Goal: Task Accomplishment & Management: Manage account settings

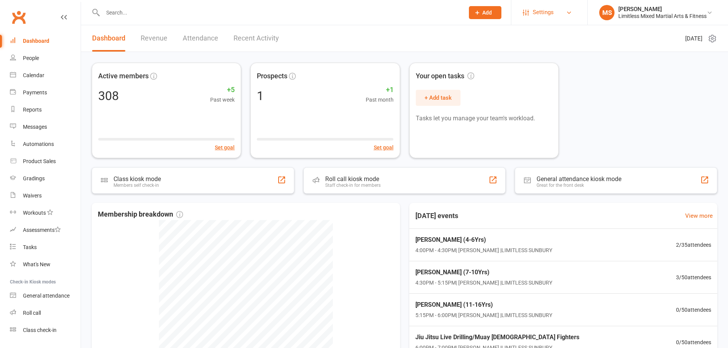
click at [534, 16] on span "Settings" at bounding box center [543, 12] width 21 height 17
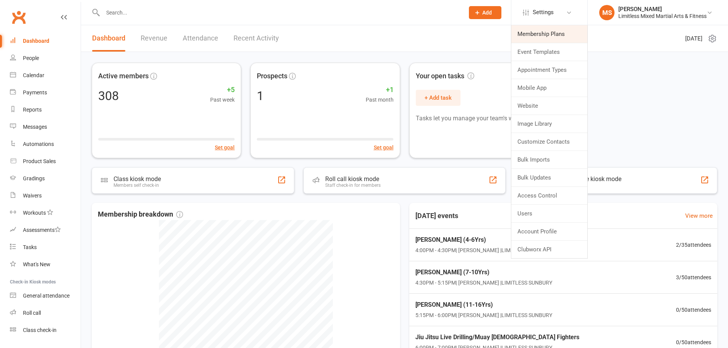
click at [533, 35] on link "Membership Plans" at bounding box center [549, 34] width 76 height 18
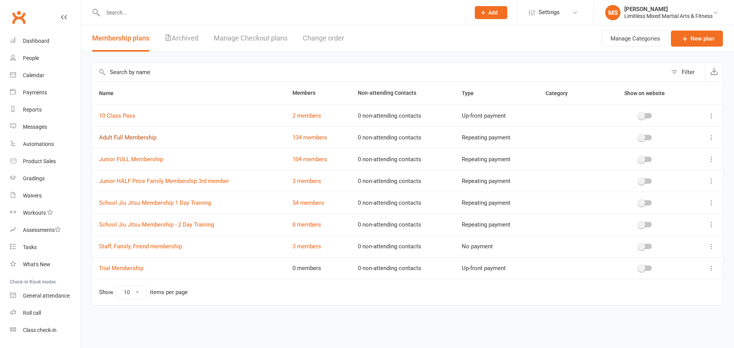
click at [136, 139] on link "Adult Full Membership" at bounding box center [127, 137] width 57 height 7
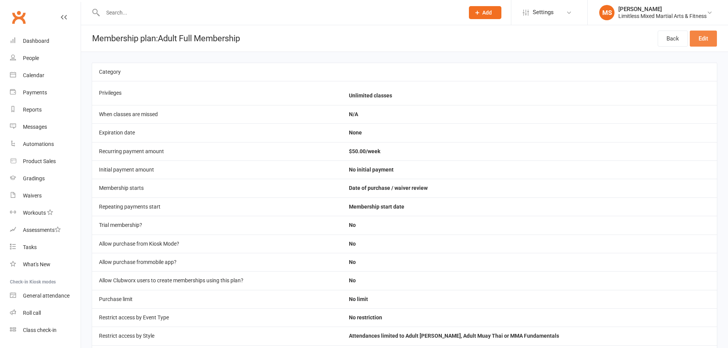
click at [700, 37] on link "Edit" at bounding box center [703, 39] width 27 height 16
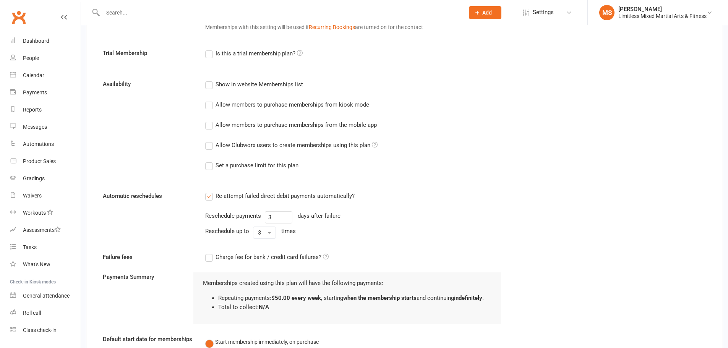
scroll to position [429, 0]
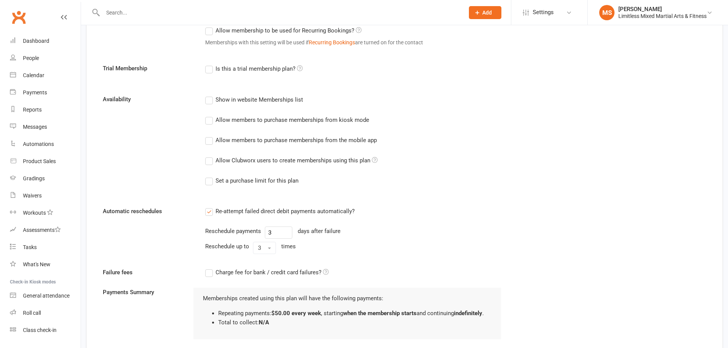
click at [209, 160] on label "Allow Clubworx users to create memberships using this plan" at bounding box center [291, 160] width 172 height 9
click at [209, 156] on input "Allow Clubworx users to create memberships using this plan" at bounding box center [207, 156] width 5 height 0
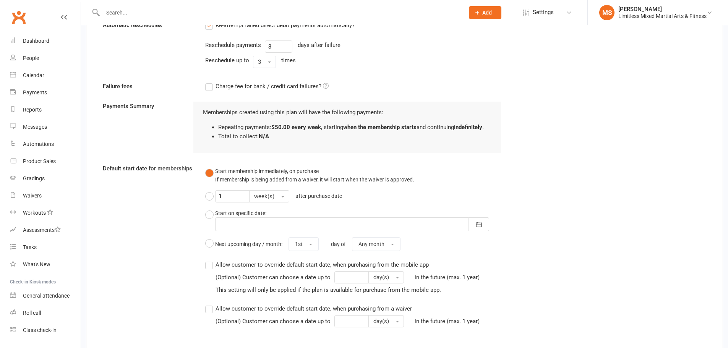
scroll to position [727, 0]
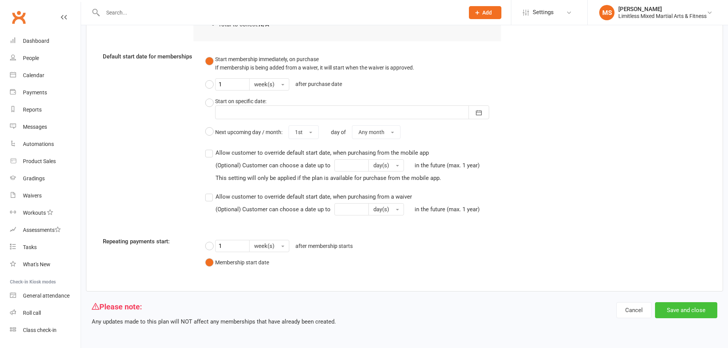
click at [683, 311] on button "Save and close" at bounding box center [686, 310] width 62 height 16
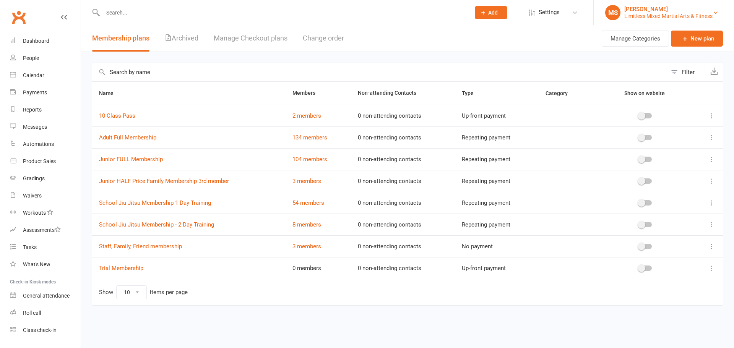
click at [639, 11] on div "Megan Skidmore" at bounding box center [668, 9] width 88 height 7
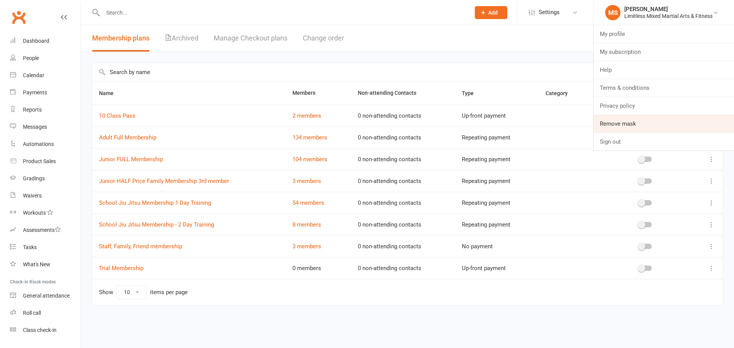
click at [628, 125] on link "Remove mask" at bounding box center [663, 124] width 140 height 18
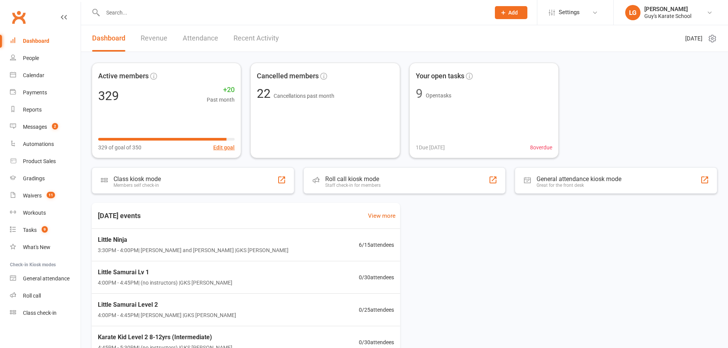
click at [297, 11] on input "text" at bounding box center [292, 12] width 384 height 11
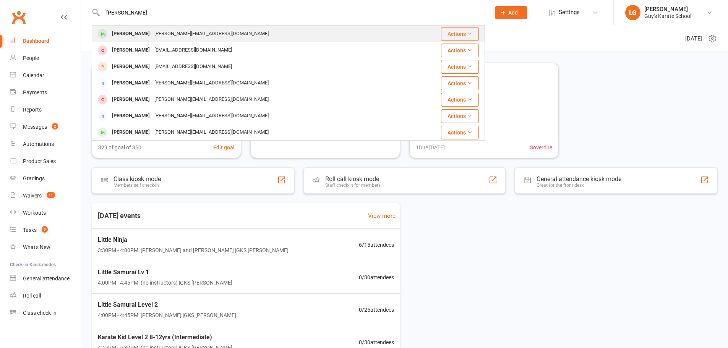
type input "liam smith"
click at [138, 33] on div "[PERSON_NAME]" at bounding box center [131, 33] width 42 height 11
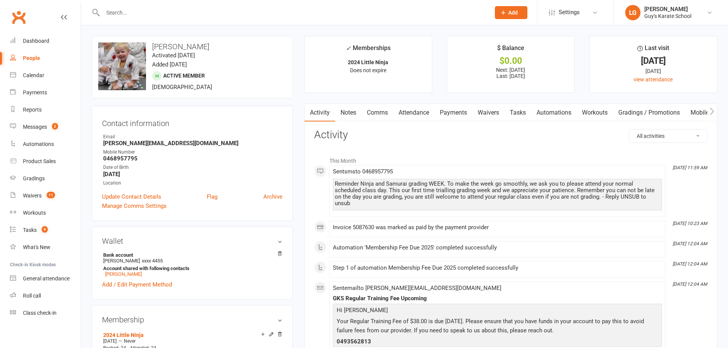
click at [694, 109] on link "Mobile App" at bounding box center [705, 113] width 41 height 18
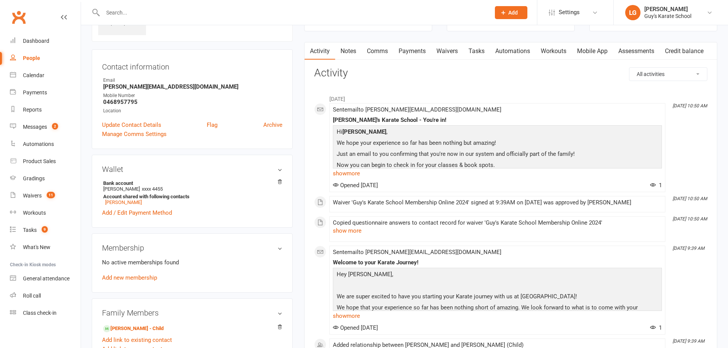
scroll to position [191, 0]
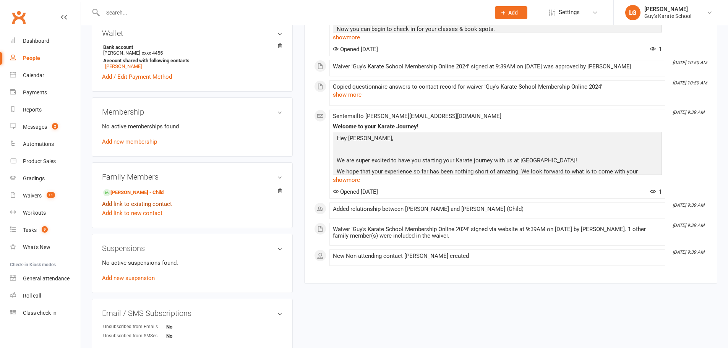
click at [148, 204] on link "Add link to existing contact" at bounding box center [137, 203] width 70 height 9
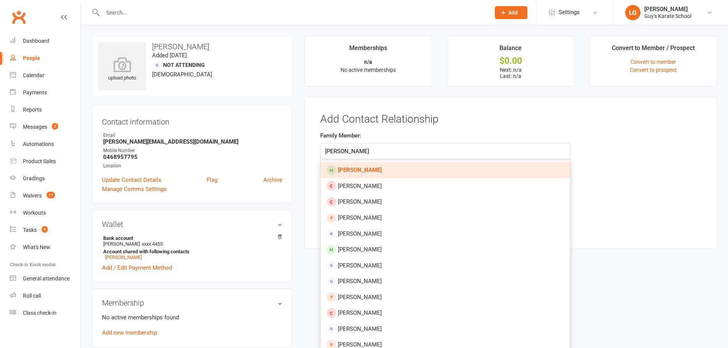
type input "[PERSON_NAME]"
click at [358, 167] on strong "[PERSON_NAME]" at bounding box center [360, 170] width 44 height 7
type input "[PERSON_NAME]"
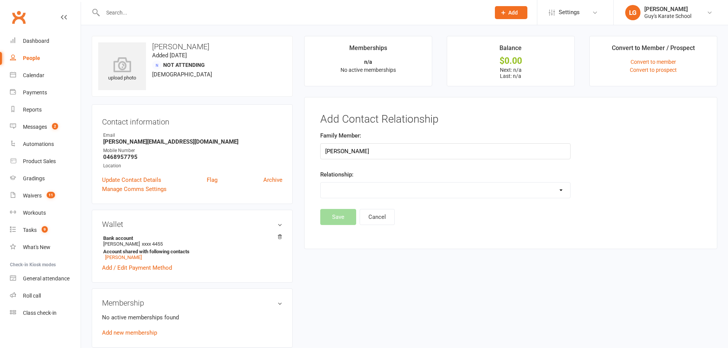
click at [392, 194] on select "Parent / Guardian Child Sibling (parent not in system) Spouse / Partner Cousin …" at bounding box center [445, 190] width 249 height 15
click at [408, 190] on select "Parent / Guardian Child Sibling (parent not in system) Spouse / Partner Cousin …" at bounding box center [445, 190] width 249 height 15
click at [392, 196] on select "Parent / Guardian Child Sibling (parent not in system) Spouse / Partner Cousin …" at bounding box center [445, 190] width 249 height 15
select select "1"
click at [321, 183] on select "Parent / Guardian Child Sibling (parent not in system) Spouse / Partner Cousin …" at bounding box center [445, 190] width 249 height 15
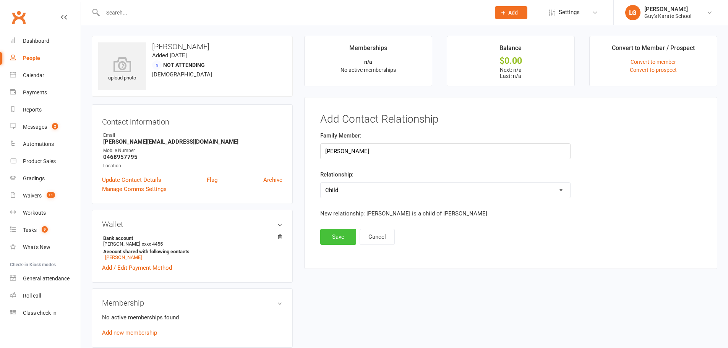
click at [347, 240] on button "Save" at bounding box center [338, 237] width 36 height 16
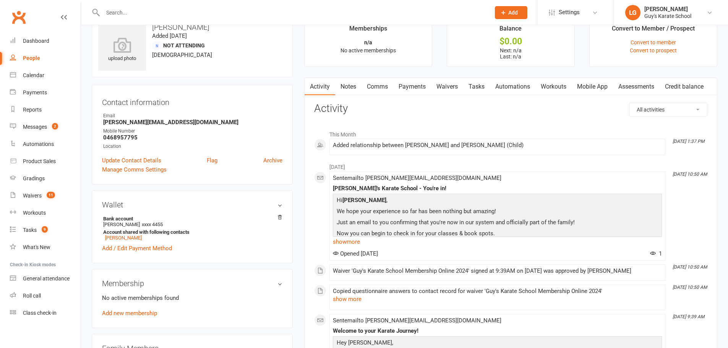
scroll to position [140, 0]
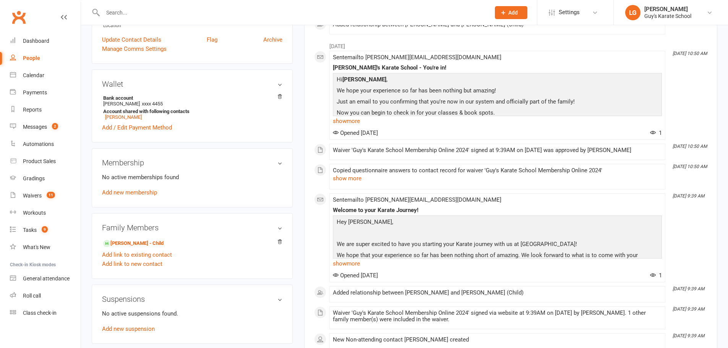
click at [203, 10] on input "text" at bounding box center [292, 12] width 384 height 11
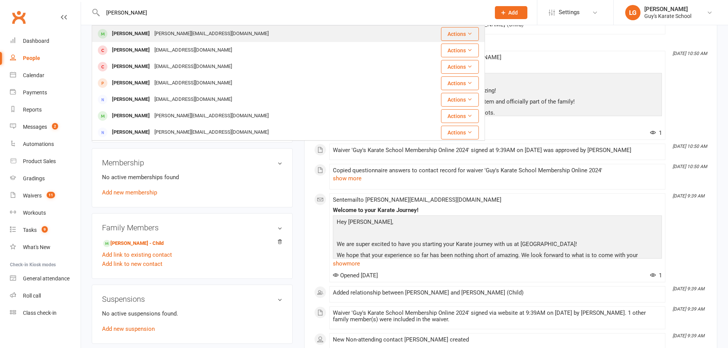
type input "harry smith"
click at [164, 35] on div "[PERSON_NAME][EMAIL_ADDRESS][DOMAIN_NAME]" at bounding box center [211, 33] width 119 height 11
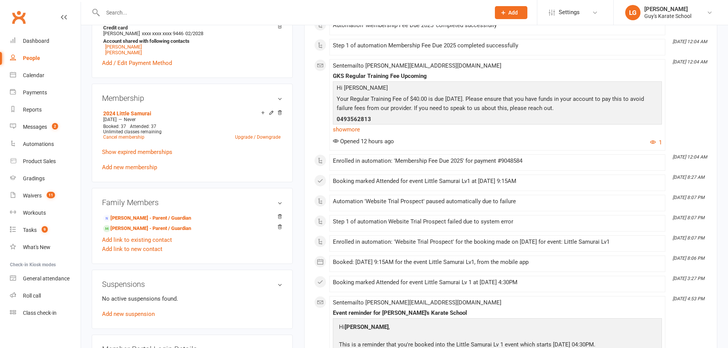
scroll to position [267, 0]
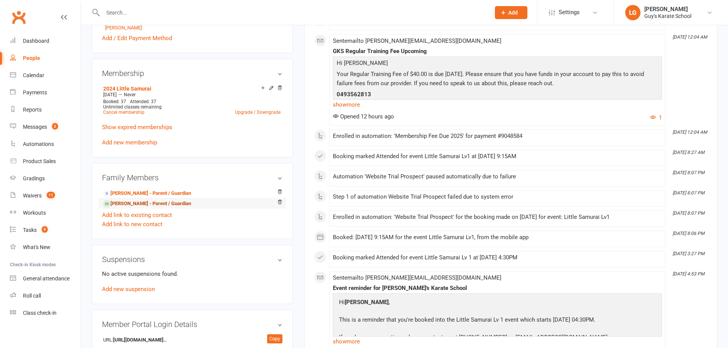
click at [156, 203] on link "[PERSON_NAME] - Parent / Guardian" at bounding box center [147, 204] width 88 height 8
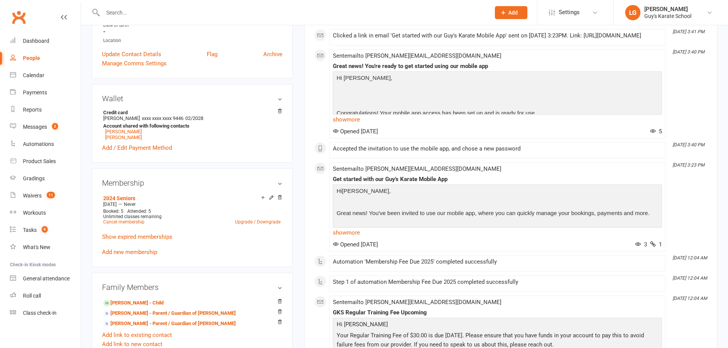
scroll to position [191, 0]
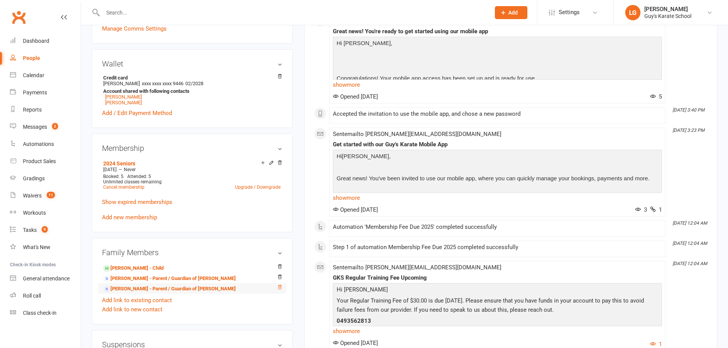
click at [280, 287] on icon at bounding box center [280, 287] width 4 height 4
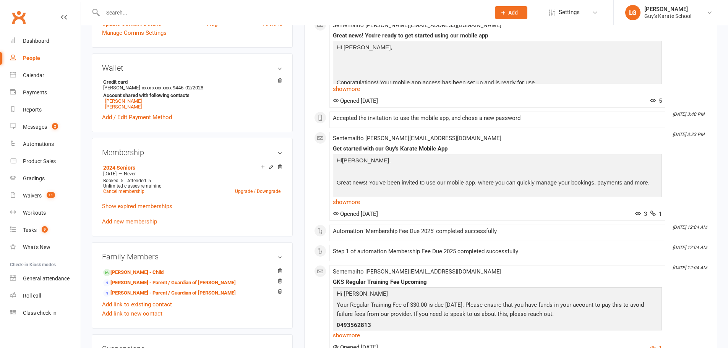
scroll to position [217, 0]
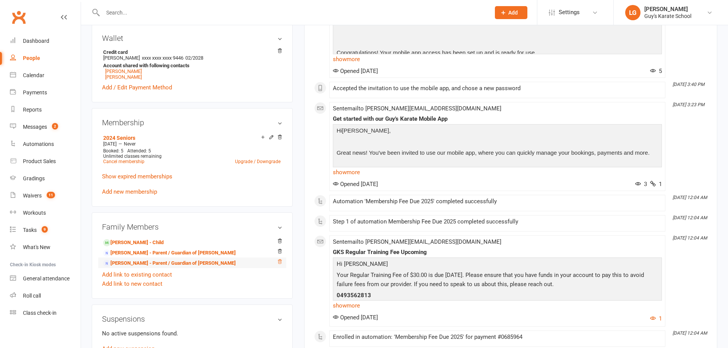
click at [277, 261] on icon at bounding box center [279, 261] width 5 height 5
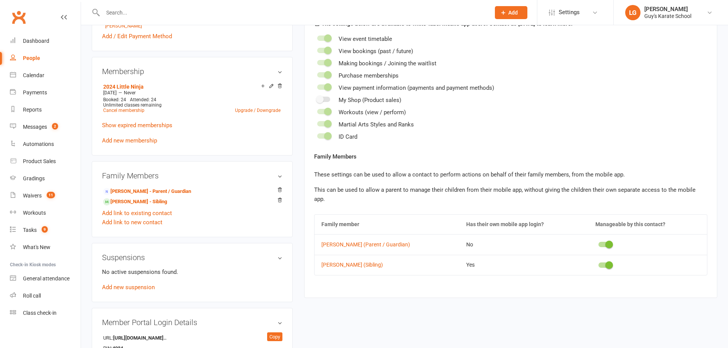
scroll to position [293, 0]
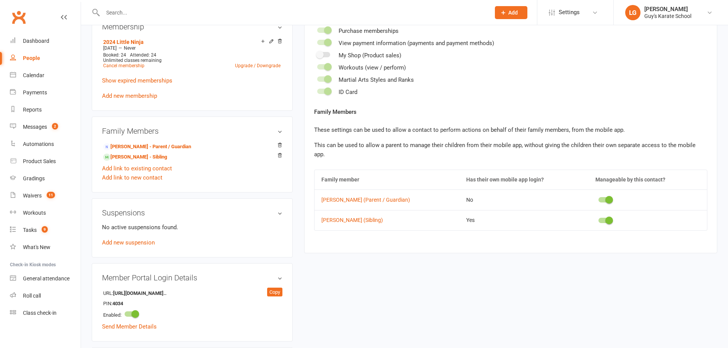
click at [188, 9] on input "text" at bounding box center [292, 12] width 384 height 11
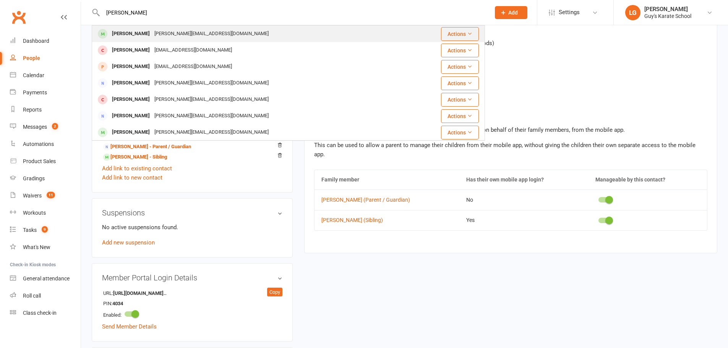
type input "[PERSON_NAME]"
click at [152, 35] on div "[PERSON_NAME][EMAIL_ADDRESS][DOMAIN_NAME]" at bounding box center [211, 33] width 119 height 11
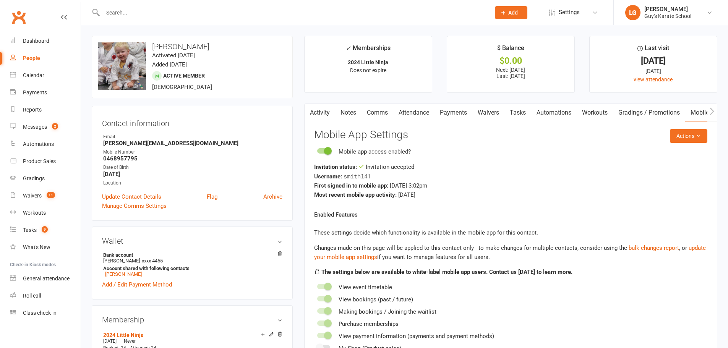
click at [323, 112] on link "Activity" at bounding box center [319, 113] width 31 height 18
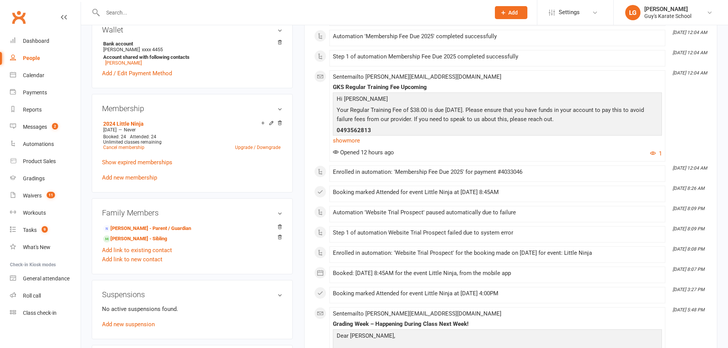
scroll to position [331, 0]
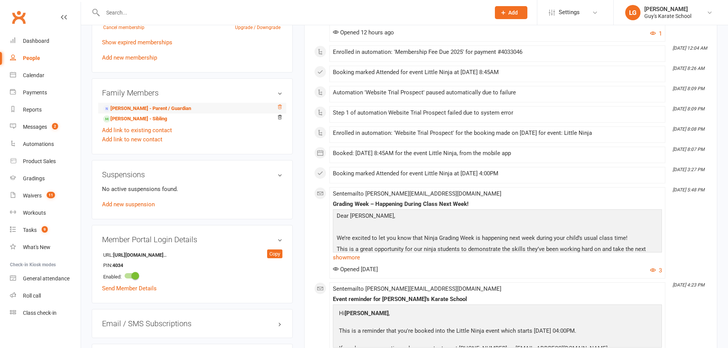
click at [282, 108] on icon at bounding box center [279, 106] width 5 height 5
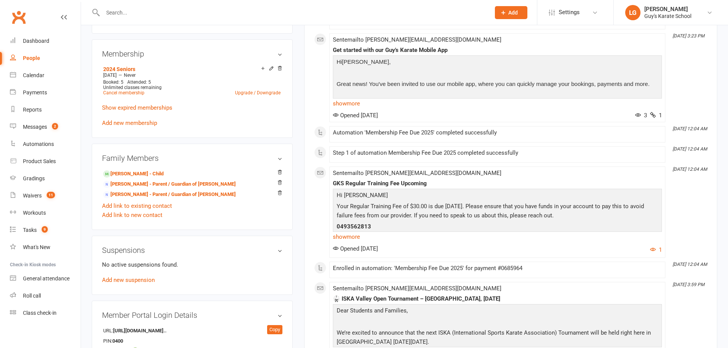
scroll to position [293, 0]
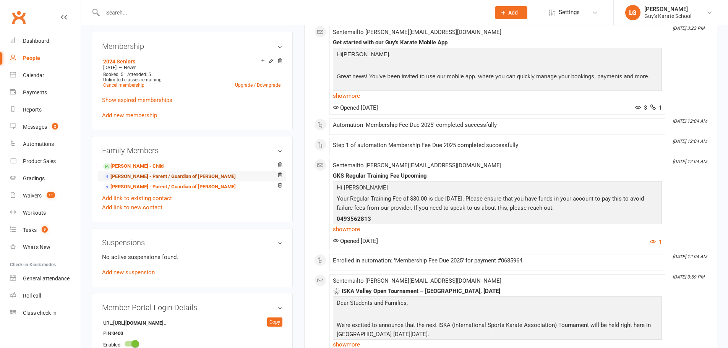
click at [160, 174] on link "[PERSON_NAME] - Parent / Guardian of [PERSON_NAME]" at bounding box center [169, 177] width 133 height 8
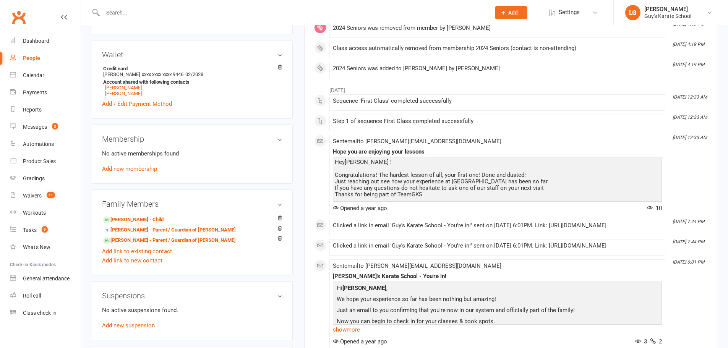
scroll to position [204, 0]
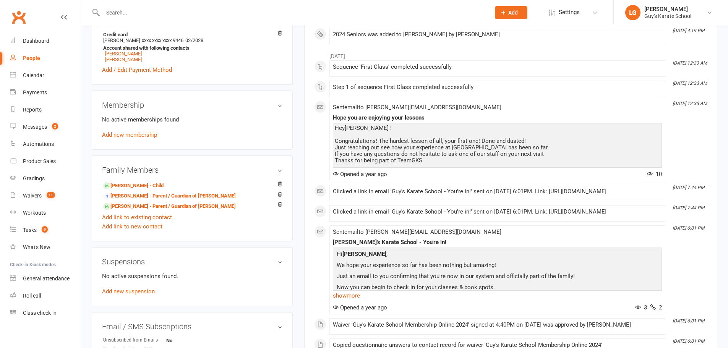
click at [185, 16] on input "text" at bounding box center [292, 12] width 384 height 11
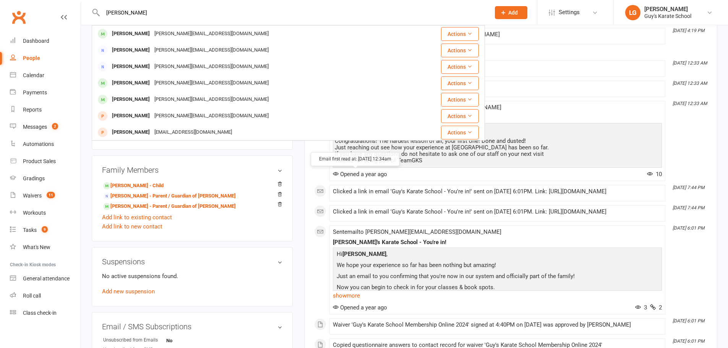
type input "eric smith"
drag, startPoint x: 316, startPoint y: 168, endPoint x: 278, endPoint y: 172, distance: 37.6
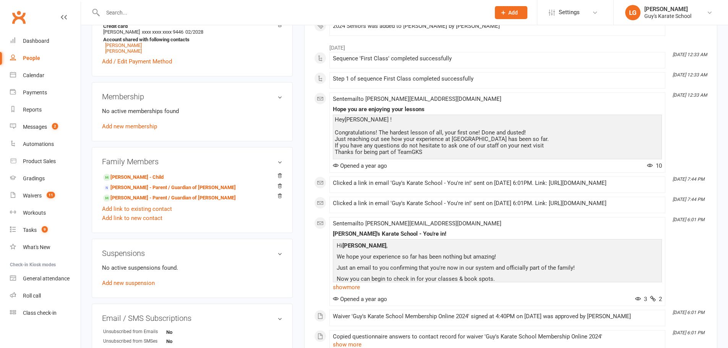
scroll to position [217, 0]
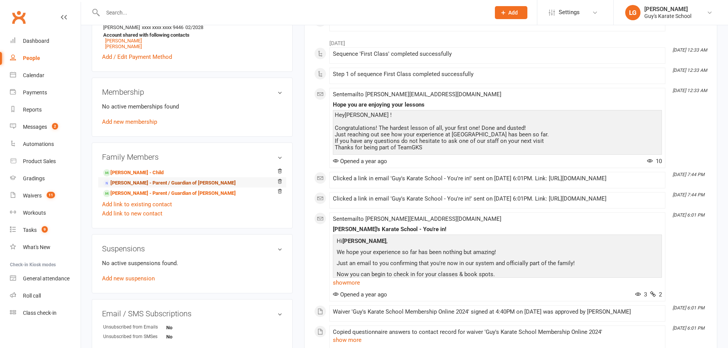
click at [202, 183] on link "[PERSON_NAME] - Parent / Guardian of [PERSON_NAME]" at bounding box center [169, 183] width 133 height 8
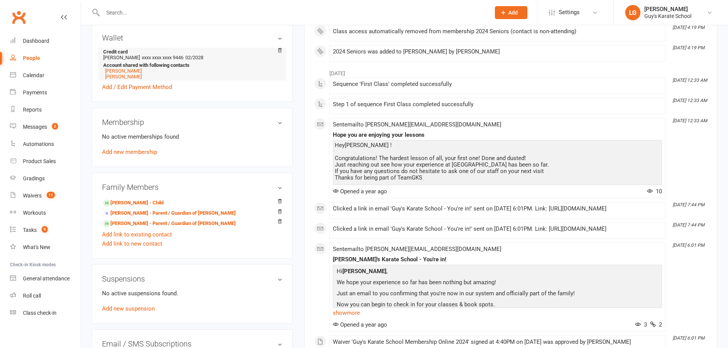
scroll to position [191, 0]
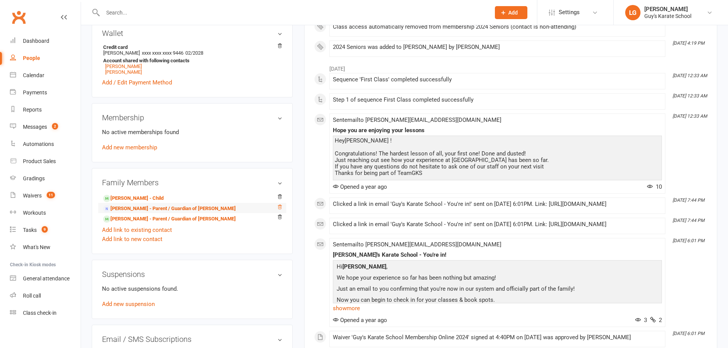
click at [277, 208] on icon at bounding box center [279, 206] width 5 height 5
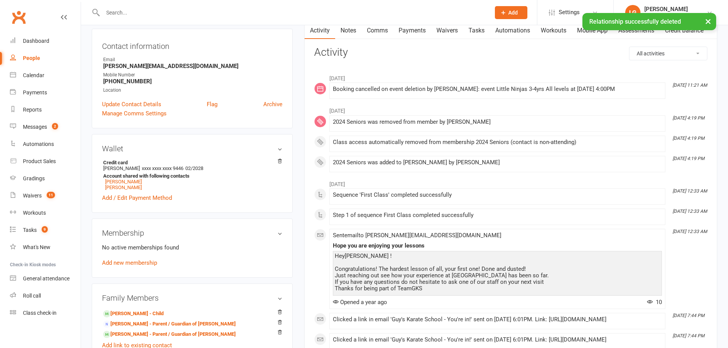
scroll to position [13, 0]
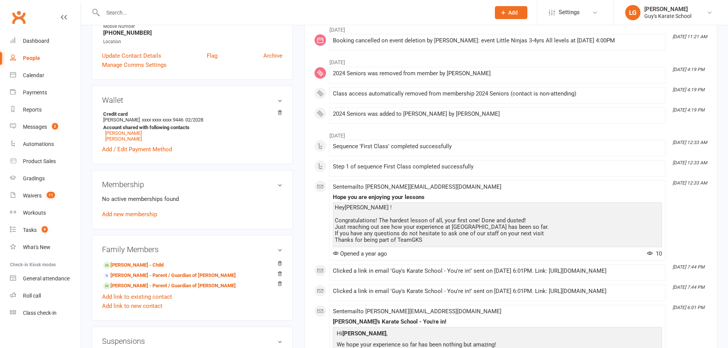
scroll to position [64, 0]
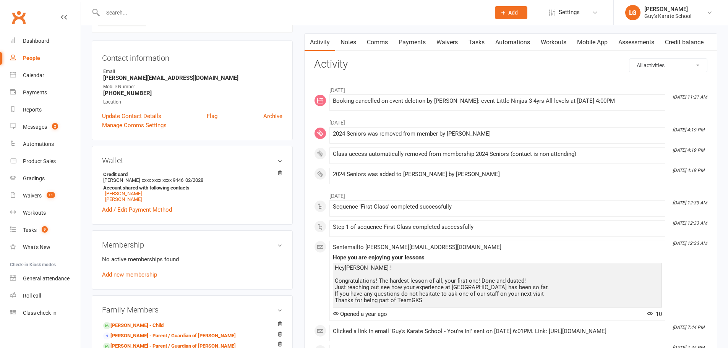
click at [206, 18] on input "text" at bounding box center [292, 12] width 384 height 11
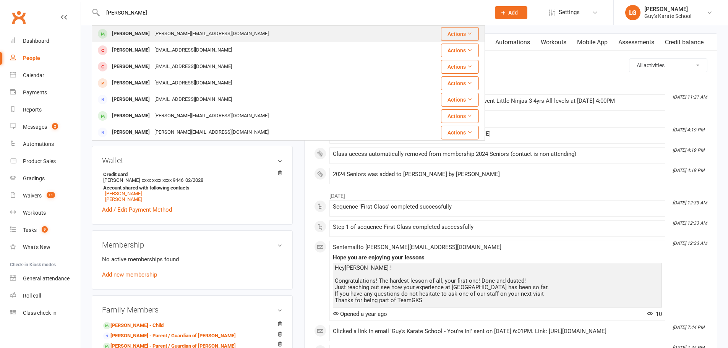
type input "[PERSON_NAME]"
click at [166, 31] on div "[PERSON_NAME][EMAIL_ADDRESS][DOMAIN_NAME]" at bounding box center [211, 33] width 119 height 11
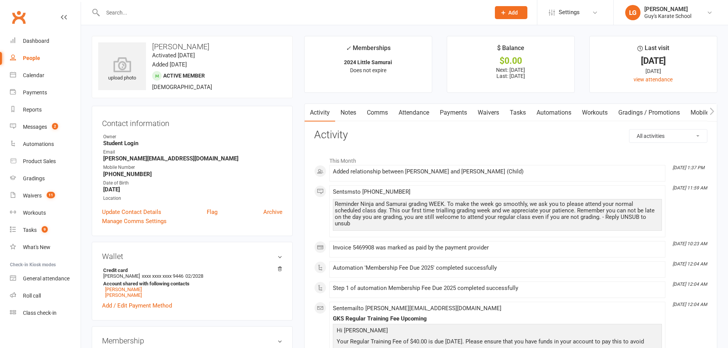
click at [490, 111] on link "Waivers" at bounding box center [488, 113] width 32 height 18
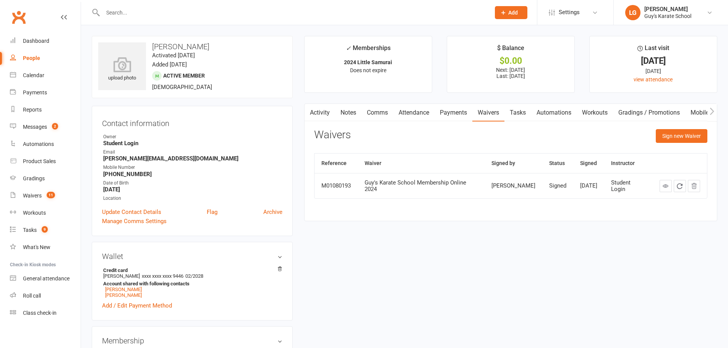
click at [448, 109] on link "Payments" at bounding box center [453, 113] width 38 height 18
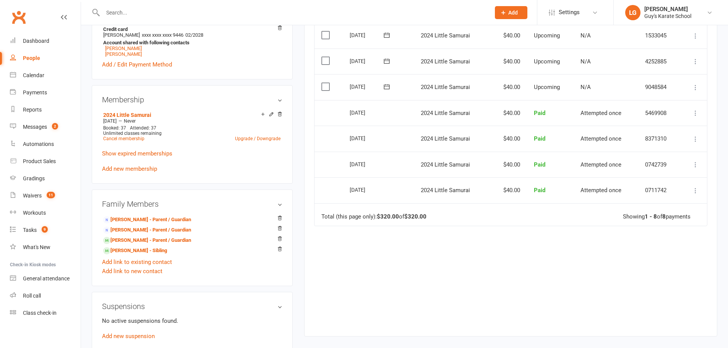
scroll to position [242, 0]
click at [279, 217] on icon at bounding box center [279, 217] width 5 height 5
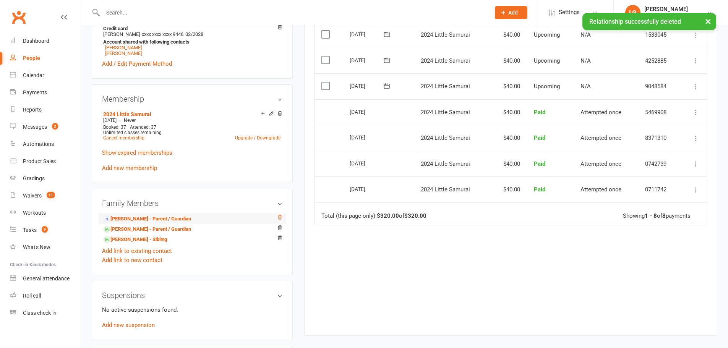
click at [279, 219] on icon at bounding box center [279, 217] width 5 height 5
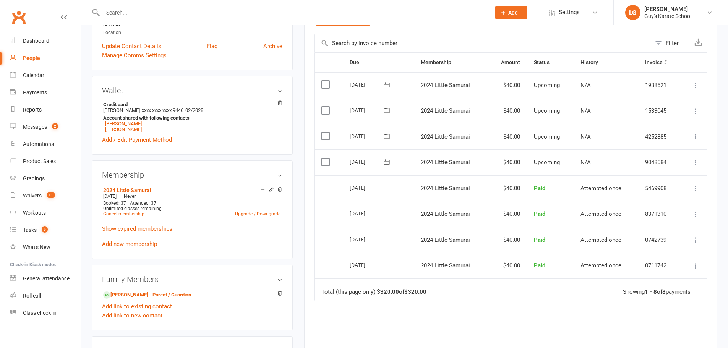
scroll to position [178, 0]
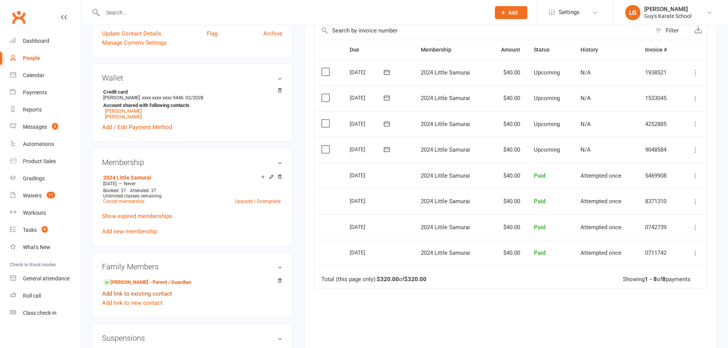
click at [138, 295] on link "Add link to existing contact" at bounding box center [137, 293] width 70 height 9
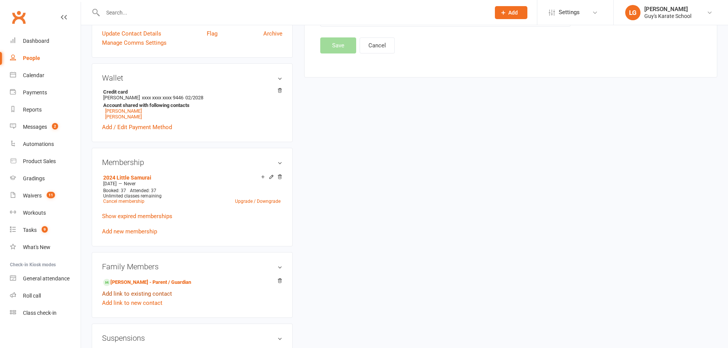
scroll to position [0, 0]
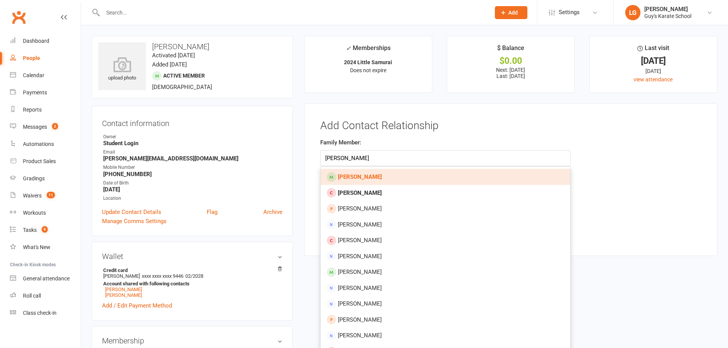
type input "[PERSON_NAME]"
click at [352, 172] on link "[PERSON_NAME]" at bounding box center [445, 177] width 249 height 16
type input "[PERSON_NAME]"
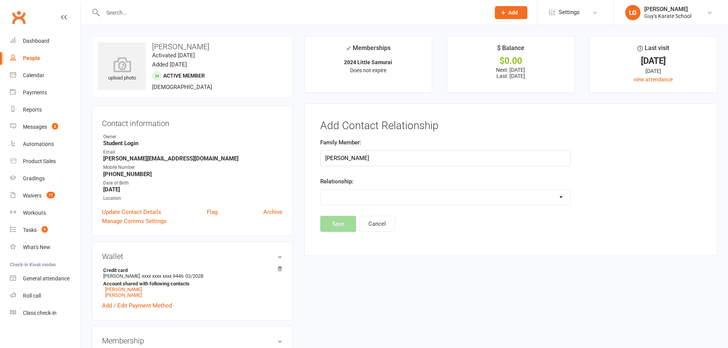
click at [343, 204] on select "Parent / Guardian Child Sibling (parent not in system) Spouse / Partner Cousin …" at bounding box center [445, 196] width 249 height 15
click at [321, 189] on select "Parent / Guardian Child Sibling (parent not in system) Spouse / Partner Cousin …" at bounding box center [445, 196] width 249 height 15
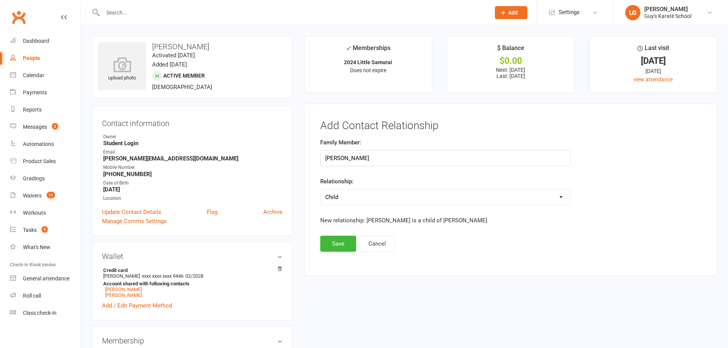
click at [390, 194] on select "Parent / Guardian Child Sibling (parent not in system) Spouse / Partner Cousin …" at bounding box center [445, 196] width 249 height 15
select select "2"
click at [321, 189] on select "Parent / Guardian Child Sibling (parent not in system) Spouse / Partner Cousin …" at bounding box center [445, 196] width 249 height 15
click at [339, 244] on button "Save" at bounding box center [338, 244] width 36 height 16
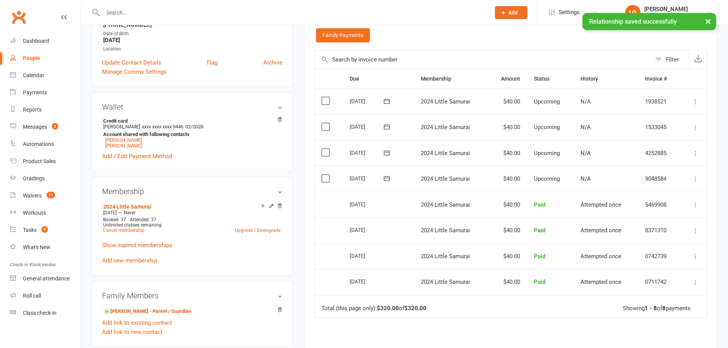
scroll to position [204, 0]
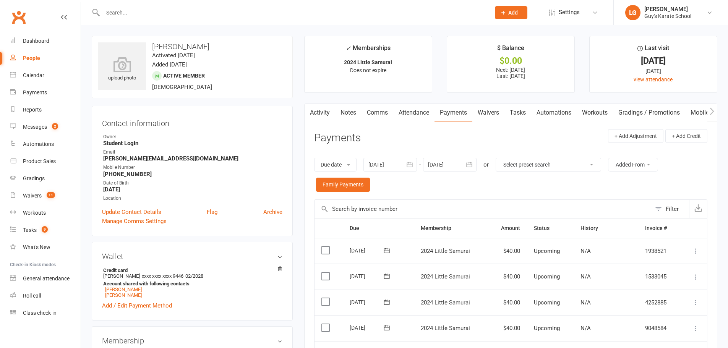
click at [689, 115] on link "Mobile App" at bounding box center [705, 113] width 41 height 18
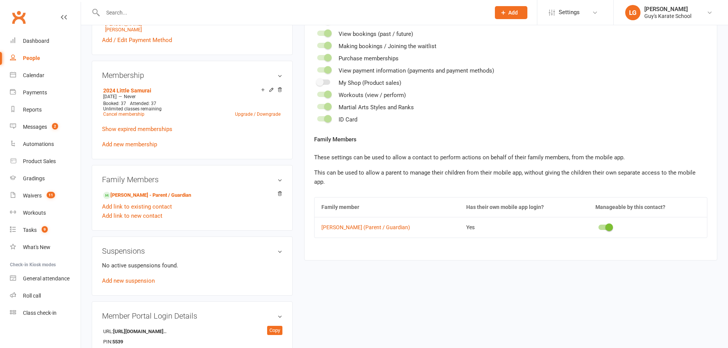
scroll to position [280, 0]
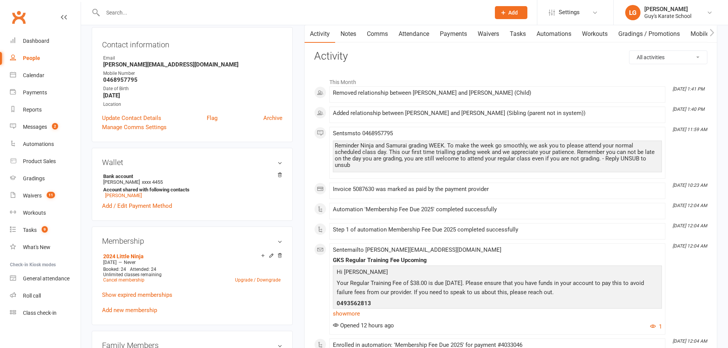
scroll to position [51, 0]
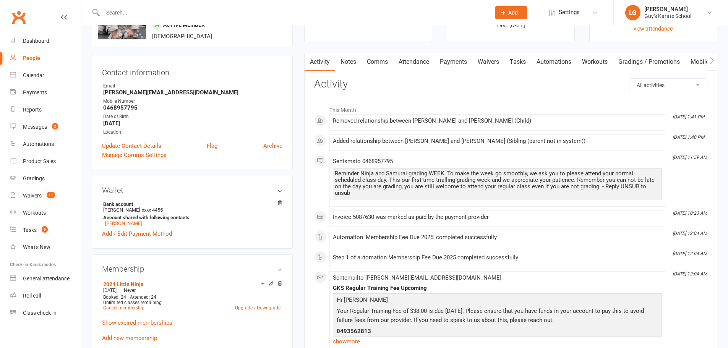
click at [696, 60] on link "Mobile App" at bounding box center [705, 62] width 41 height 18
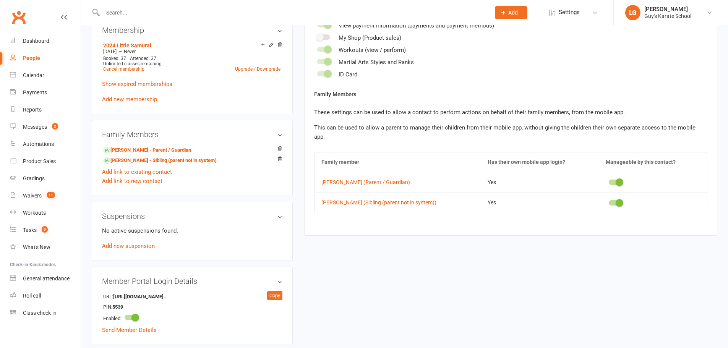
scroll to position [318, 0]
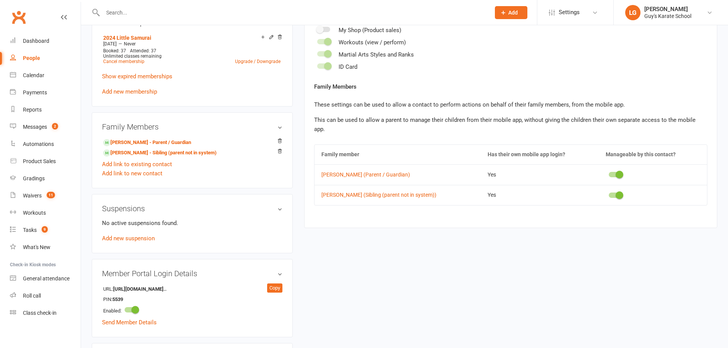
drag, startPoint x: 619, startPoint y: 163, endPoint x: 615, endPoint y: 165, distance: 4.4
click at [615, 165] on td at bounding box center [653, 174] width 108 height 20
click at [615, 171] on span at bounding box center [619, 175] width 8 height 8
click at [609, 173] on input "checkbox" at bounding box center [609, 173] width 0 height 0
click at [608, 171] on span at bounding box center [611, 175] width 8 height 8
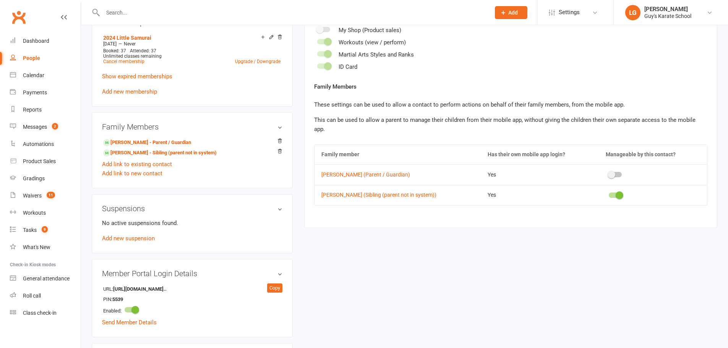
click at [609, 173] on input "checkbox" at bounding box center [609, 173] width 0 height 0
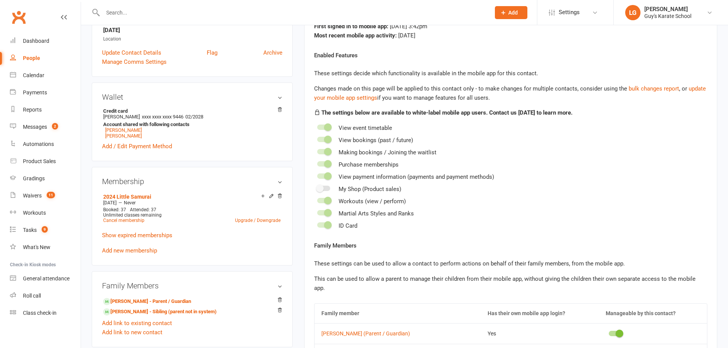
scroll to position [165, 0]
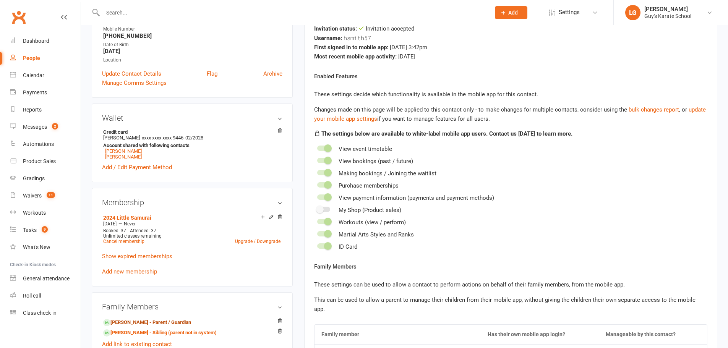
scroll to position [102, 0]
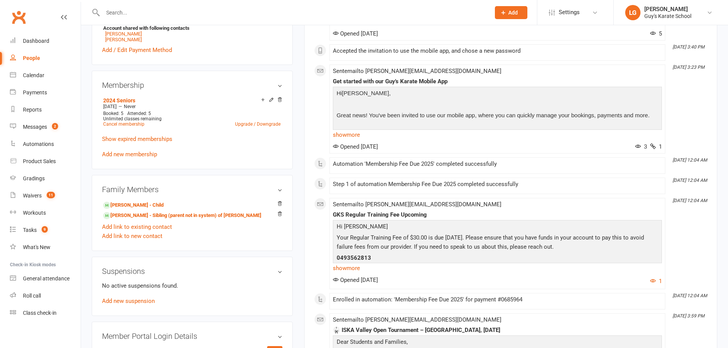
scroll to position [267, 0]
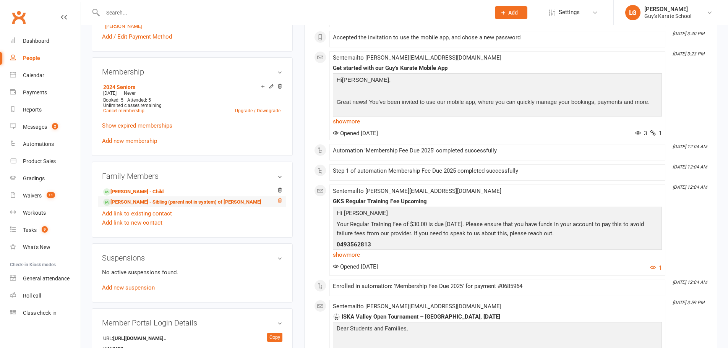
click at [281, 199] on icon at bounding box center [279, 200] width 5 height 5
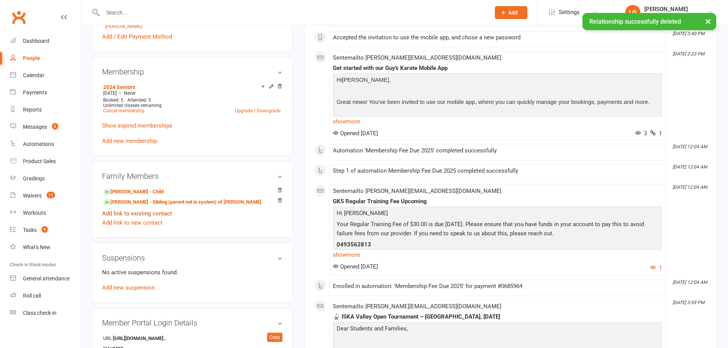
click at [143, 214] on link "Add link to existing contact" at bounding box center [137, 213] width 70 height 9
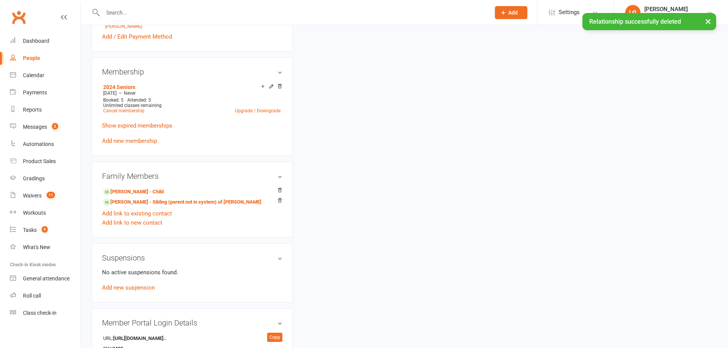
scroll to position [0, 0]
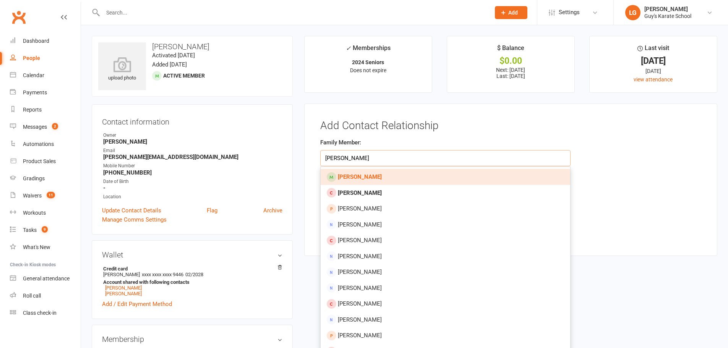
type input "liam smith"
click at [356, 173] on link "Liam Smith" at bounding box center [445, 177] width 249 height 16
type input "Liam Smith"
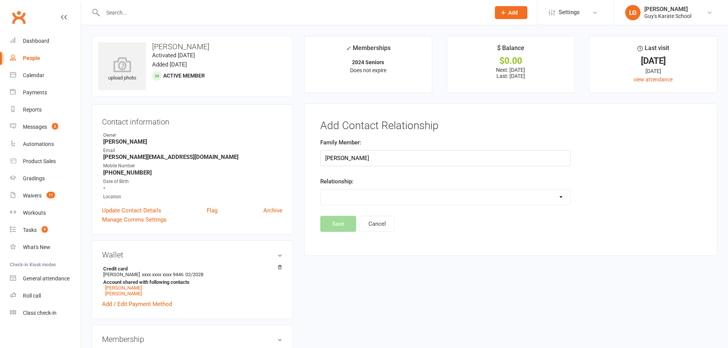
click at [347, 191] on select "Parent / Guardian Child Sibling (parent not in system) Spouse / Partner Cousin …" at bounding box center [445, 196] width 249 height 15
select select "1"
click at [321, 189] on select "Parent / Guardian Child Sibling (parent not in system) Spouse / Partner Cousin …" at bounding box center [445, 196] width 249 height 15
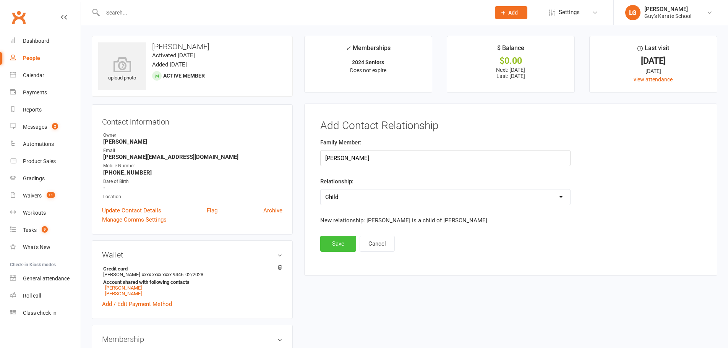
click at [340, 246] on button "Save" at bounding box center [338, 244] width 36 height 16
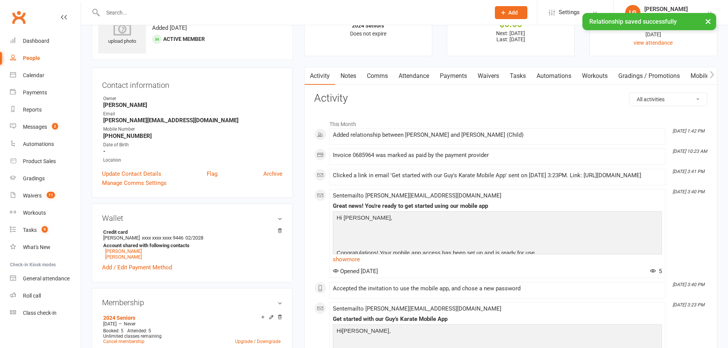
scroll to position [38, 0]
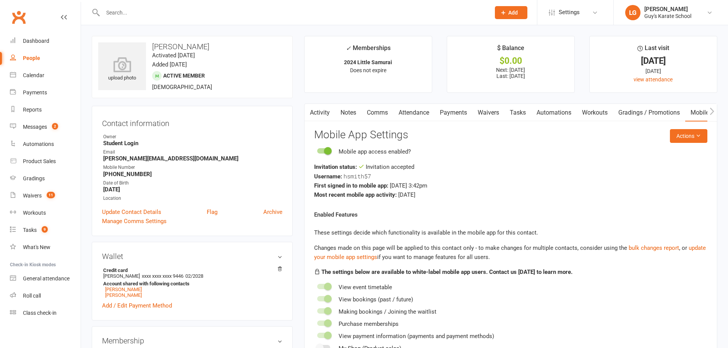
click at [453, 113] on link "Payments" at bounding box center [453, 113] width 38 height 18
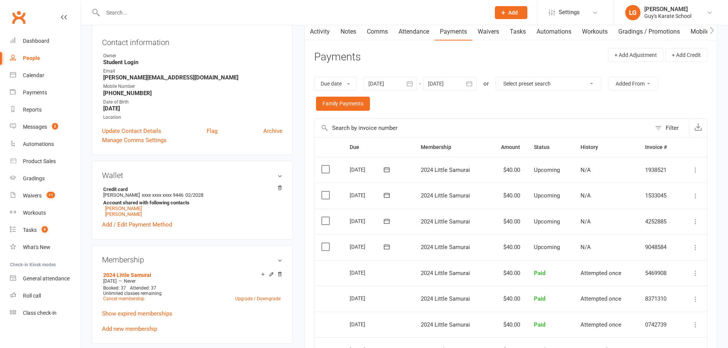
scroll to position [102, 0]
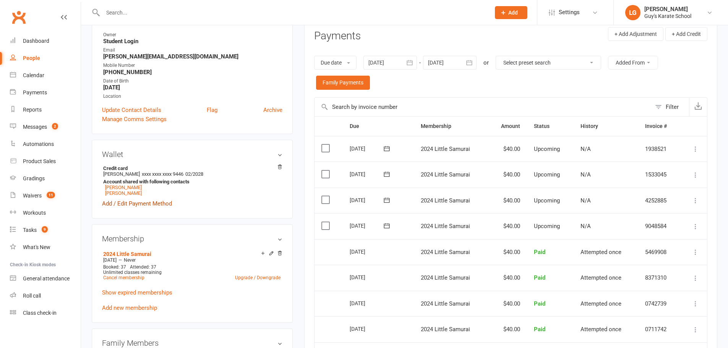
click at [144, 205] on link "Add / Edit Payment Method" at bounding box center [137, 203] width 70 height 9
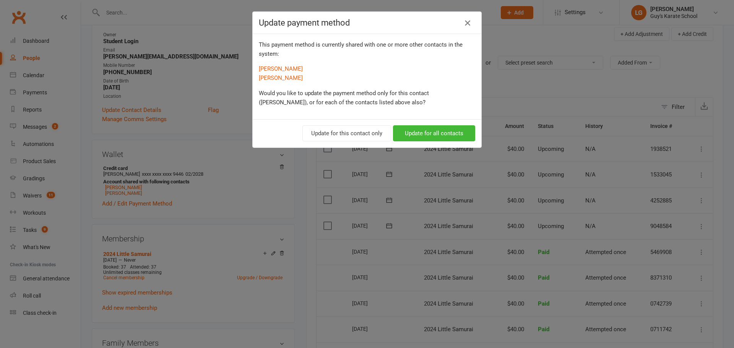
click at [465, 23] on icon "button" at bounding box center [467, 22] width 9 height 9
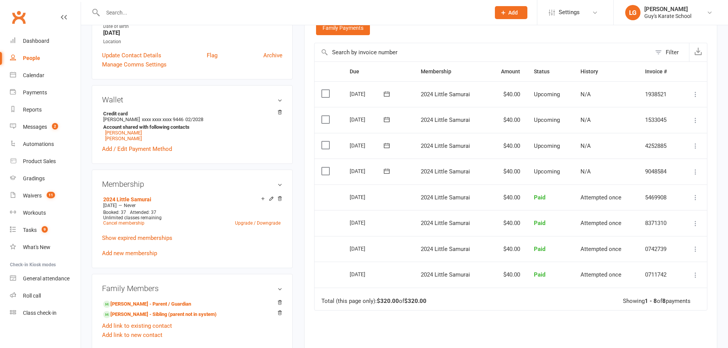
scroll to position [165, 0]
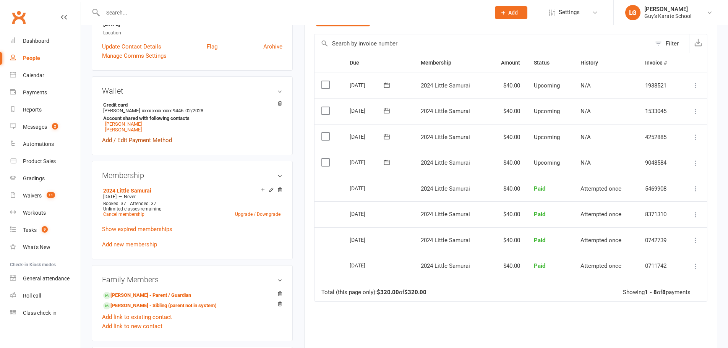
click at [154, 141] on link "Add / Edit Payment Method" at bounding box center [137, 140] width 70 height 9
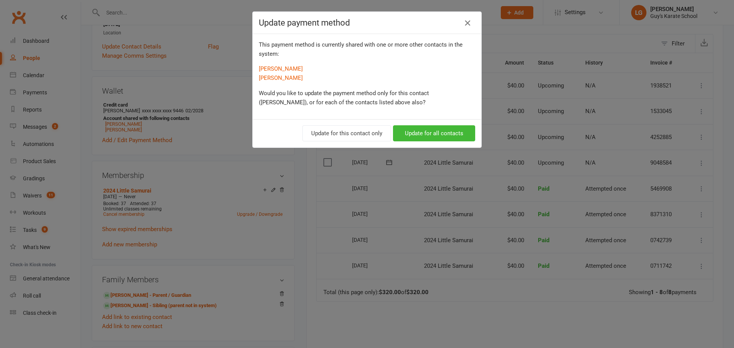
click at [464, 22] on icon "button" at bounding box center [467, 22] width 9 height 9
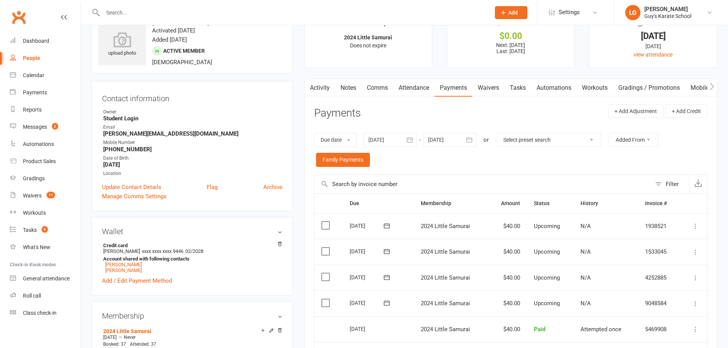
scroll to position [0, 0]
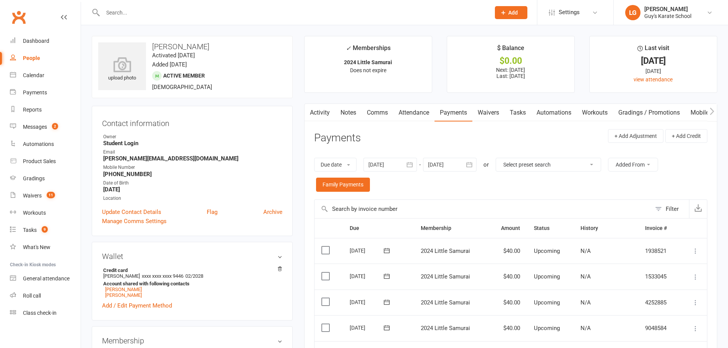
click at [699, 106] on link "Mobile App" at bounding box center [705, 113] width 41 height 18
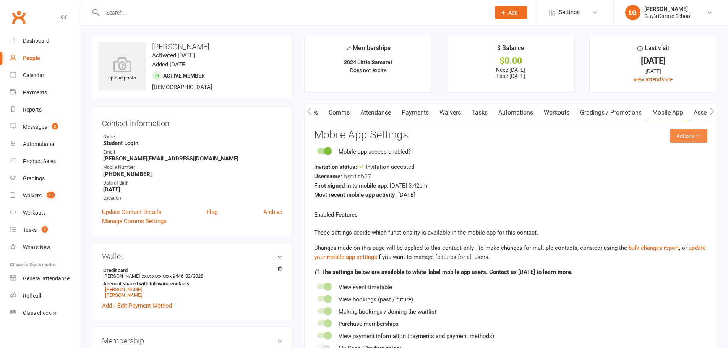
click at [681, 133] on button "Actions" at bounding box center [688, 136] width 37 height 14
click at [328, 150] on span at bounding box center [328, 151] width 8 height 8
click at [317, 150] on input "checkbox" at bounding box center [317, 150] width 0 height 0
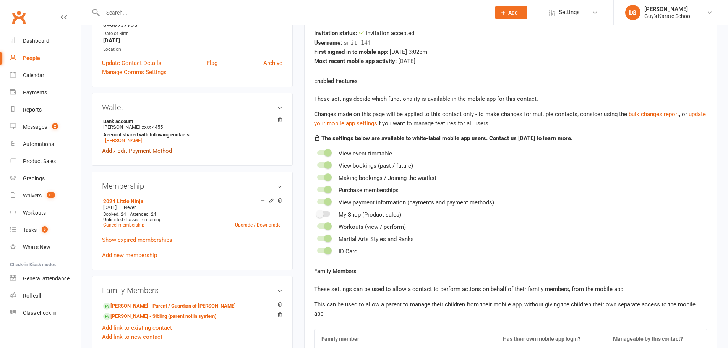
scroll to position [153, 0]
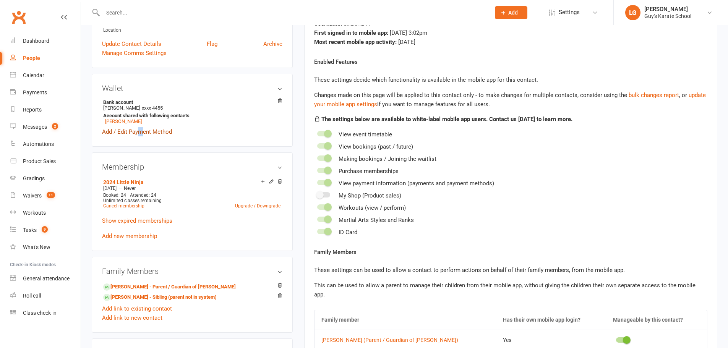
click at [140, 132] on link "Add / Edit Payment Method" at bounding box center [137, 131] width 70 height 9
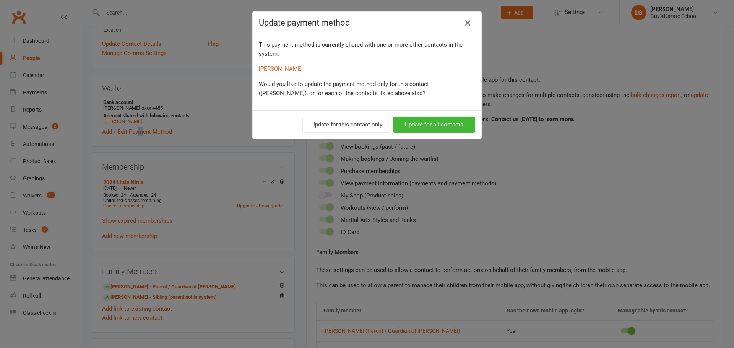
click at [468, 22] on icon "button" at bounding box center [467, 22] width 9 height 9
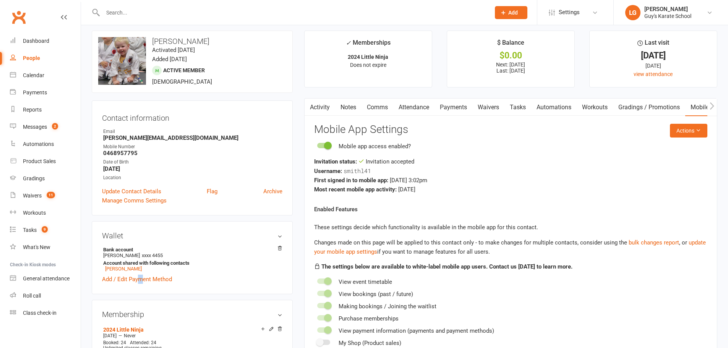
scroll to position [0, 0]
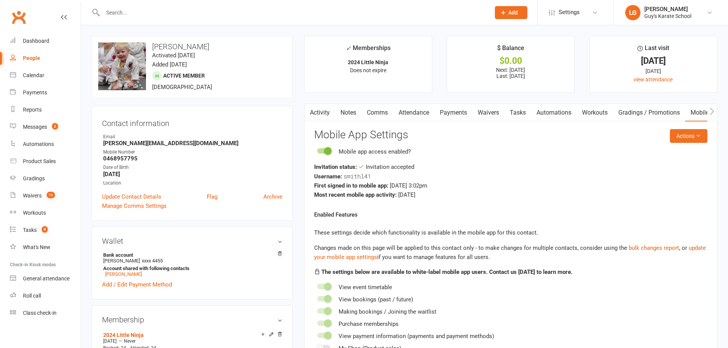
click at [185, 214] on div "Contact information Owner Email Eric.smith94@outlook.com Mobile Number 04689577…" at bounding box center [192, 163] width 201 height 115
click at [320, 113] on link "Activity" at bounding box center [319, 113] width 31 height 18
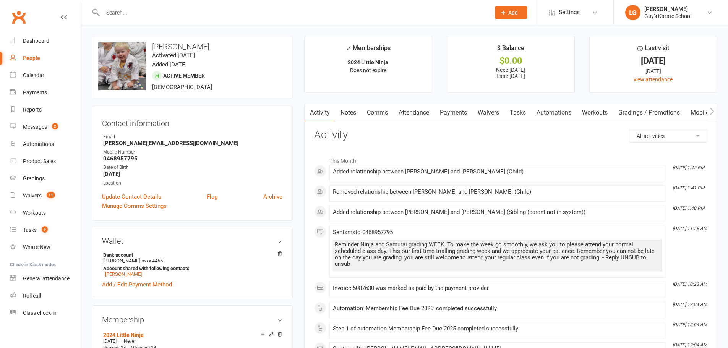
click at [692, 114] on link "Mobile App" at bounding box center [705, 113] width 41 height 18
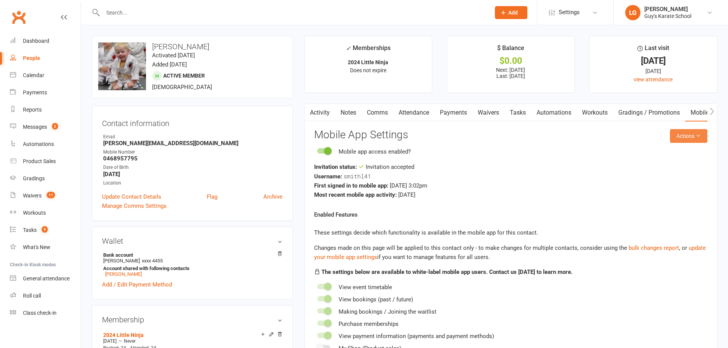
click at [696, 136] on icon at bounding box center [697, 135] width 5 height 5
click at [331, 149] on span at bounding box center [328, 151] width 8 height 8
click at [317, 150] on input "checkbox" at bounding box center [317, 150] width 0 height 0
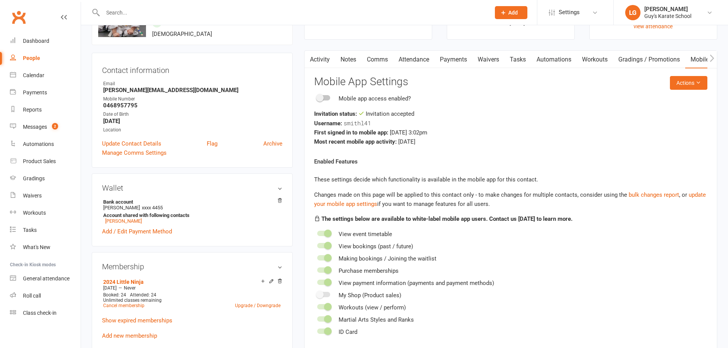
scroll to position [191, 0]
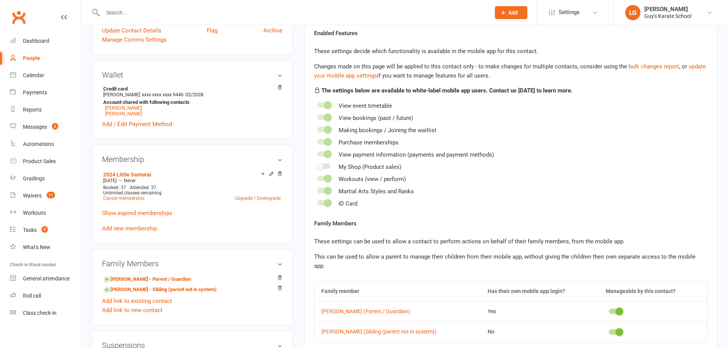
scroll to position [191, 0]
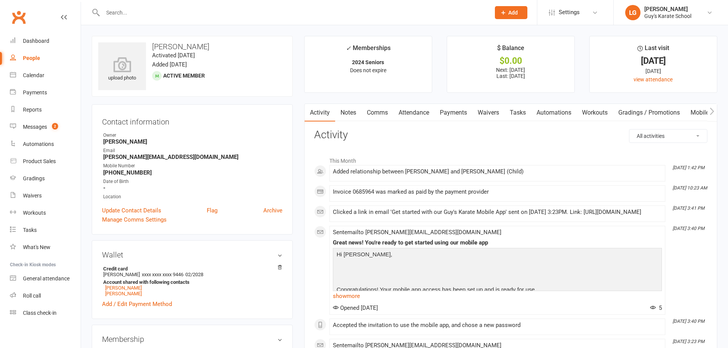
click at [700, 108] on link "Mobile App" at bounding box center [705, 113] width 41 height 18
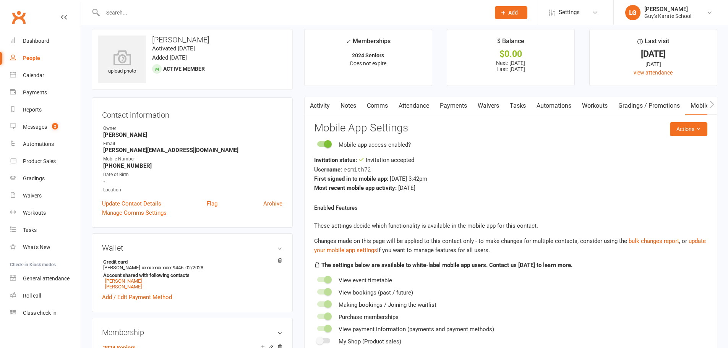
scroll to position [13, 0]
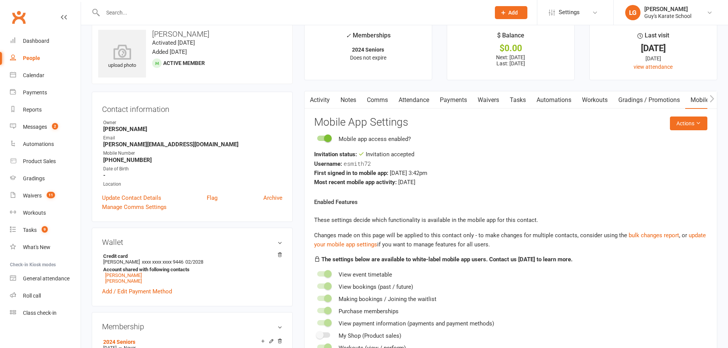
click at [701, 101] on link "Mobile App" at bounding box center [705, 100] width 41 height 18
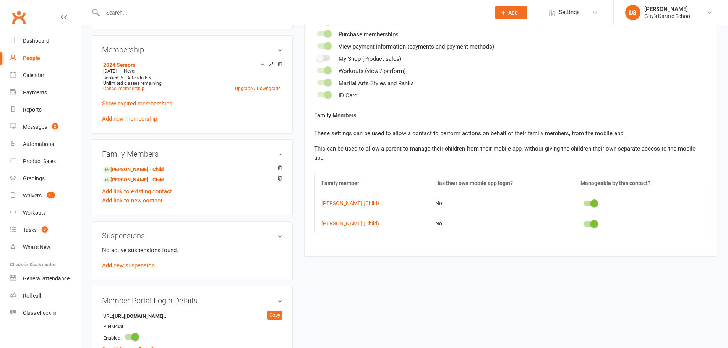
scroll to position [293, 0]
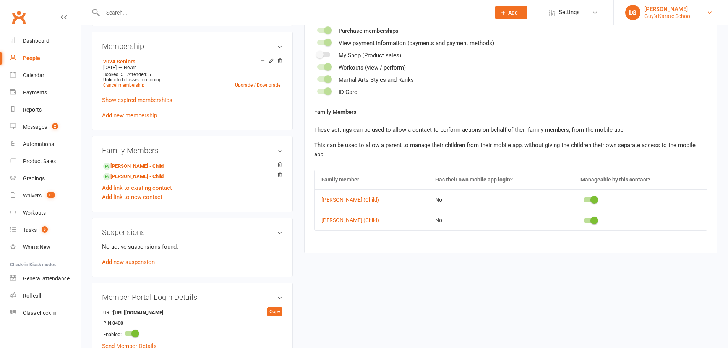
click at [660, 19] on div "Guy's Karate School" at bounding box center [667, 16] width 47 height 7
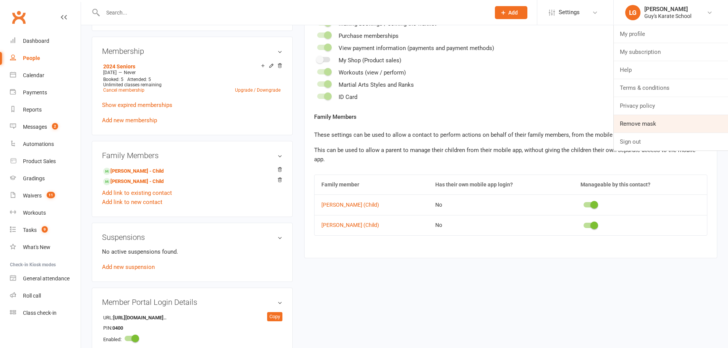
click at [655, 116] on link "Remove mask" at bounding box center [671, 124] width 114 height 18
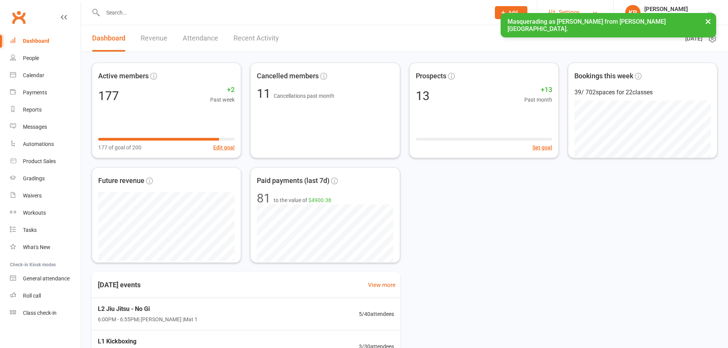
click at [570, 10] on span "Settings" at bounding box center [569, 12] width 21 height 17
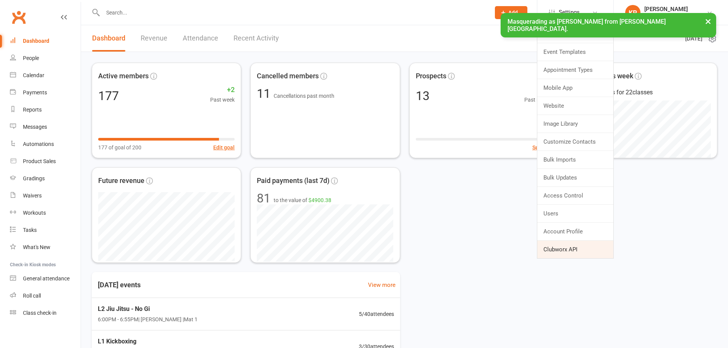
click at [562, 246] on link "Clubworx API" at bounding box center [575, 250] width 76 height 18
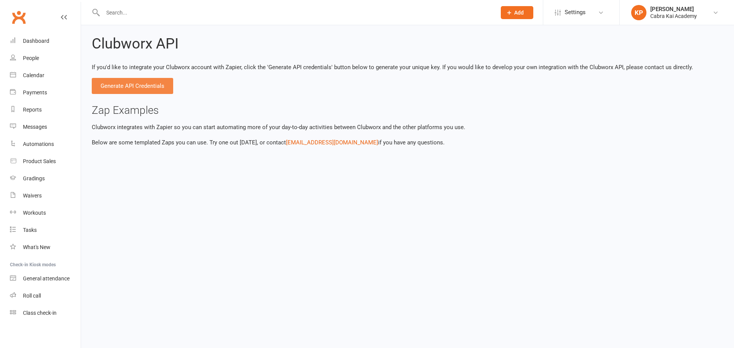
click at [162, 92] on button "Generate API Credentials" at bounding box center [132, 86] width 81 height 16
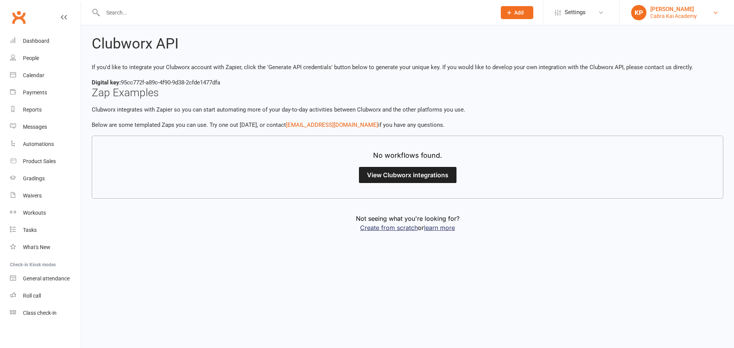
click at [672, 13] on div "Cabra Kai Academy" at bounding box center [673, 16] width 47 height 7
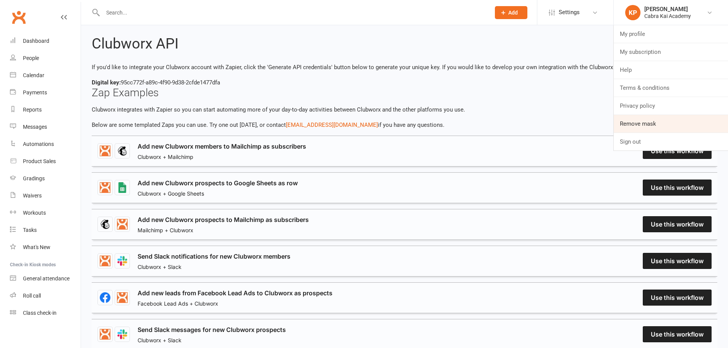
click at [637, 120] on link "Remove mask" at bounding box center [671, 124] width 114 height 18
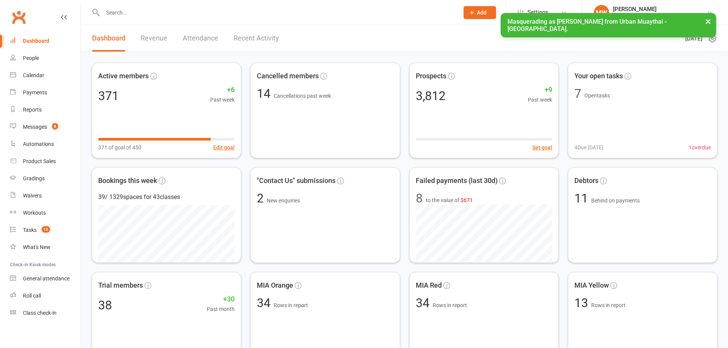
click at [708, 23] on button "×" at bounding box center [708, 21] width 14 height 16
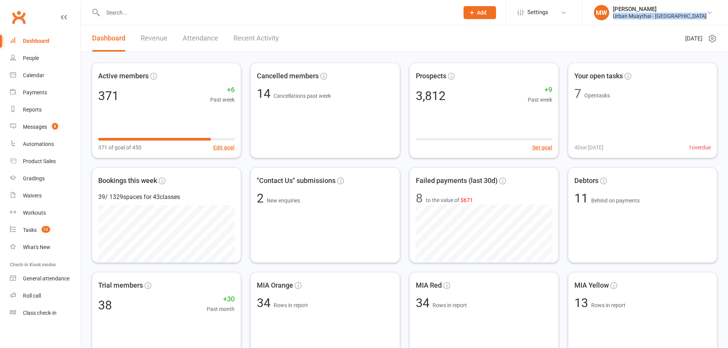
drag, startPoint x: 713, startPoint y: 20, endPoint x: 645, endPoint y: 22, distance: 68.0
click at [645, 22] on li "MW [PERSON_NAME] Urban Muaythai - [GEOGRAPHIC_DATA] My profile My subscription …" at bounding box center [655, 12] width 146 height 25
copy div "Urban Muaythai - [GEOGRAPHIC_DATA]"
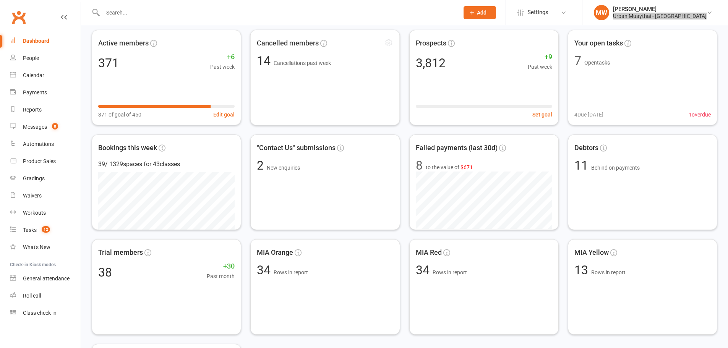
scroll to position [38, 0]
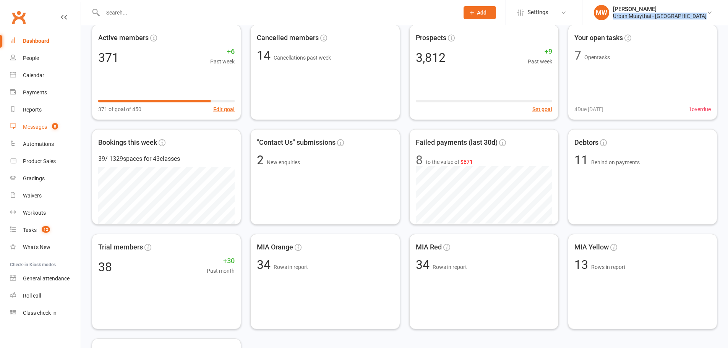
click at [25, 124] on div "Messages" at bounding box center [35, 127] width 24 height 6
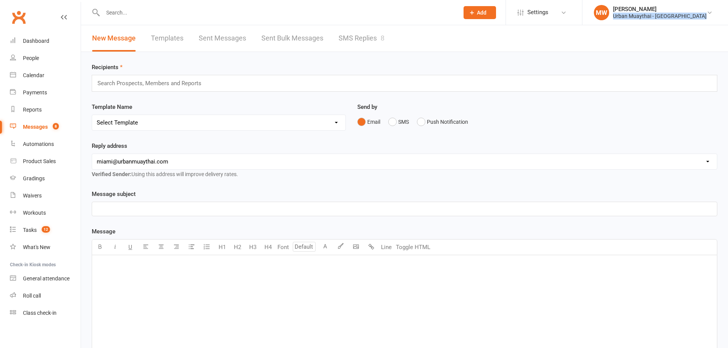
click at [154, 41] on link "Templates" at bounding box center [167, 38] width 32 height 26
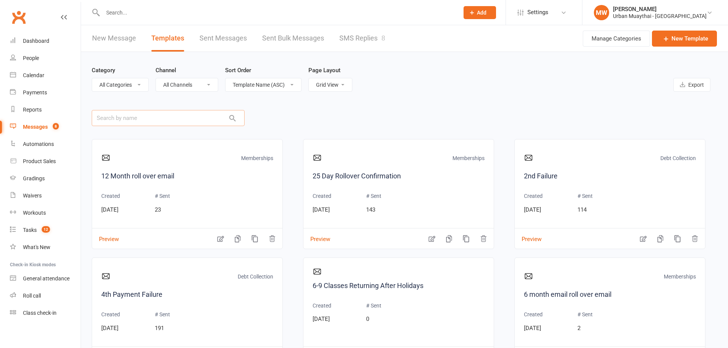
click at [110, 117] on input "text" at bounding box center [168, 118] width 153 height 16
drag, startPoint x: 332, startPoint y: 83, endPoint x: 330, endPoint y: 89, distance: 6.3
click at [332, 83] on select "List View Grid View" at bounding box center [330, 84] width 43 height 13
drag, startPoint x: 341, startPoint y: 85, endPoint x: 337, endPoint y: 91, distance: 7.2
click at [341, 85] on select "List View Grid View" at bounding box center [330, 84] width 43 height 13
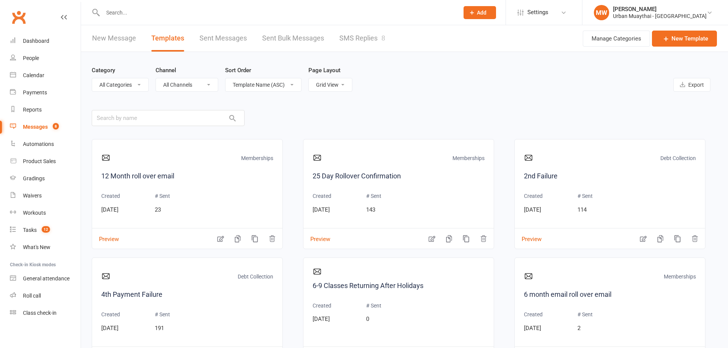
click at [332, 98] on div "Category All Categories (No category) Debt Collection General Kids / Teens Memb…" at bounding box center [404, 78] width 625 height 53
click at [337, 85] on select "List View Grid View" at bounding box center [330, 84] width 43 height 13
select select "list"
click at [309, 78] on select "List View Grid View" at bounding box center [330, 84] width 43 height 13
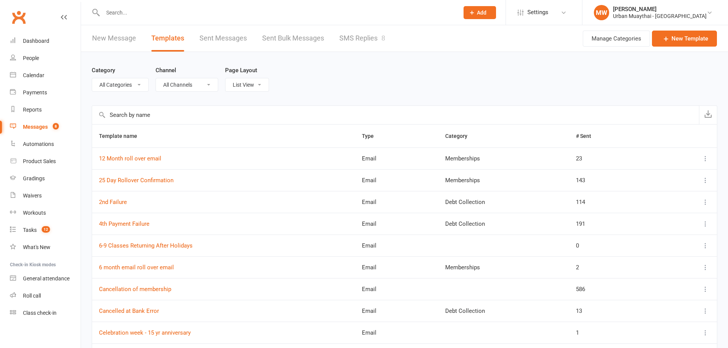
click at [220, 115] on input "text" at bounding box center [395, 115] width 607 height 18
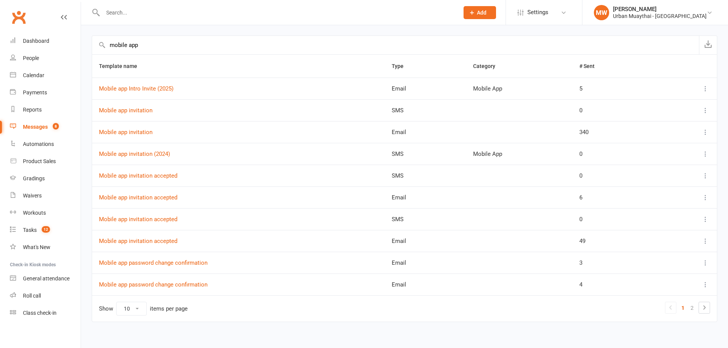
scroll to position [76, 0]
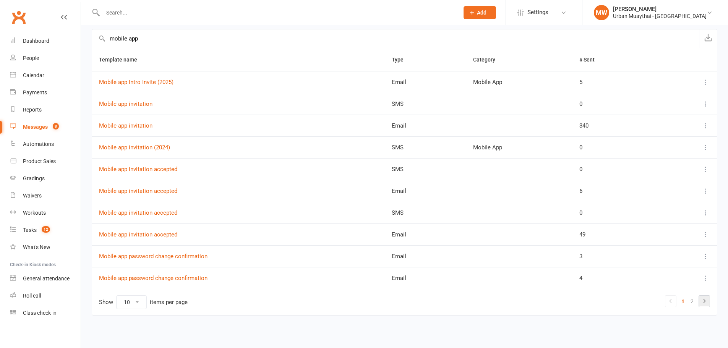
type input "mobile app"
click at [701, 301] on icon at bounding box center [704, 300] width 9 height 9
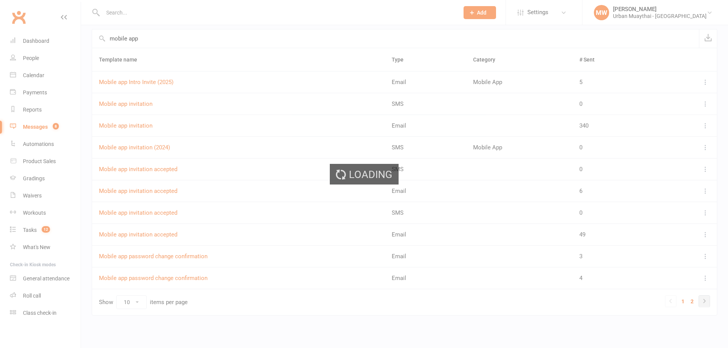
scroll to position [0, 0]
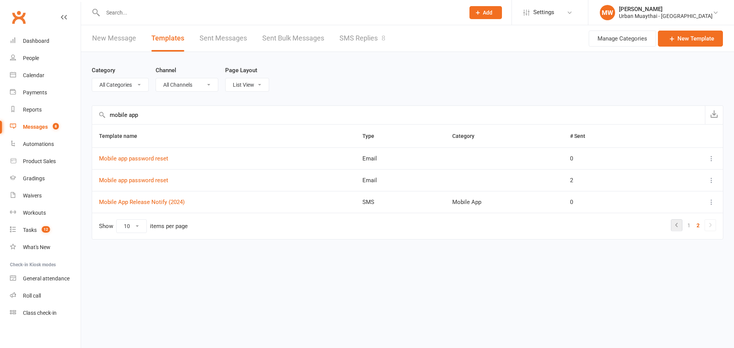
click at [677, 224] on icon at bounding box center [676, 224] width 9 height 9
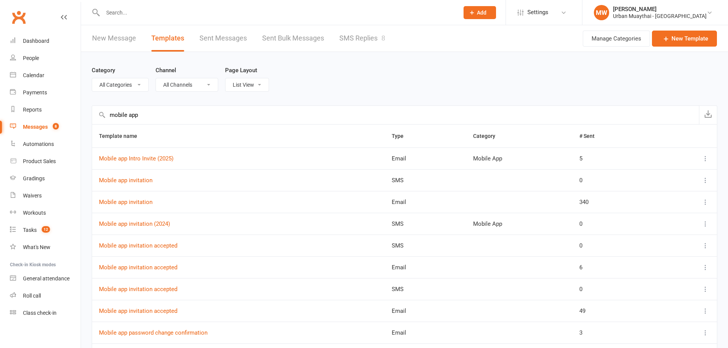
scroll to position [76, 0]
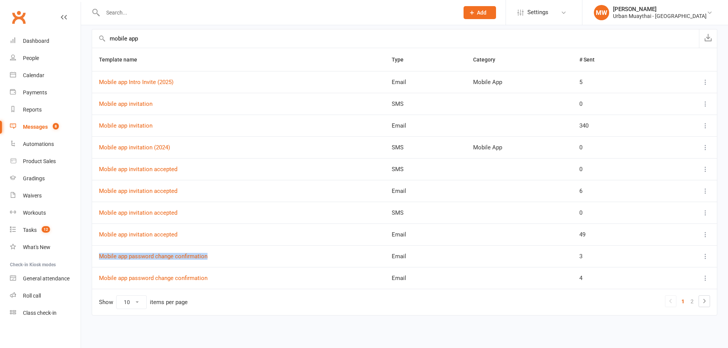
drag, startPoint x: 94, startPoint y: 256, endPoint x: 223, endPoint y: 263, distance: 129.4
click at [223, 263] on td "Mobile app password change confirmation" at bounding box center [238, 256] width 293 height 22
copy link "Mobile app password change confirmation"
click at [247, 257] on td "Mobile app password change confirmation" at bounding box center [238, 256] width 293 height 22
click at [710, 301] on td "Show 10 25 50 100 items per page 1 2" at bounding box center [404, 302] width 625 height 26
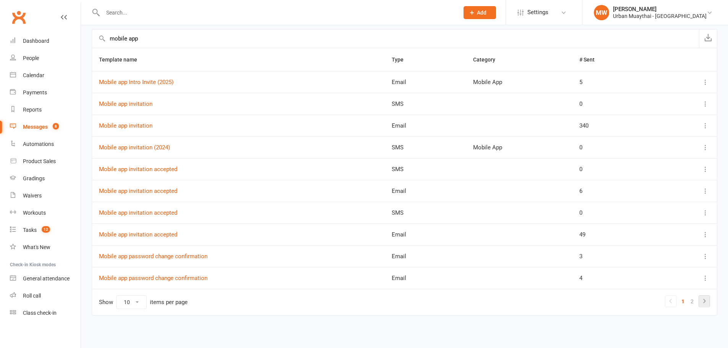
click at [707, 303] on icon at bounding box center [704, 300] width 9 height 9
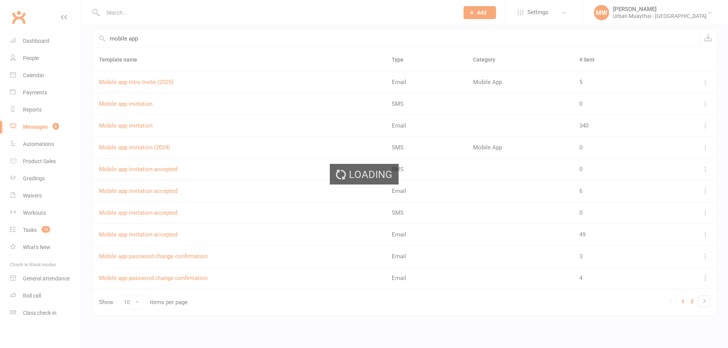
scroll to position [0, 0]
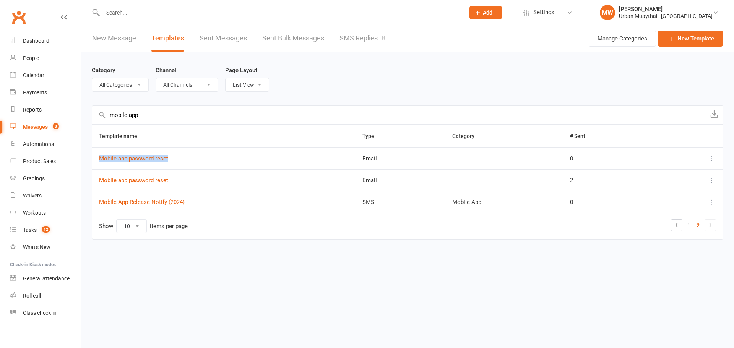
drag, startPoint x: 190, startPoint y: 159, endPoint x: 99, endPoint y: 156, distance: 91.7
click at [91, 158] on div "Category All Categories (No category) Debt Collection General Kids / Teens Memb…" at bounding box center [407, 156] width 653 height 209
copy table "Template name Type Category # Sent Mobile app password reset"
drag, startPoint x: 222, startPoint y: 150, endPoint x: 164, endPoint y: 162, distance: 59.7
click at [222, 150] on td "Mobile app password reset" at bounding box center [223, 158] width 263 height 22
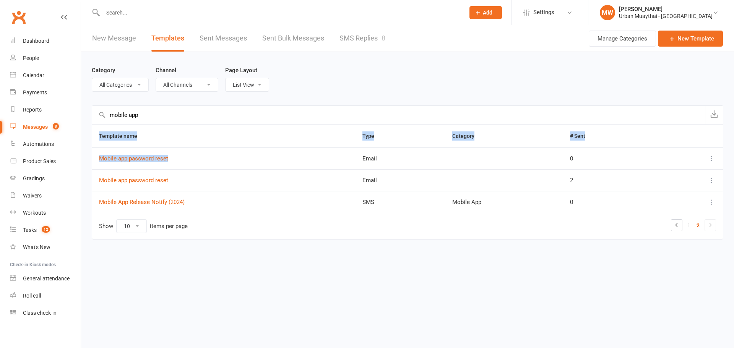
click at [178, 162] on td "Mobile app password reset" at bounding box center [223, 158] width 263 height 22
drag, startPoint x: 185, startPoint y: 162, endPoint x: 100, endPoint y: 164, distance: 84.8
click at [101, 163] on td "Mobile app password reset" at bounding box center [223, 158] width 263 height 22
copy link "Mobile app password reset"
click at [194, 179] on td "Mobile app password reset" at bounding box center [223, 180] width 263 height 22
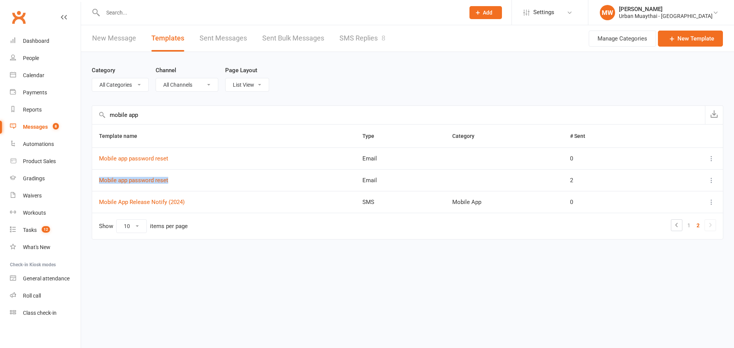
drag, startPoint x: 190, startPoint y: 180, endPoint x: 96, endPoint y: 181, distance: 94.4
click at [96, 181] on td "Mobile app password reset" at bounding box center [223, 180] width 263 height 22
copy link "Mobile app password reset"
click at [682, 226] on link at bounding box center [676, 225] width 11 height 11
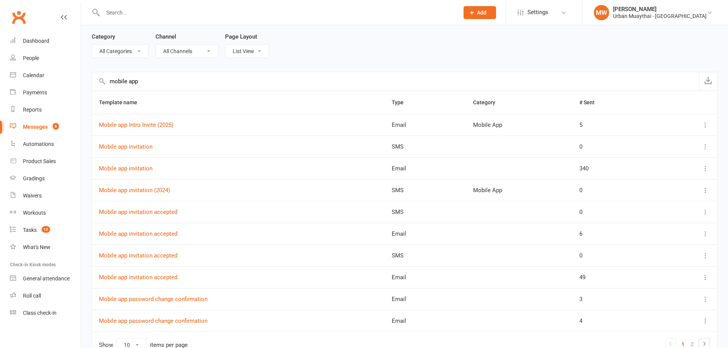
scroll to position [76, 0]
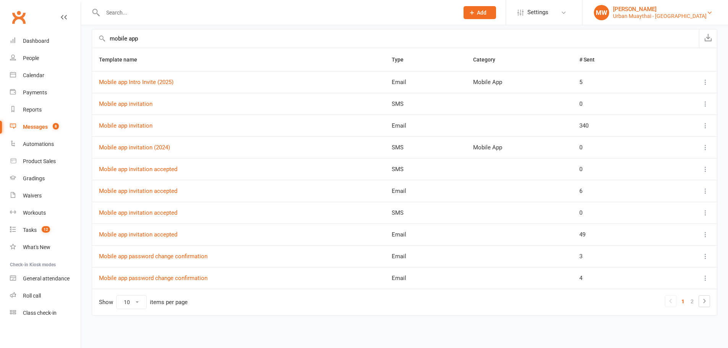
click at [666, 16] on div "Urban Muaythai - Miami" at bounding box center [660, 16] width 94 height 7
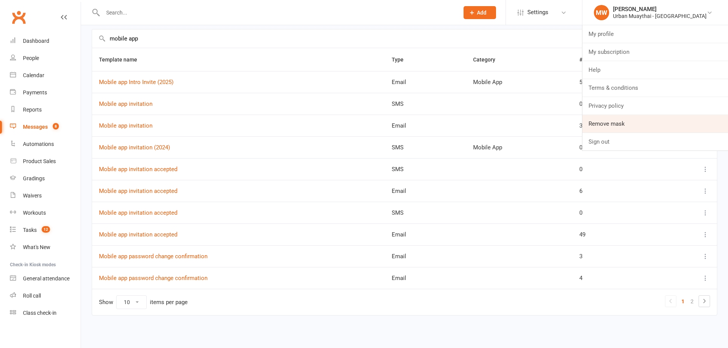
click at [646, 123] on link "Remove mask" at bounding box center [655, 124] width 146 height 18
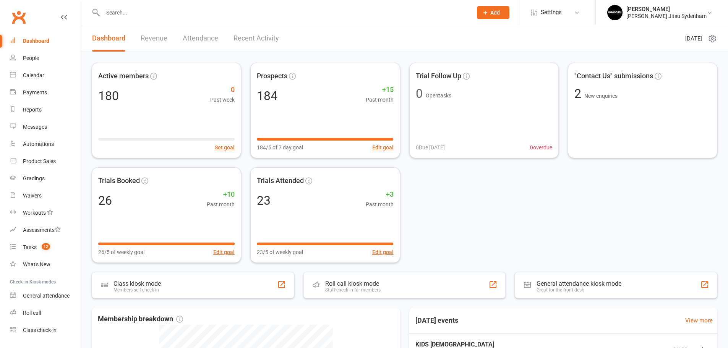
click at [331, 7] on input "text" at bounding box center [283, 12] width 366 height 11
paste input "Luna salazar"
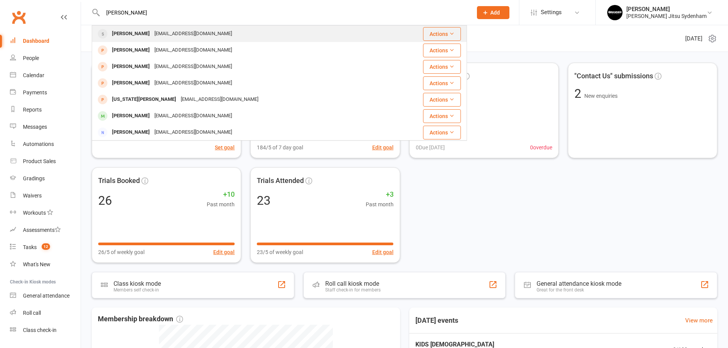
type input "Luna salazar"
click at [234, 31] on div "Luan Salazar luan.salazar18@gmail.com" at bounding box center [241, 34] width 298 height 16
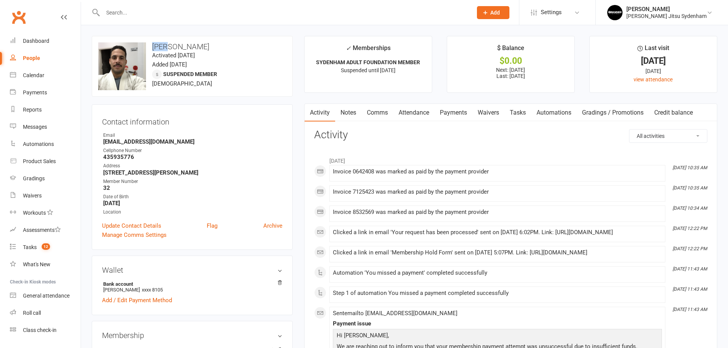
drag, startPoint x: 152, startPoint y: 47, endPoint x: 168, endPoint y: 47, distance: 16.4
click at [168, 47] on h3 "[PERSON_NAME]" at bounding box center [192, 46] width 188 height 8
drag, startPoint x: 170, startPoint y: 47, endPoint x: 220, endPoint y: 47, distance: 50.1
click at [220, 47] on h3 "[PERSON_NAME]" at bounding box center [192, 46] width 188 height 8
copy h3 "[PERSON_NAME]"
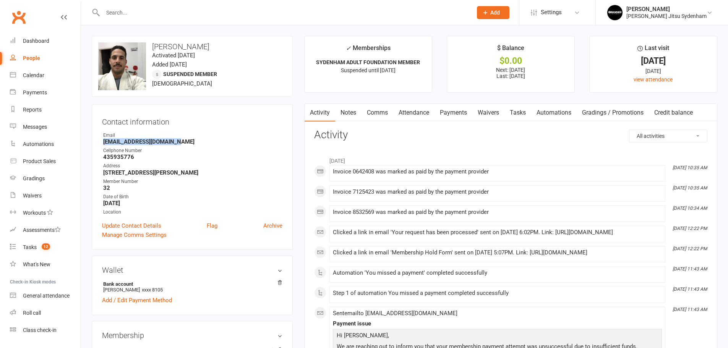
drag, startPoint x: 101, startPoint y: 142, endPoint x: 178, endPoint y: 143, distance: 76.8
click at [178, 143] on div "Contact information Owner Email [EMAIL_ADDRESS][DOMAIN_NAME] Cellphone Number […" at bounding box center [192, 177] width 201 height 146
copy strong "[EMAIL_ADDRESS][DOMAIN_NAME]"
drag, startPoint x: 100, startPoint y: 156, endPoint x: 152, endPoint y: 157, distance: 51.6
click at [152, 157] on div "Contact information Owner Email [EMAIL_ADDRESS][DOMAIN_NAME] Cellphone Number […" at bounding box center [192, 177] width 201 height 146
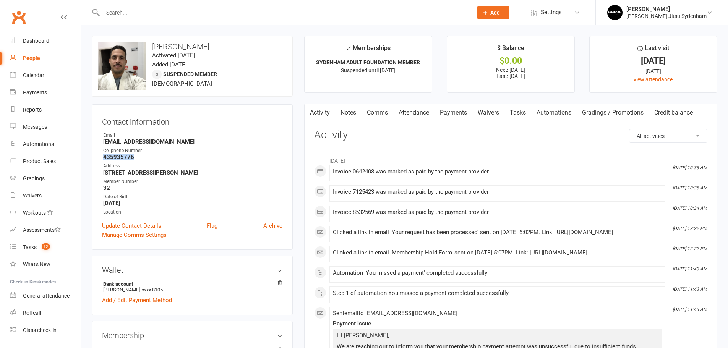
copy strong "435935776"
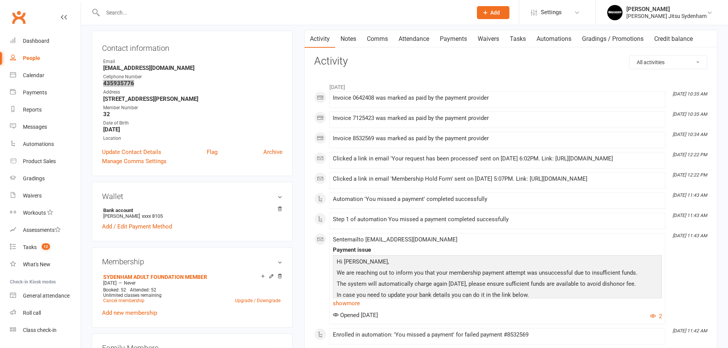
scroll to position [76, 0]
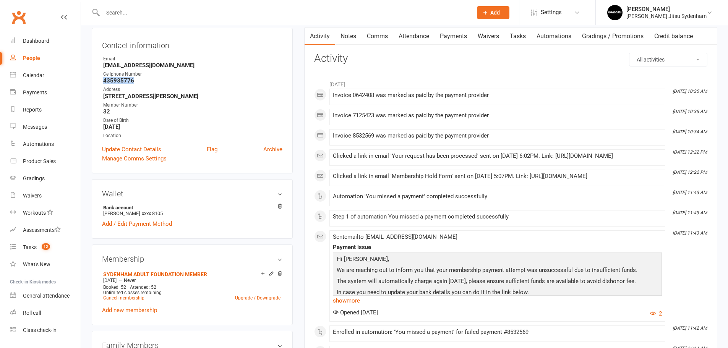
drag, startPoint x: 104, startPoint y: 96, endPoint x: 213, endPoint y: 96, distance: 109.6
click at [213, 96] on strong "[STREET_ADDRESS][PERSON_NAME]" at bounding box center [192, 96] width 179 height 7
copy strong "[STREET_ADDRESS][PERSON_NAME]"
drag, startPoint x: 102, startPoint y: 113, endPoint x: 118, endPoint y: 112, distance: 16.1
click at [118, 112] on li "Member Number 32" at bounding box center [192, 108] width 180 height 13
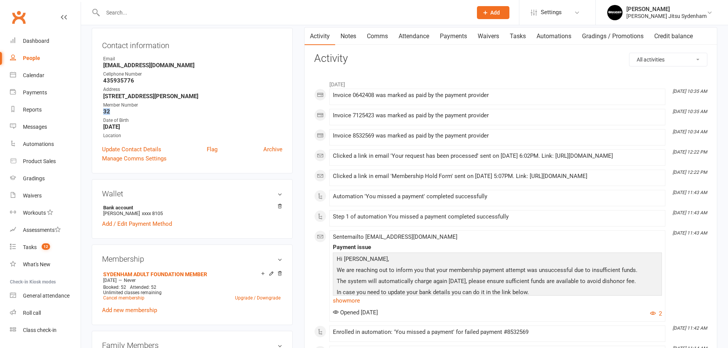
copy strong "32"
click at [451, 37] on link "Payments" at bounding box center [453, 37] width 38 height 18
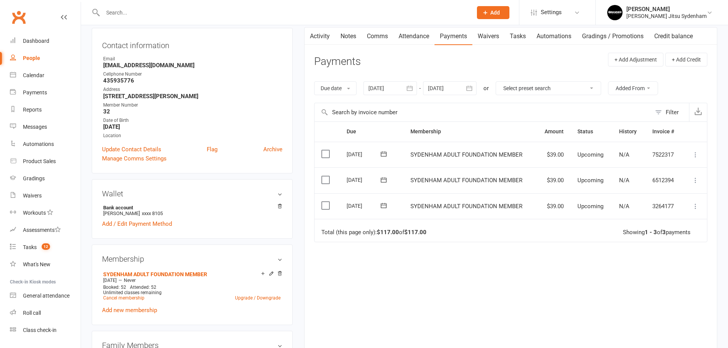
click at [131, 13] on input "text" at bounding box center [283, 12] width 366 height 11
paste input "[PERSON_NAME]"
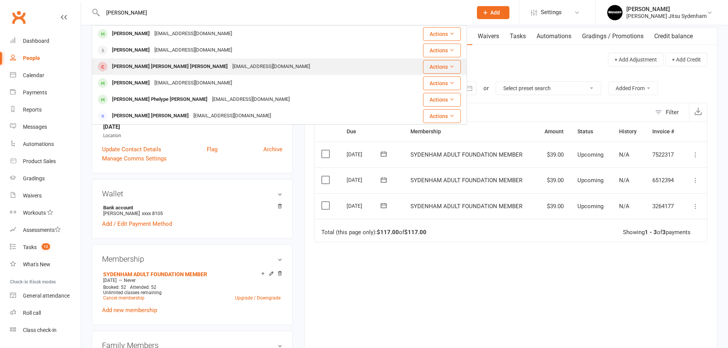
type input "[PERSON_NAME]"
click at [162, 67] on div "[PERSON_NAME] [PERSON_NAME] [PERSON_NAME]" at bounding box center [170, 66] width 120 height 11
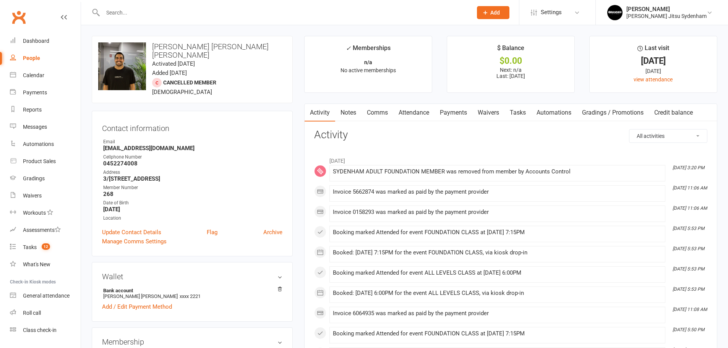
click at [453, 110] on link "Payments" at bounding box center [453, 113] width 38 height 18
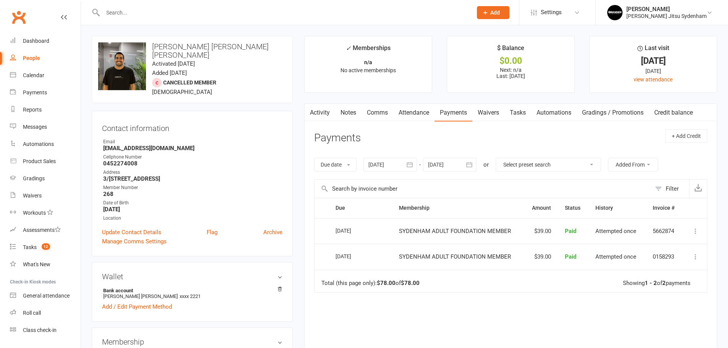
click at [321, 113] on link "Activity" at bounding box center [319, 113] width 31 height 18
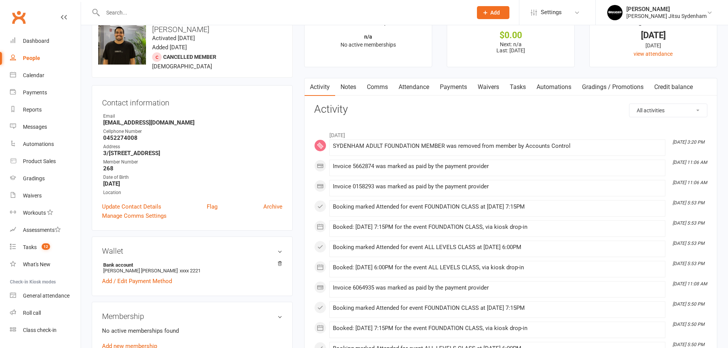
drag, startPoint x: 152, startPoint y: 199, endPoint x: 218, endPoint y: 82, distance: 134.1
click at [152, 202] on link "Update Contact Details" at bounding box center [131, 206] width 59 height 9
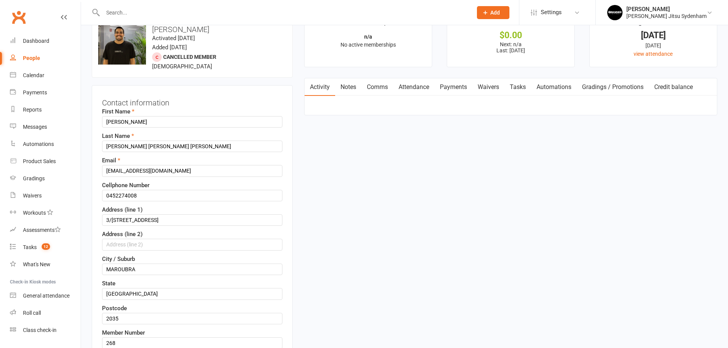
scroll to position [36, 0]
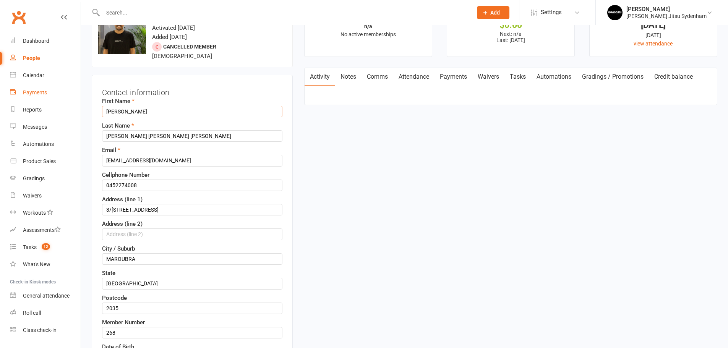
drag, startPoint x: 178, startPoint y: 108, endPoint x: 53, endPoint y: 100, distance: 125.5
drag, startPoint x: 194, startPoint y: 132, endPoint x: 79, endPoint y: 125, distance: 115.2
drag, startPoint x: 155, startPoint y: 155, endPoint x: 95, endPoint y: 154, distance: 60.4
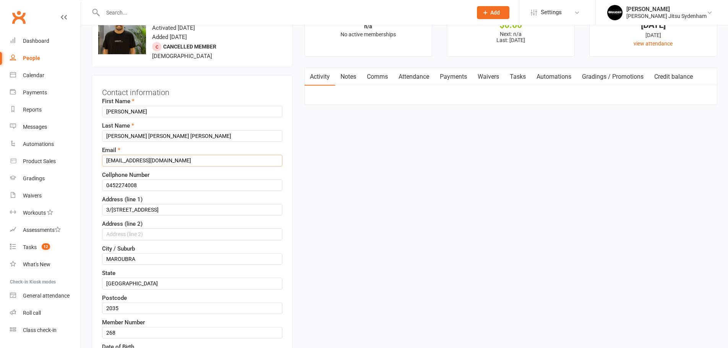
click at [95, 154] on div "Contact information First Name Luiz Guilherme Last Name Oliveira De Souza Pinto…" at bounding box center [192, 260] width 201 height 370
drag, startPoint x: 201, startPoint y: 177, endPoint x: 69, endPoint y: 175, distance: 132.2
drag, startPoint x: 192, startPoint y: 202, endPoint x: 80, endPoint y: 200, distance: 112.3
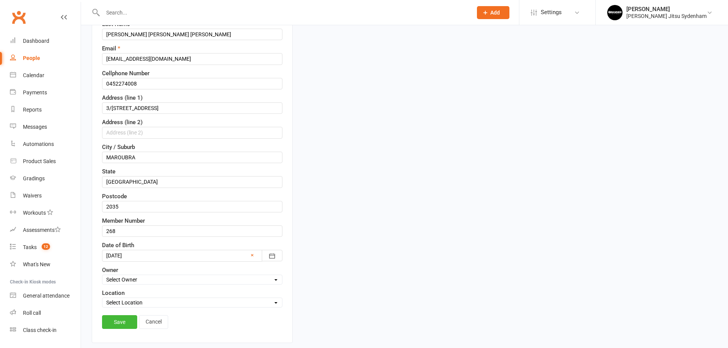
scroll to position [138, 0]
drag, startPoint x: 165, startPoint y: 153, endPoint x: 84, endPoint y: 146, distance: 81.4
drag, startPoint x: 137, startPoint y: 175, endPoint x: 66, endPoint y: 167, distance: 71.1
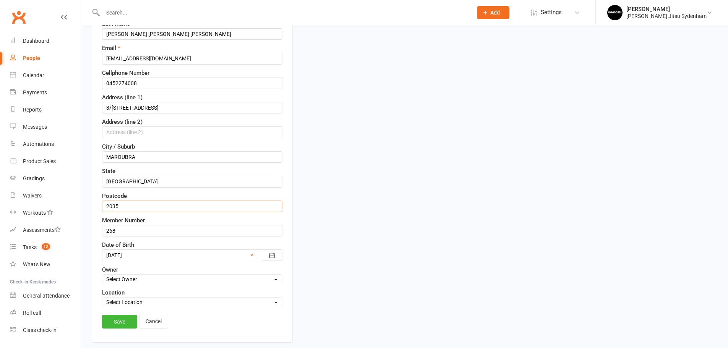
drag, startPoint x: 150, startPoint y: 199, endPoint x: 95, endPoint y: 196, distance: 55.1
click at [95, 196] on div "Contact information First Name Luiz Guilherme Last Name Oliveira De Souza Pinto…" at bounding box center [192, 158] width 201 height 370
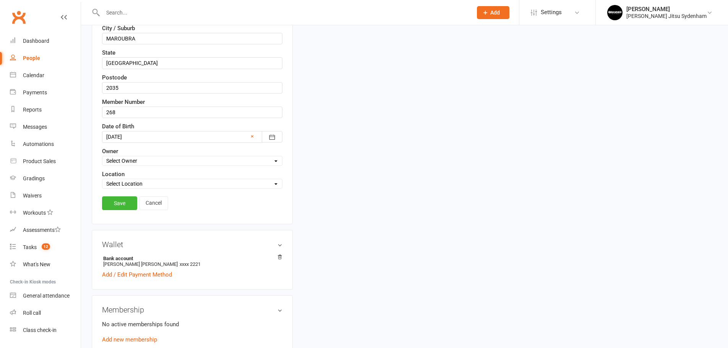
scroll to position [278, 0]
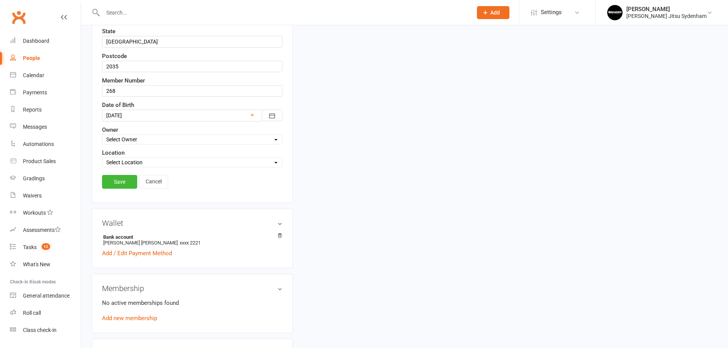
click at [189, 11] on input "text" at bounding box center [283, 12] width 366 height 11
paste input "Brunno Marinoff"
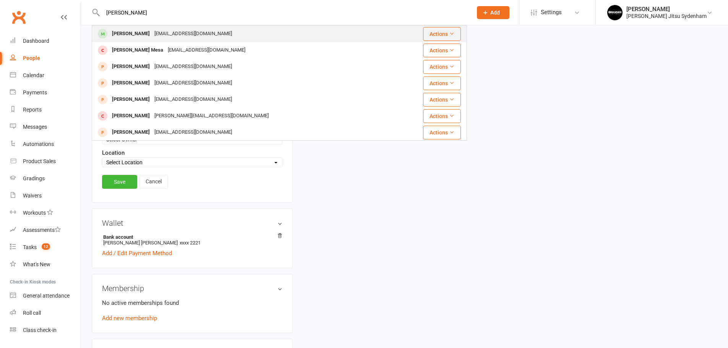
type input "Brunno Marinoff"
click at [167, 30] on div "brunnomarinoff@hotmail.com" at bounding box center [193, 33] width 82 height 11
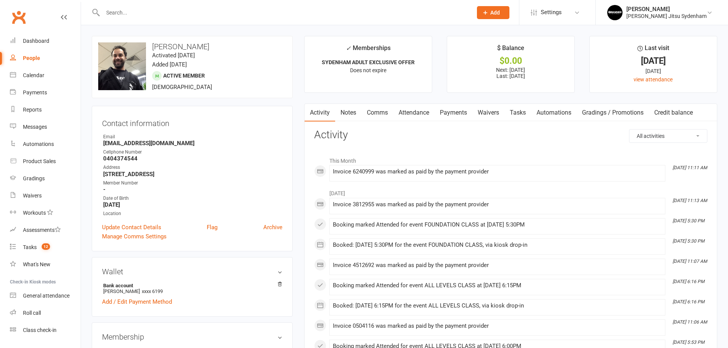
click at [467, 118] on link "Payments" at bounding box center [453, 113] width 38 height 18
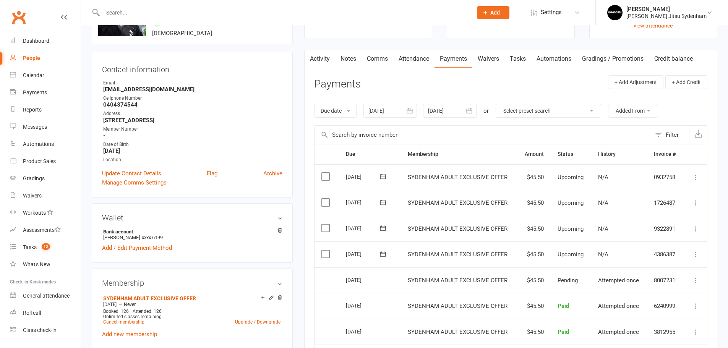
scroll to position [64, 0]
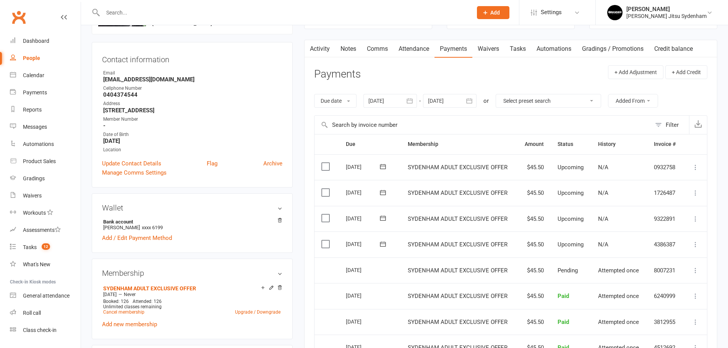
click at [376, 18] on input "text" at bounding box center [283, 12] width 366 height 11
type input "duke boston"
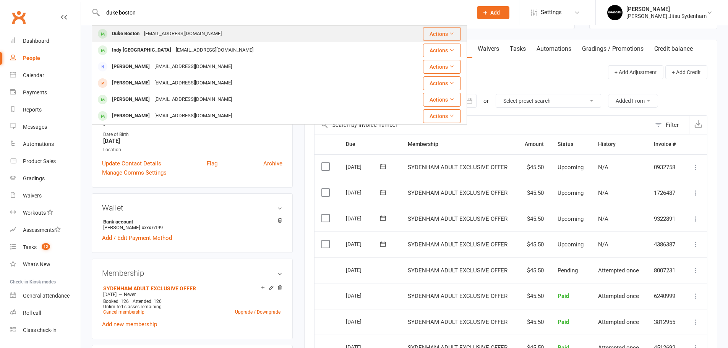
click at [280, 36] on div "Duke Boston lbonomini@hotmail.com" at bounding box center [240, 34] width 296 height 16
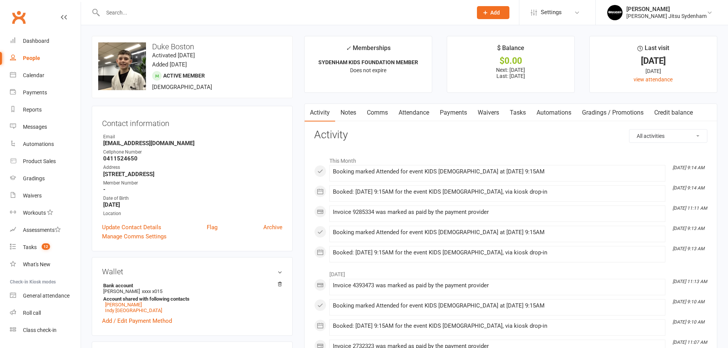
click at [457, 112] on link "Payments" at bounding box center [453, 113] width 38 height 18
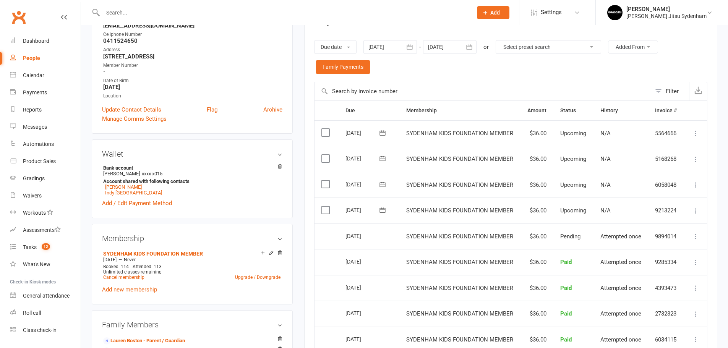
scroll to position [127, 0]
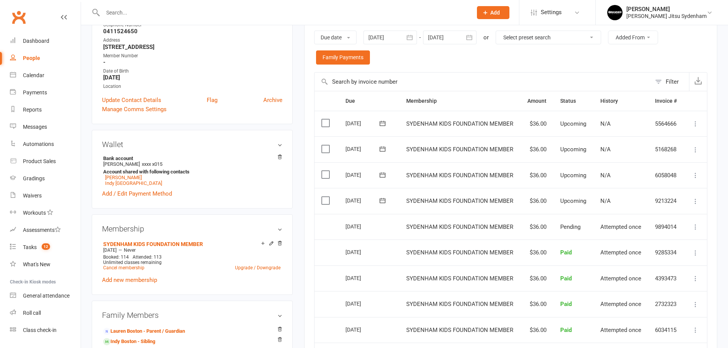
click at [347, 16] on input "text" at bounding box center [283, 12] width 366 height 11
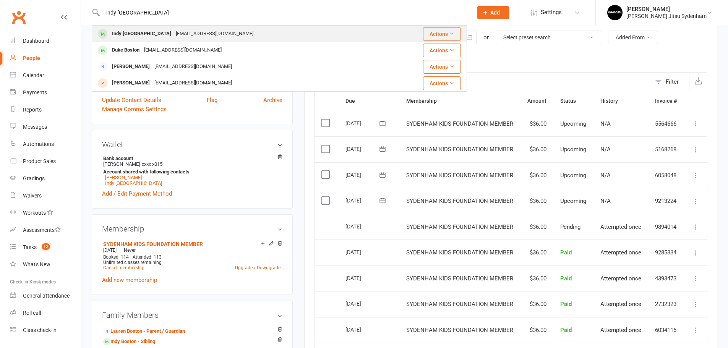
type input "indy boston"
click at [279, 34] on div "Indy Boston lbonomini@hotmail.com" at bounding box center [240, 34] width 296 height 16
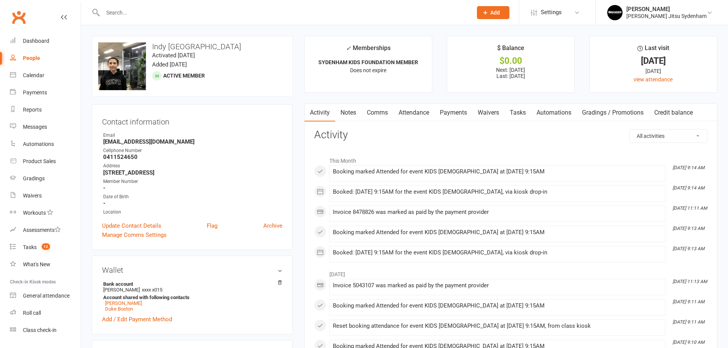
click at [456, 109] on link "Payments" at bounding box center [453, 113] width 38 height 18
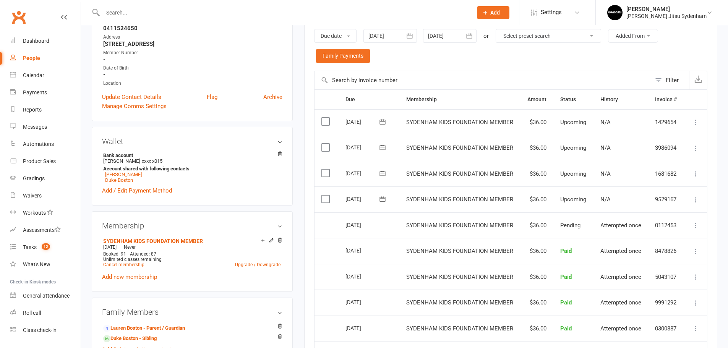
scroll to position [166, 0]
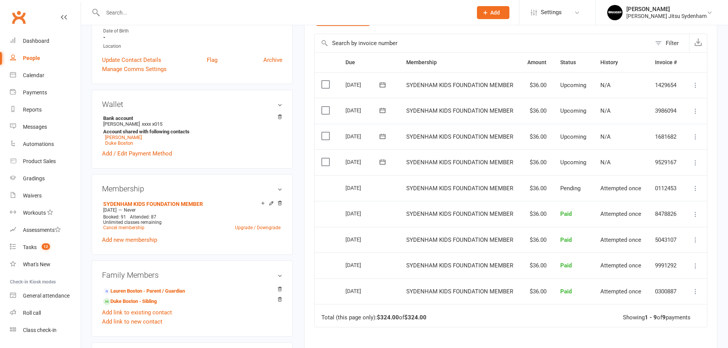
click at [360, 11] on input "text" at bounding box center [283, 12] width 366 height 11
paste input "Murilo de Souza"
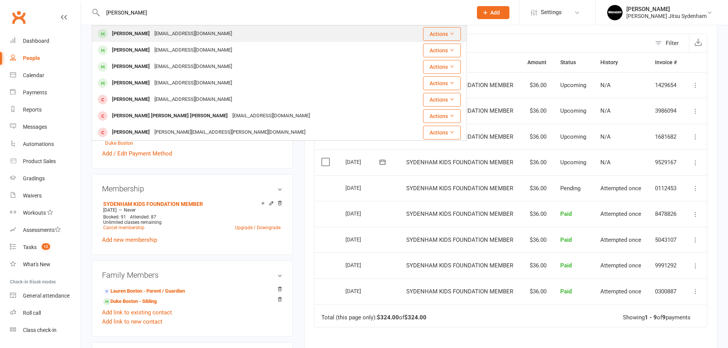
type input "Murilo de Souza"
click at [172, 31] on div "mu.souza03@gmail.com" at bounding box center [193, 33] width 82 height 11
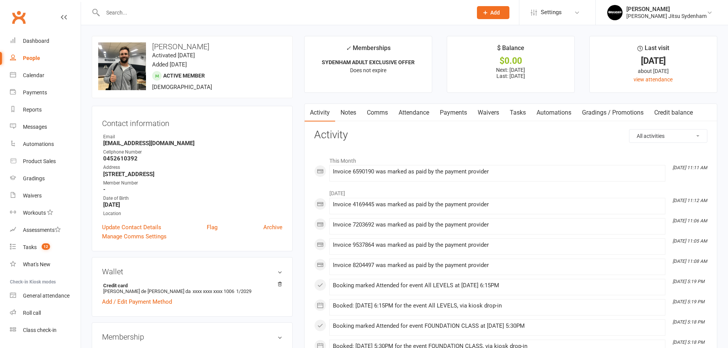
click at [455, 112] on link "Payments" at bounding box center [453, 113] width 38 height 18
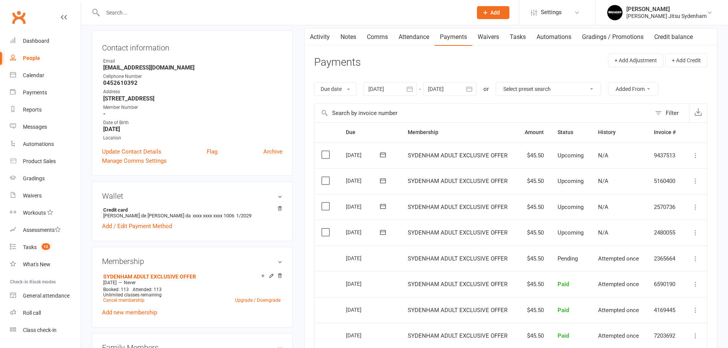
scroll to position [76, 0]
click at [306, 13] on input "text" at bounding box center [283, 12] width 366 height 11
paste input "Zeph ramos"
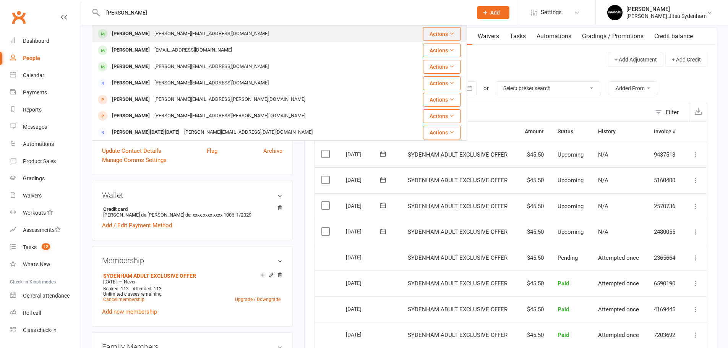
type input "Zeph ramos"
click at [242, 31] on div "Zephyr Ramos megan@ramosbricklaying.com.au" at bounding box center [248, 34] width 313 height 16
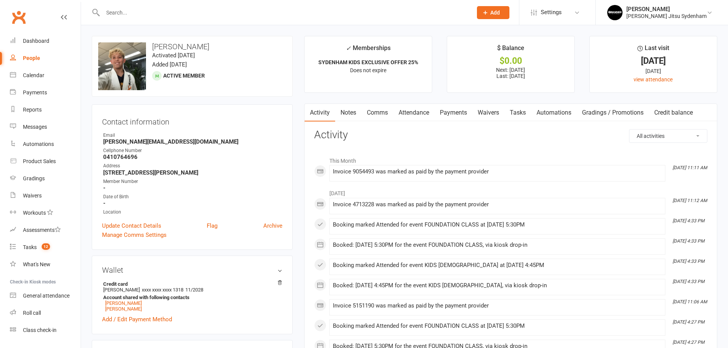
click at [460, 113] on link "Payments" at bounding box center [453, 113] width 38 height 18
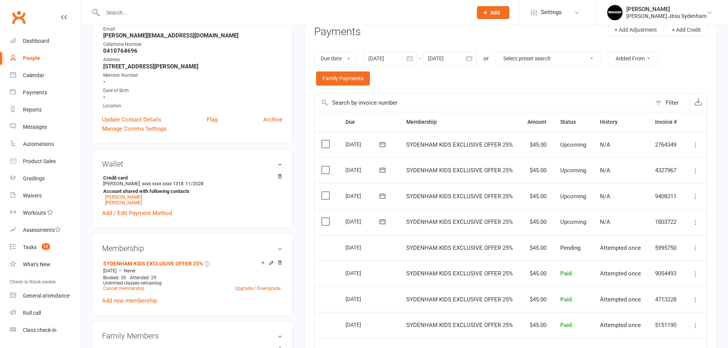
scroll to position [140, 0]
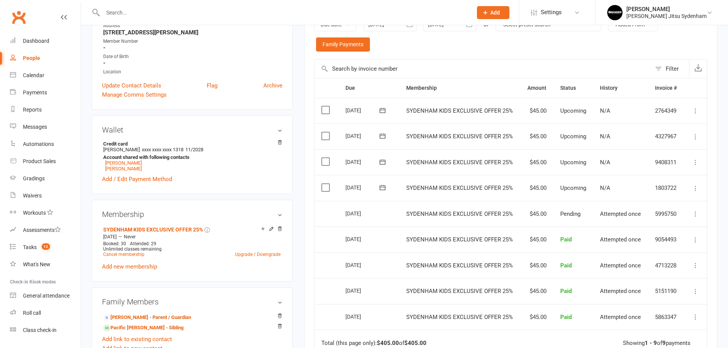
click at [189, 9] on input "text" at bounding box center [283, 12] width 366 height 11
paste input "Ben Nicholas"
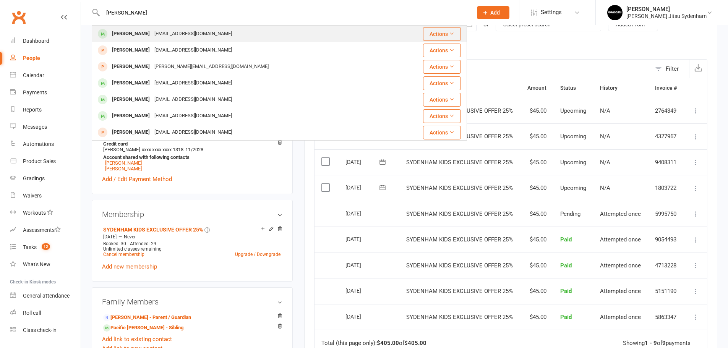
type input "Ben Nicholas"
click at [183, 37] on div "ben@sublimedevelopments.com.au" at bounding box center [193, 33] width 82 height 11
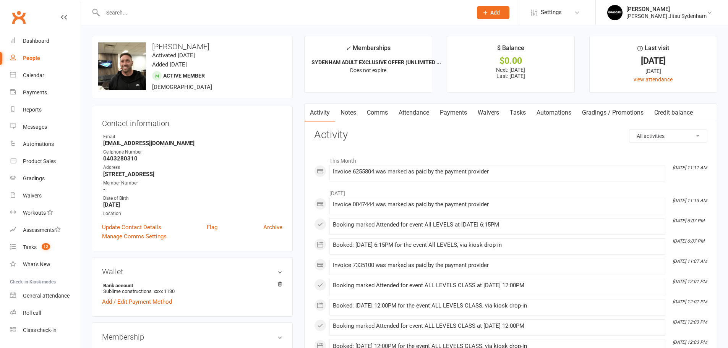
click at [455, 110] on link "Payments" at bounding box center [453, 113] width 38 height 18
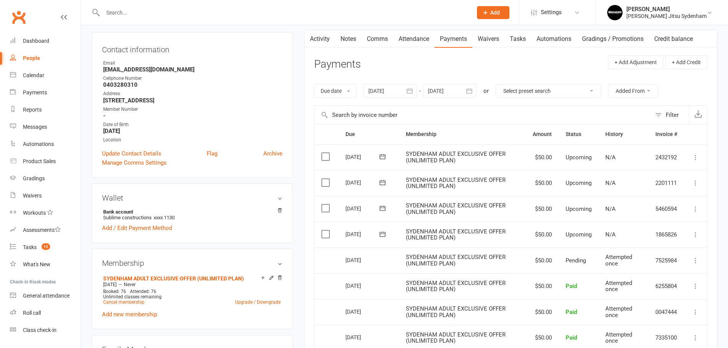
scroll to position [76, 0]
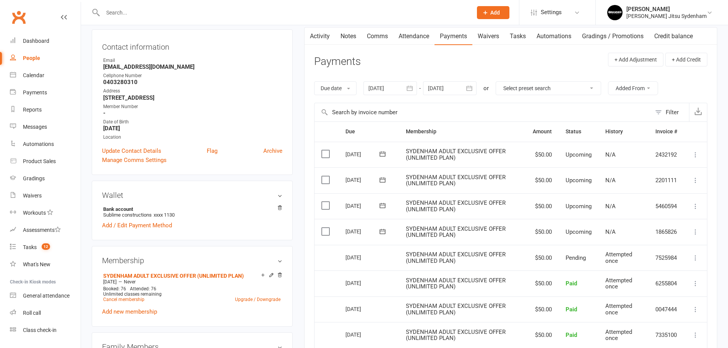
click at [281, 13] on input "text" at bounding box center [283, 12] width 366 height 11
paste input "Jorge mazola"
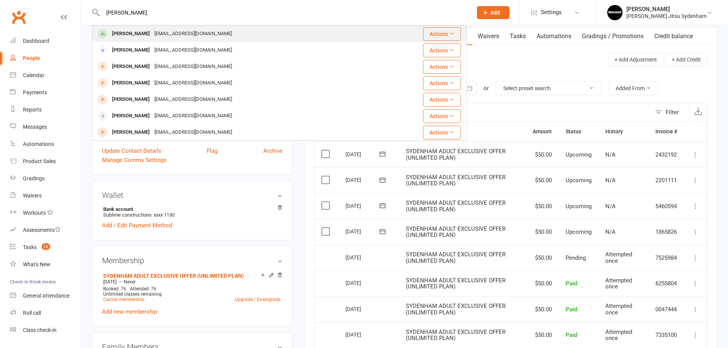
type input "Jorge mazola"
click at [230, 32] on div "Jorge Mazola jorgesurfskt@gmail.com" at bounding box center [235, 34] width 287 height 16
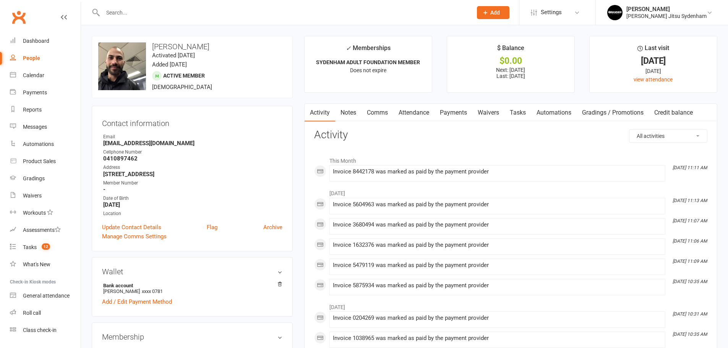
click at [458, 116] on link "Payments" at bounding box center [453, 113] width 38 height 18
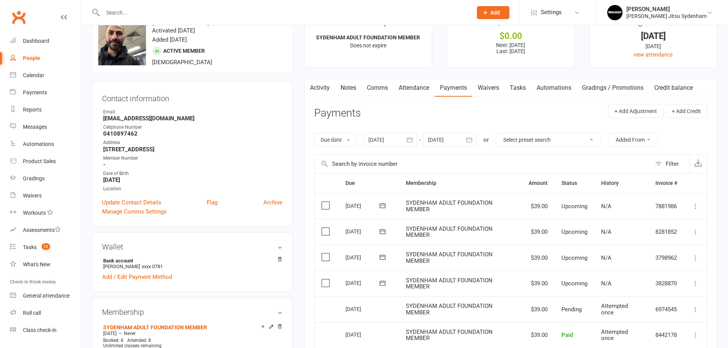
scroll to position [102, 0]
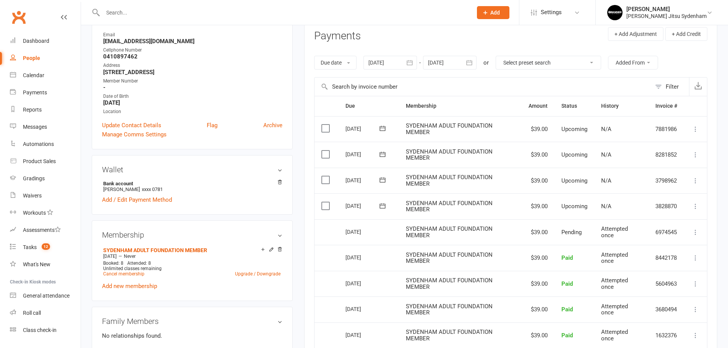
click at [212, 15] on input "text" at bounding box center [283, 12] width 366 height 11
paste input "Dali Strbac"
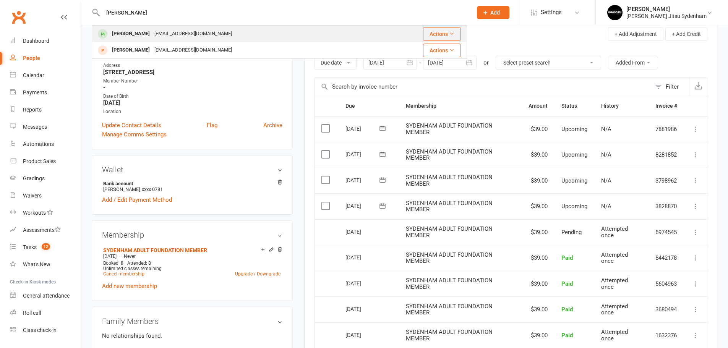
type input "Dali Strbac"
click at [176, 32] on div "dalistrbac@hotmail.com" at bounding box center [193, 33] width 82 height 11
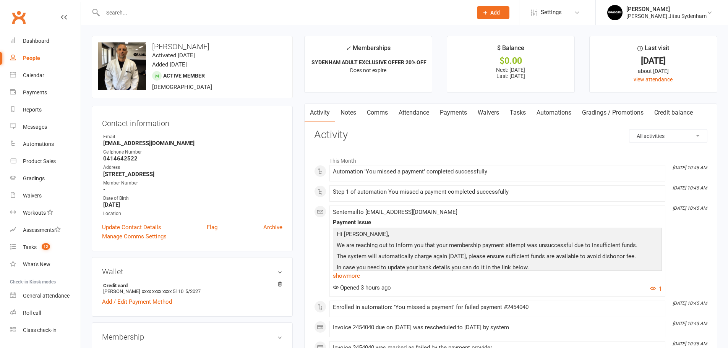
click at [453, 112] on link "Payments" at bounding box center [453, 113] width 38 height 18
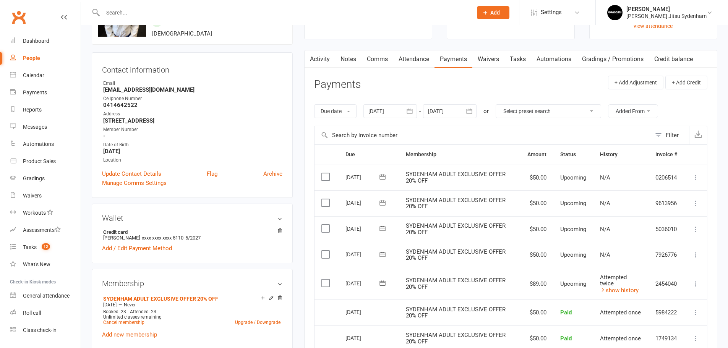
scroll to position [76, 0]
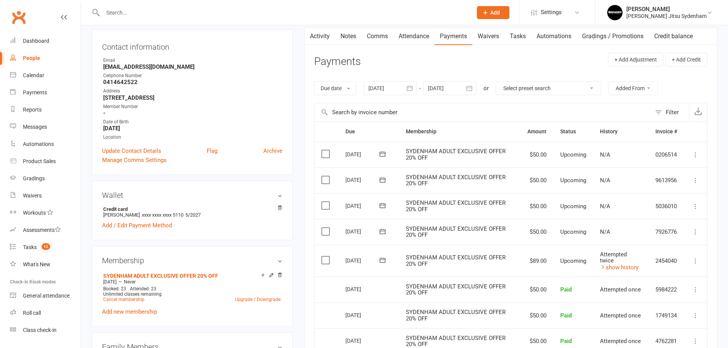
click at [230, 12] on input "text" at bounding box center [283, 12] width 366 height 11
paste input "Elias Hurstel"
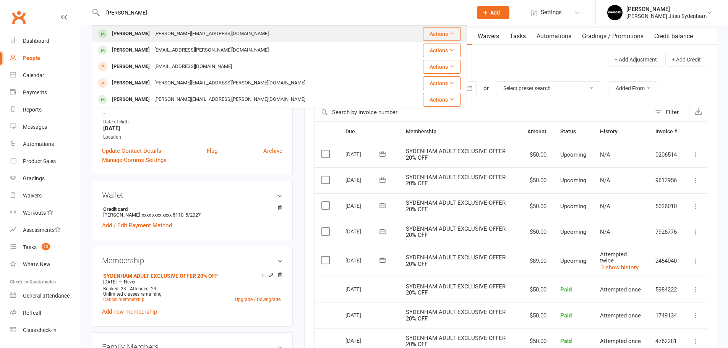
type input "Elias Hurstel"
click at [214, 33] on div "Elias Hurstel elias.hurstel@gmail.com" at bounding box center [247, 34] width 311 height 16
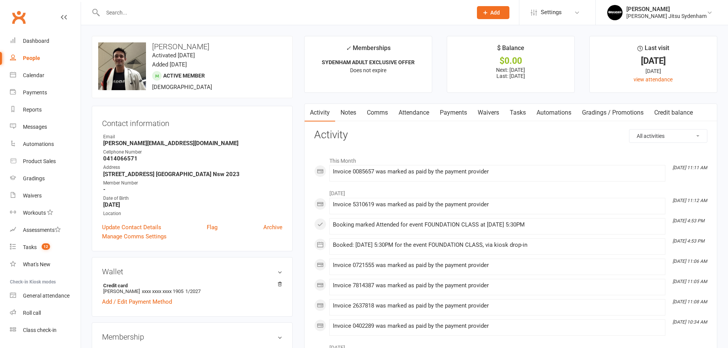
click at [453, 107] on link "Payments" at bounding box center [453, 113] width 38 height 18
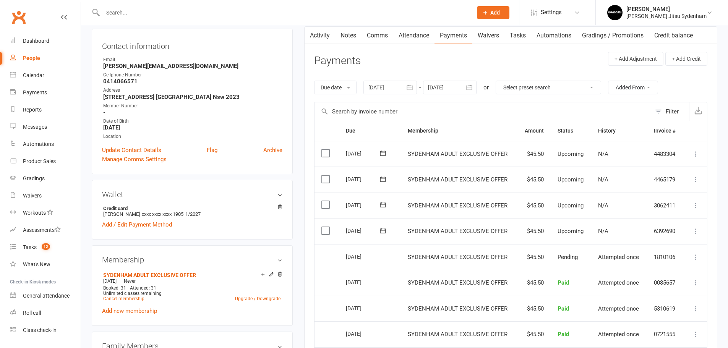
scroll to position [89, 0]
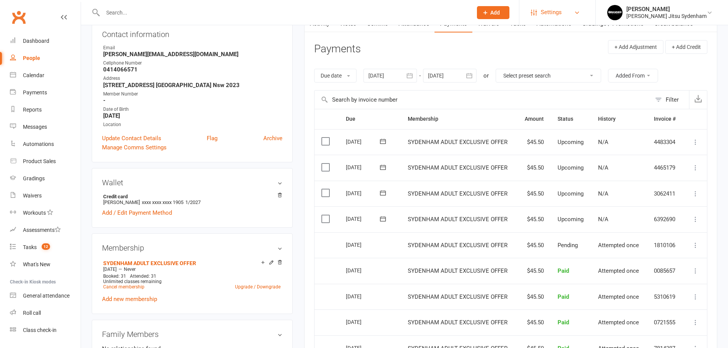
click at [562, 9] on span "Settings" at bounding box center [551, 12] width 21 height 17
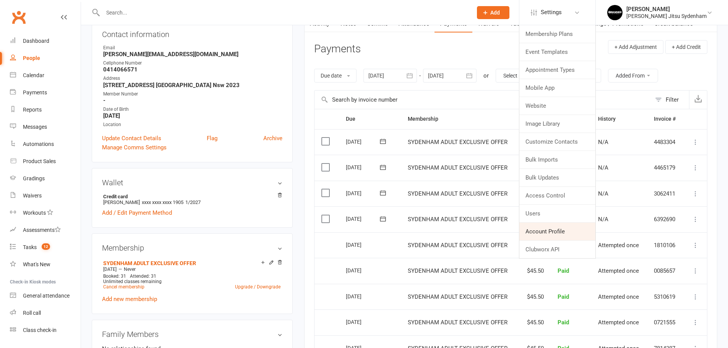
click at [551, 230] on link "Account Profile" at bounding box center [557, 232] width 76 height 18
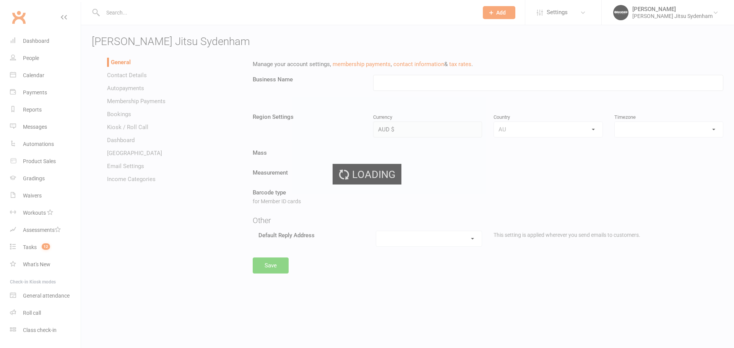
type input "Braddah Jiu Jitsu Sydenham"
select select "Australia/Sydney"
select select "info.sydenham@braddahjiujitsu.com.au"
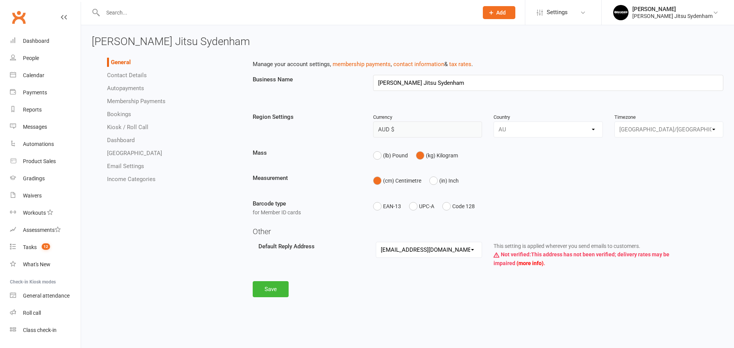
click at [136, 91] on link "Autopayments" at bounding box center [125, 88] width 37 height 7
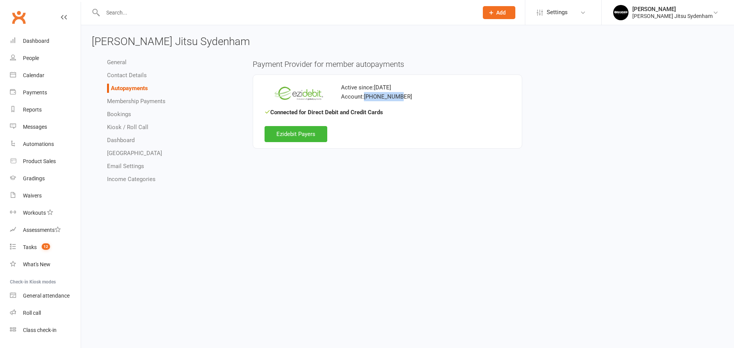
drag, startPoint x: 365, startPoint y: 97, endPoint x: 413, endPoint y: 97, distance: 48.5
click at [413, 97] on div "Account: 101-020-289" at bounding box center [387, 96] width 246 height 9
copy div "101-020-289"
click at [290, 141] on link "Ezidebit Payers" at bounding box center [295, 134] width 63 height 16
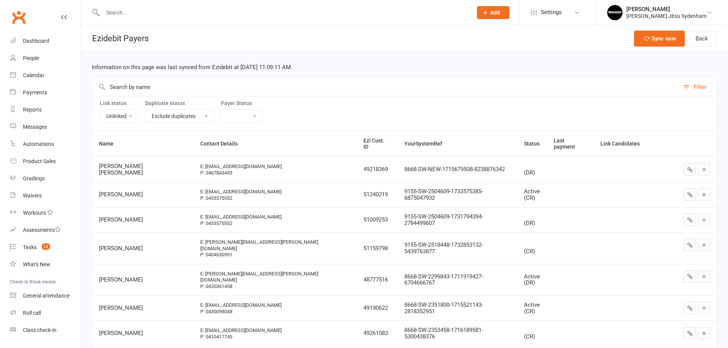
click at [164, 86] on input "text" at bounding box center [385, 87] width 587 height 18
paste input "Luan salazar"
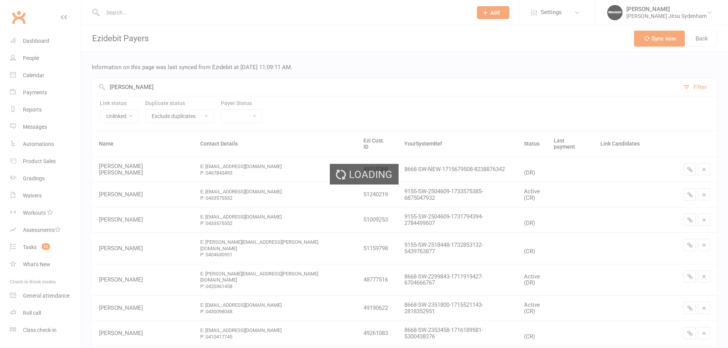
type input "Luan salazar"
click at [113, 113] on div "Loading" at bounding box center [364, 174] width 728 height 348
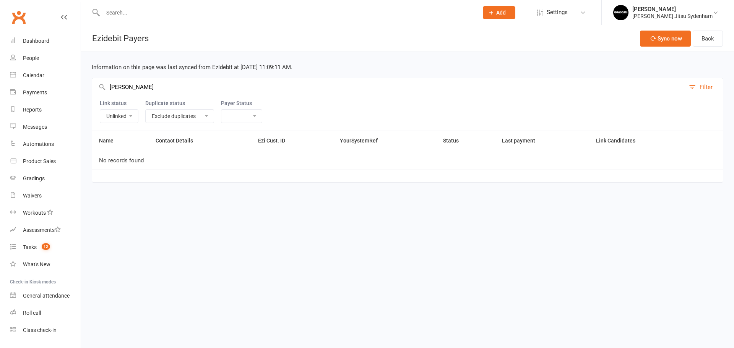
click at [126, 117] on select "Linked Unlinked" at bounding box center [119, 116] width 38 height 13
select select
click at [100, 110] on select "Linked Unlinked" at bounding box center [119, 116] width 38 height 13
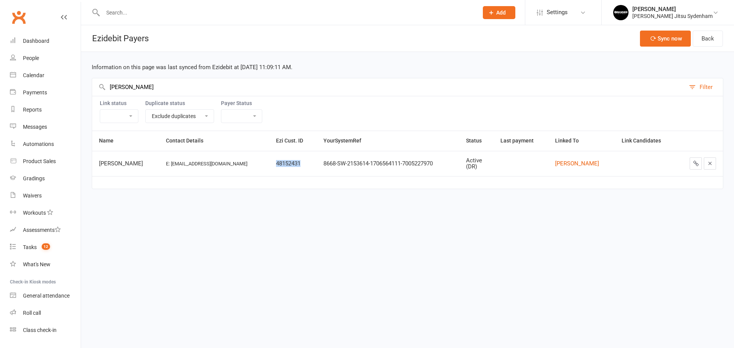
drag, startPoint x: 251, startPoint y: 162, endPoint x: 282, endPoint y: 160, distance: 31.4
click at [282, 160] on td "48152431" at bounding box center [292, 163] width 47 height 25
copy td "48152431"
drag, startPoint x: 149, startPoint y: 88, endPoint x: 80, endPoint y: 80, distance: 69.3
click at [80, 80] on ui-view "Prospect Member Non-attending contact Class / event Appointment Grading event T…" at bounding box center [367, 101] width 734 height 198
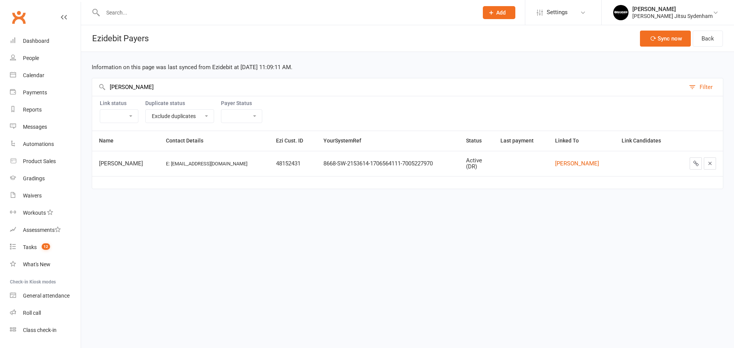
paste input "iz guilherme"
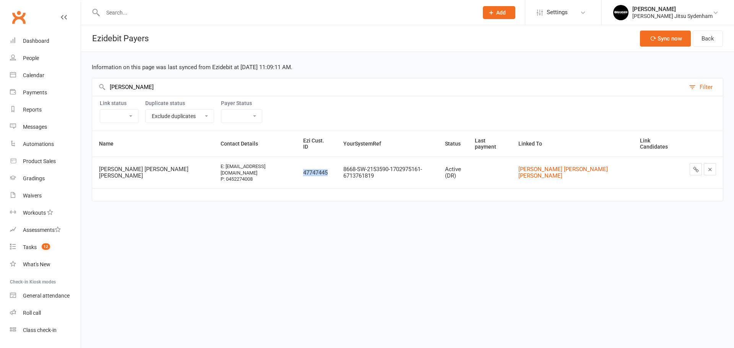
drag, startPoint x: 294, startPoint y: 172, endPoint x: 324, endPoint y: 170, distance: 30.2
click at [324, 170] on td "47747445" at bounding box center [316, 173] width 40 height 32
copy td "47747445"
drag, startPoint x: 168, startPoint y: 91, endPoint x: 76, endPoint y: 84, distance: 92.3
click at [76, 84] on ui-view "Prospect Member Non-attending contact Class / event Appointment Grading event T…" at bounding box center [367, 107] width 734 height 210
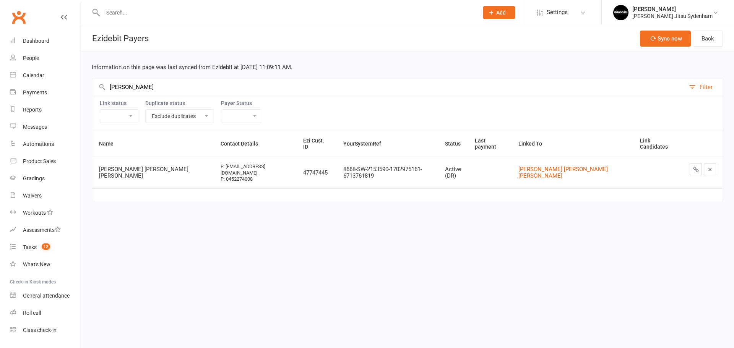
paste input "Brunno Marinoff"
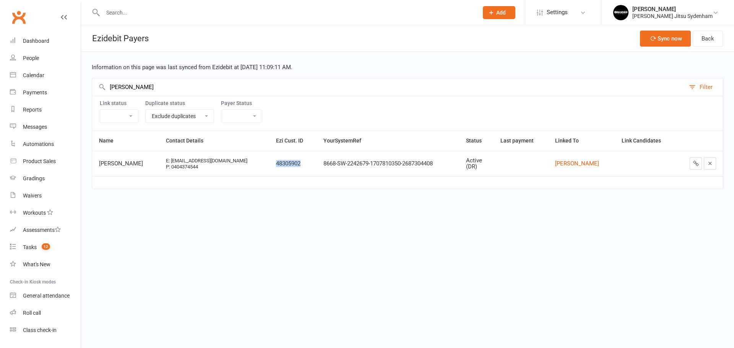
drag, startPoint x: 261, startPoint y: 161, endPoint x: 293, endPoint y: 161, distance: 32.5
click at [293, 161] on td "48305902" at bounding box center [292, 163] width 47 height 25
copy td "48305902"
drag, startPoint x: 169, startPoint y: 86, endPoint x: 79, endPoint y: 90, distance: 89.5
click at [80, 90] on ui-view "Prospect Member Non-attending contact Class / event Appointment Grading event T…" at bounding box center [367, 101] width 734 height 198
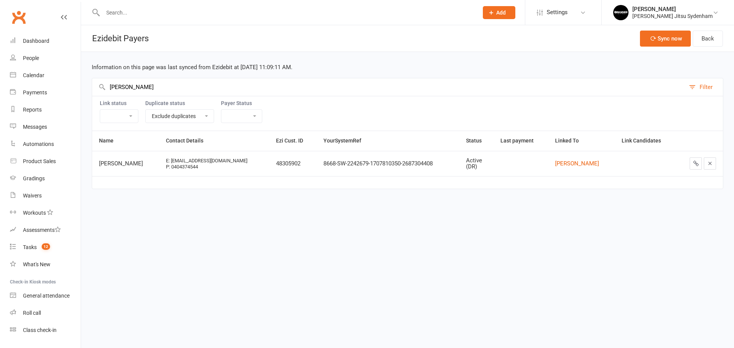
paste input "Elias Hurstel"
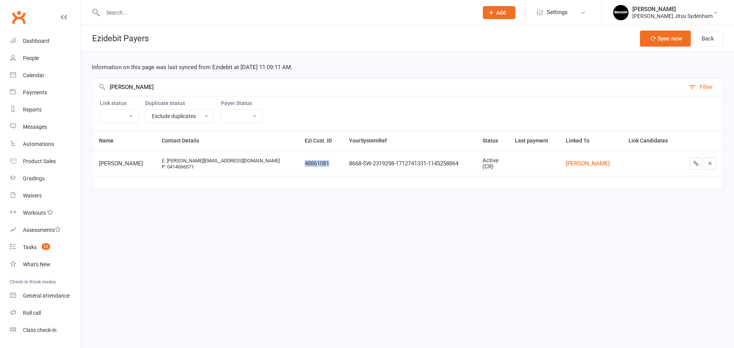
drag, startPoint x: 245, startPoint y: 164, endPoint x: 274, endPoint y: 162, distance: 29.1
click at [298, 162] on td "48861081" at bounding box center [320, 163] width 44 height 25
copy td "48861081"
drag, startPoint x: 173, startPoint y: 83, endPoint x: 69, endPoint y: 84, distance: 103.5
click at [69, 84] on ui-view "Prospect Member Non-attending contact Class / event Appointment Grading event T…" at bounding box center [367, 101] width 734 height 198
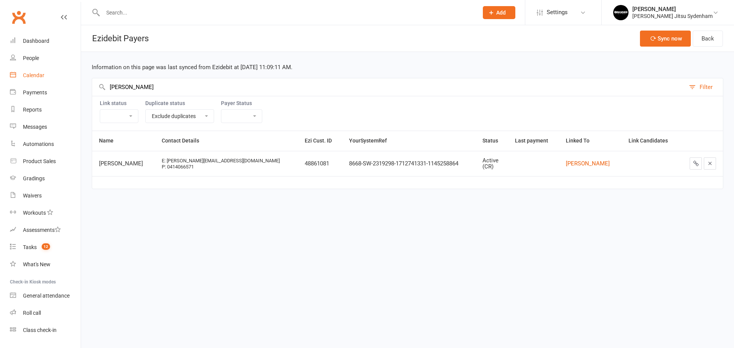
paste input "Dali Strbac"
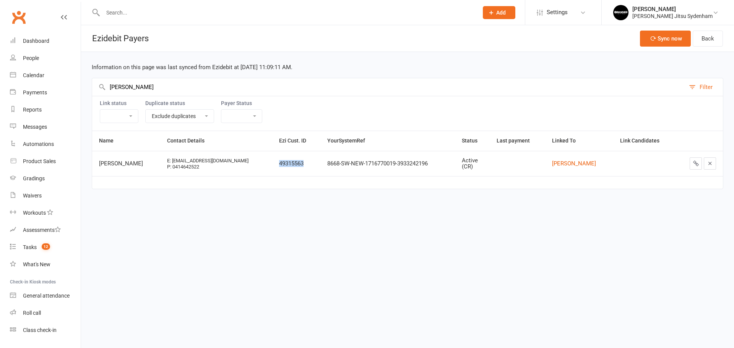
drag, startPoint x: 244, startPoint y: 164, endPoint x: 277, endPoint y: 163, distance: 32.9
click at [277, 163] on tr "Dali Strbac E: dalistrbac@hotmail.com P: 0414642522 49315563 8668-SW-NEW-171677…" at bounding box center [407, 163] width 630 height 25
drag, startPoint x: 151, startPoint y: 88, endPoint x: 79, endPoint y: 81, distance: 71.8
click at [79, 81] on ui-view "Prospect Member Non-attending contact Class / event Appointment Grading event T…" at bounding box center [367, 101] width 734 height 198
paste input "Jorge mazola"
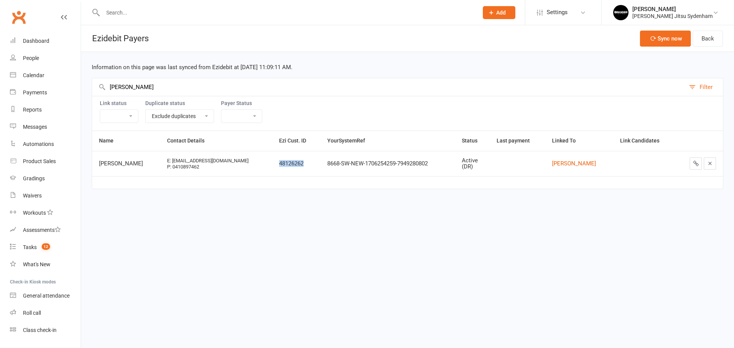
drag, startPoint x: 248, startPoint y: 161, endPoint x: 287, endPoint y: 164, distance: 39.5
click at [287, 164] on td "48126262" at bounding box center [296, 163] width 48 height 25
drag, startPoint x: 177, startPoint y: 89, endPoint x: 85, endPoint y: 83, distance: 91.9
click at [85, 83] on div "Information on this page was last synced from Ezidebit at Feb 12, 2025 11:09:11…" at bounding box center [407, 126] width 653 height 148
paste input "Ben Nicholas"
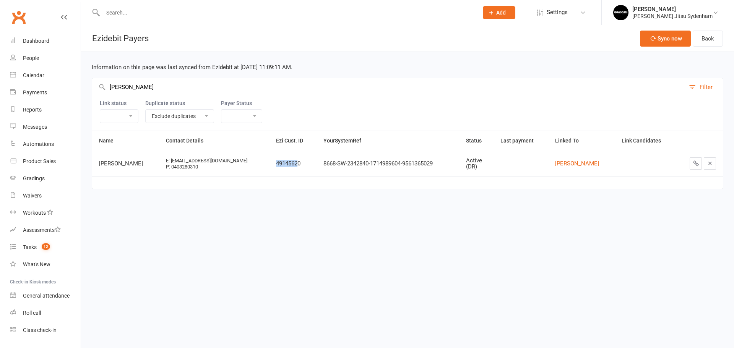
drag, startPoint x: 268, startPoint y: 162, endPoint x: 294, endPoint y: 161, distance: 25.6
click at [294, 161] on td "49145620" at bounding box center [292, 163] width 47 height 25
click at [312, 163] on td "49145620" at bounding box center [292, 163] width 47 height 25
drag, startPoint x: 309, startPoint y: 163, endPoint x: 248, endPoint y: 167, distance: 62.1
click at [248, 167] on tr "Ben Nicholas E: ben@sublimedevelopments.com.au P: 0403280310 49145620 8668-SW-2…" at bounding box center [407, 163] width 630 height 25
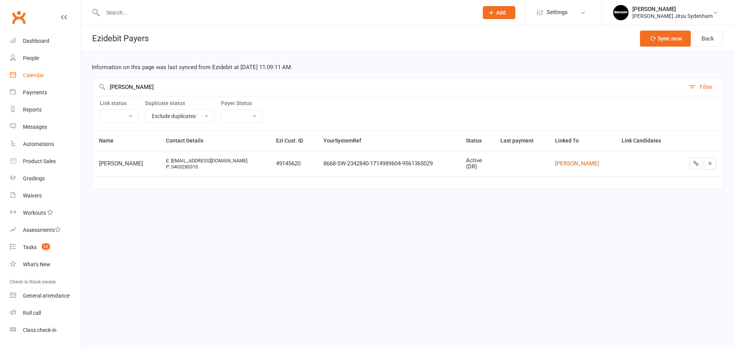
drag, startPoint x: 160, startPoint y: 85, endPoint x: 60, endPoint y: 82, distance: 100.5
click at [60, 82] on ui-view "Prospect Member Non-attending contact Class / event Appointment Grading event T…" at bounding box center [367, 101] width 734 height 198
paste input "Mike pillon"
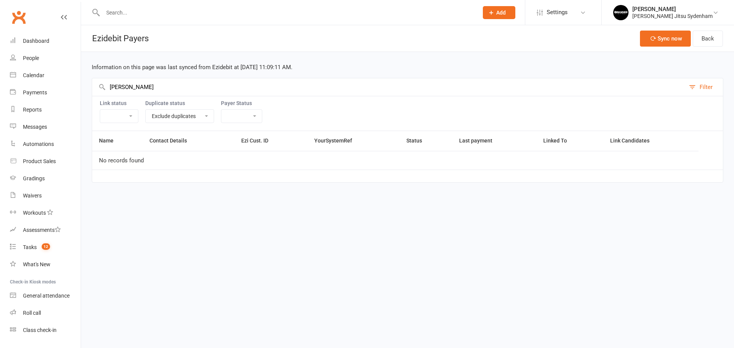
click at [110, 86] on input "Mike pillon" at bounding box center [388, 87] width 593 height 18
drag, startPoint x: 125, startPoint y: 88, endPoint x: 152, endPoint y: 87, distance: 27.9
click at [152, 87] on input "Mike pillon" at bounding box center [388, 87] width 593 height 18
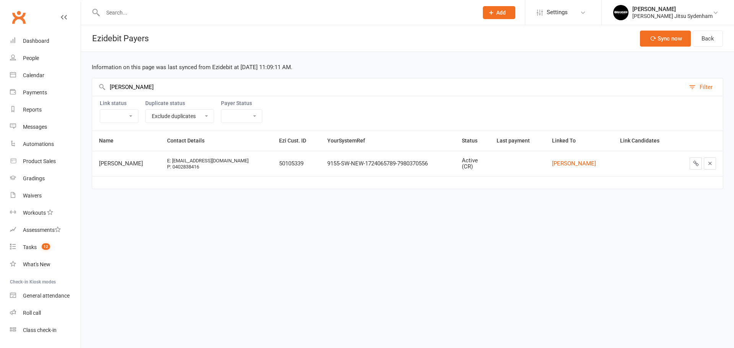
type input "Mike"
click at [180, 11] on input "text" at bounding box center [286, 12] width 372 height 11
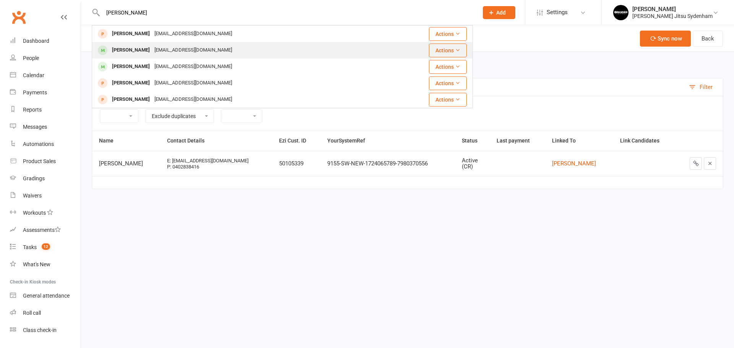
type input "mike pi"
click at [154, 52] on div "michaeljpillon@gmail.com" at bounding box center [193, 50] width 82 height 11
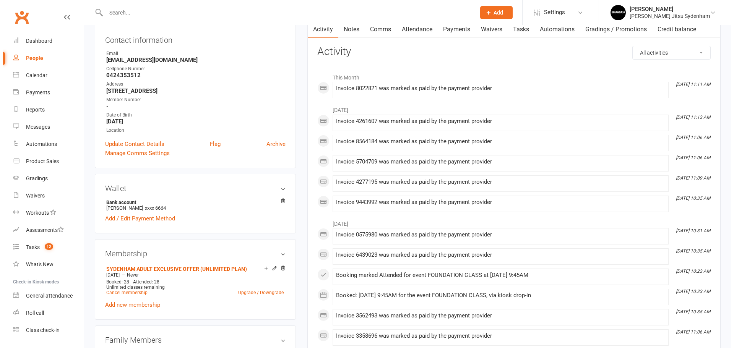
scroll to position [115, 0]
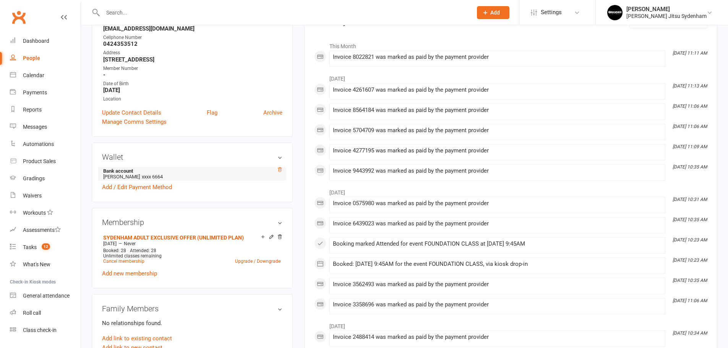
click at [279, 171] on icon at bounding box center [279, 169] width 5 height 5
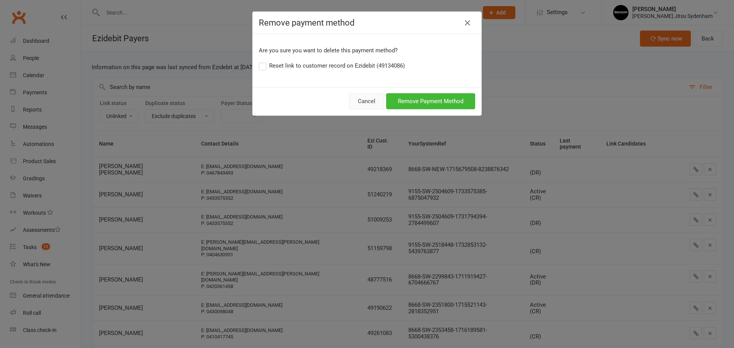
click at [350, 104] on button "Cancel" at bounding box center [366, 101] width 35 height 16
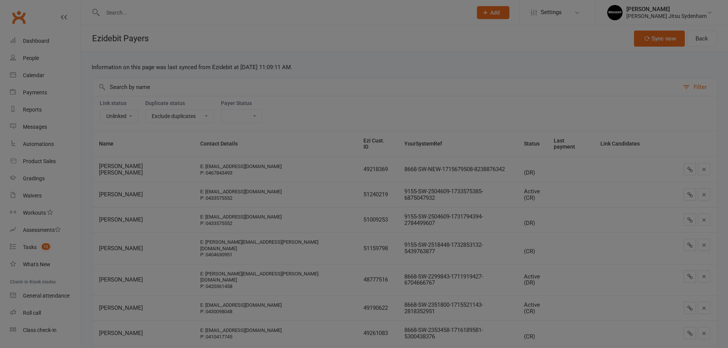
click at [135, 86] on input "text" at bounding box center [385, 87] width 587 height 18
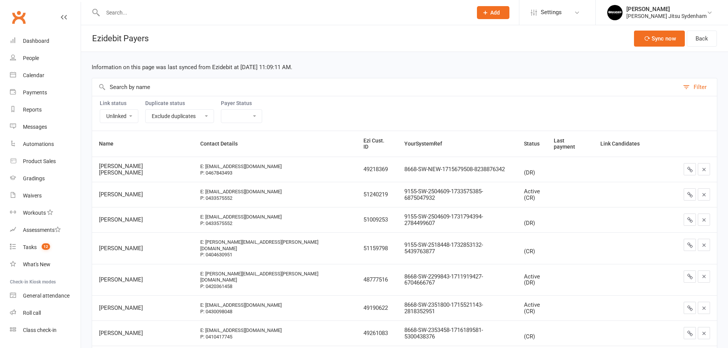
paste input "Zeph ramos"
type input "Zeph ramos"
click at [120, 117] on ui-view "Prospect Member Non-attending contact Class / event Appointment Grading event T…" at bounding box center [364, 245] width 728 height 486
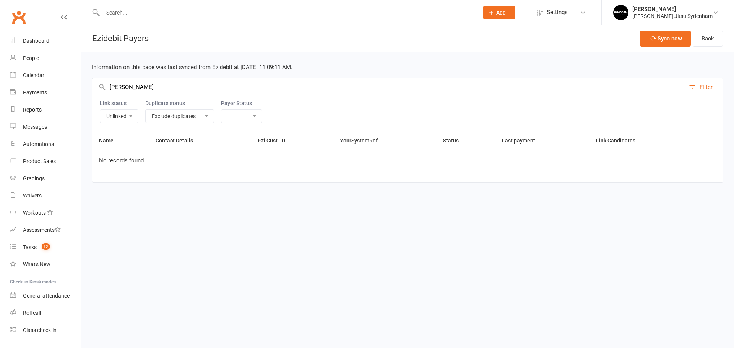
click at [120, 119] on select "Linked Unlinked" at bounding box center [119, 116] width 38 height 13
click at [123, 121] on select "Linked Unlinked" at bounding box center [119, 116] width 38 height 13
drag, startPoint x: 132, startPoint y: 117, endPoint x: 129, endPoint y: 120, distance: 4.3
click at [132, 117] on select "Linked Unlinked" at bounding box center [119, 116] width 38 height 13
select select
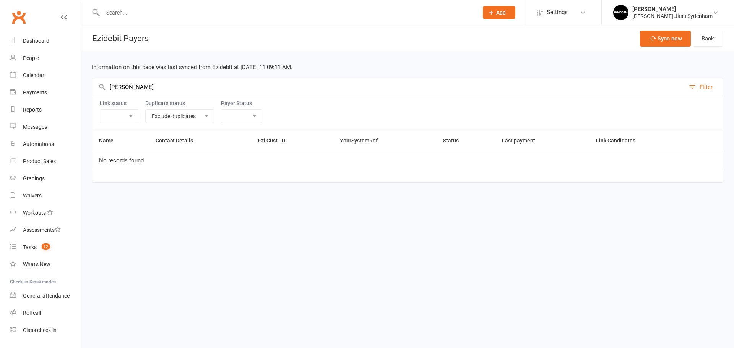
click at [100, 110] on select "Linked Unlinked" at bounding box center [119, 116] width 38 height 13
click at [205, 9] on input "text" at bounding box center [286, 12] width 372 height 11
paste input "Zeph ramos"
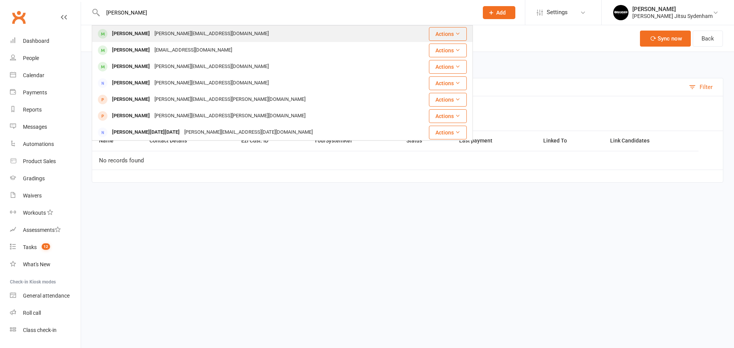
type input "Zeph ramos"
click at [177, 38] on div "megan@ramosbricklaying.com.au" at bounding box center [211, 33] width 119 height 11
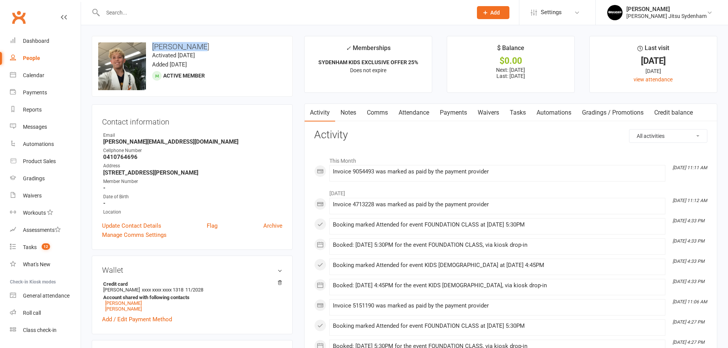
drag, startPoint x: 150, startPoint y: 43, endPoint x: 211, endPoint y: 42, distance: 61.1
click at [211, 42] on div "upload photo change photo Zephyr Ramos Activated 3 February, 2025 Added 3 Febru…" at bounding box center [192, 66] width 201 height 61
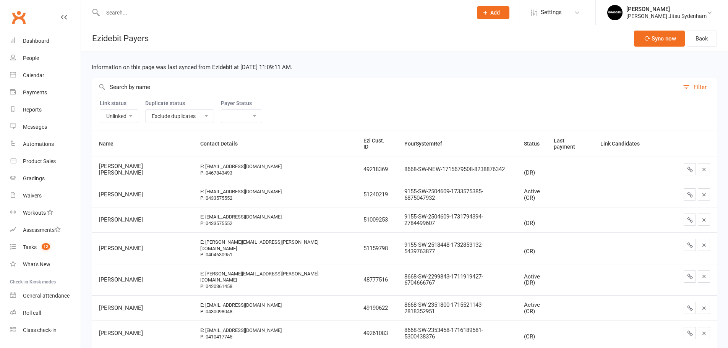
click at [165, 87] on input "text" at bounding box center [385, 87] width 587 height 18
paste input "Zephyr Ramos"
type input "Zephyr Ramos"
click at [125, 114] on select "Linked Unlinked" at bounding box center [119, 116] width 38 height 13
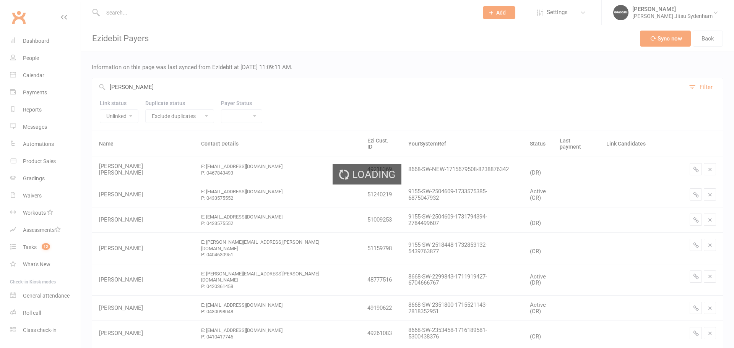
click at [128, 118] on select "Linked Unlinked" at bounding box center [119, 116] width 38 height 13
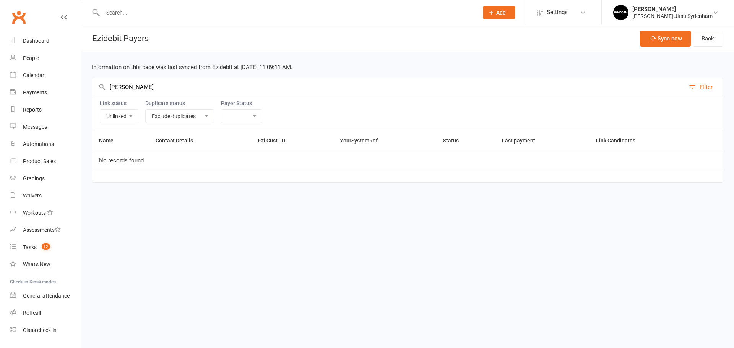
select select
click at [100, 110] on select "Linked Unlinked" at bounding box center [119, 116] width 38 height 13
drag, startPoint x: 126, startPoint y: 85, endPoint x: 82, endPoint y: 82, distance: 44.5
click at [82, 82] on div "Information on this page was last synced from Ezidebit at Feb 12, 2025 11:09:11…" at bounding box center [407, 122] width 653 height 141
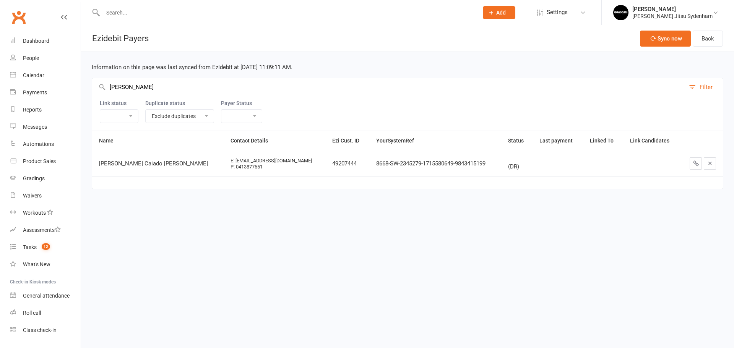
type input "Ramos"
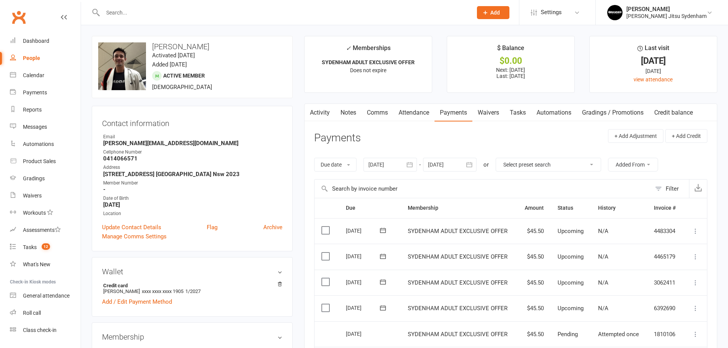
click at [170, 14] on input "text" at bounding box center [283, 12] width 366 height 11
paste input "Zephyr Ramos"
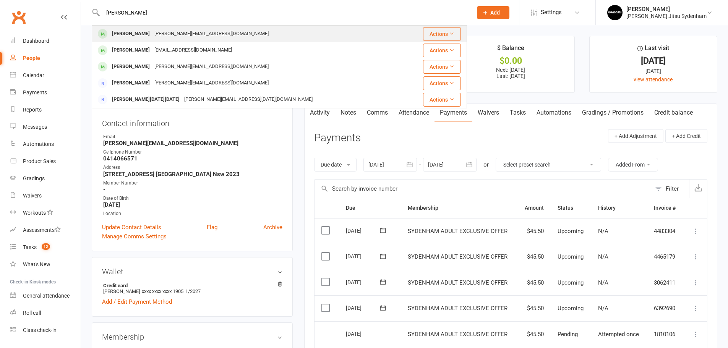
type input "Zephyr Ramos"
click at [137, 31] on div "Zephyr Ramos" at bounding box center [131, 33] width 42 height 11
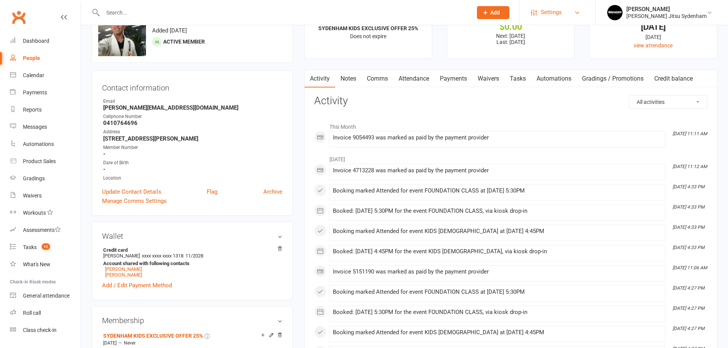
scroll to position [26, 0]
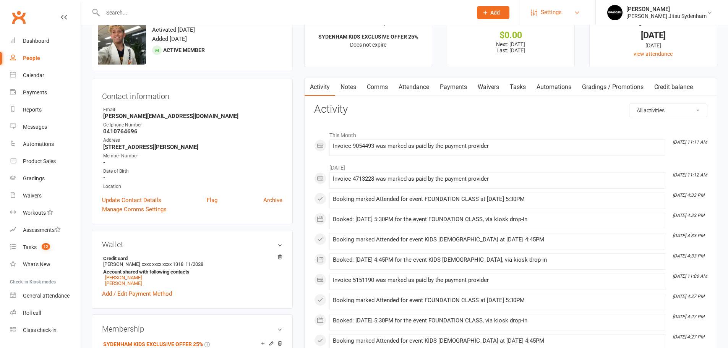
click at [576, 11] on link "Settings" at bounding box center [557, 12] width 53 height 17
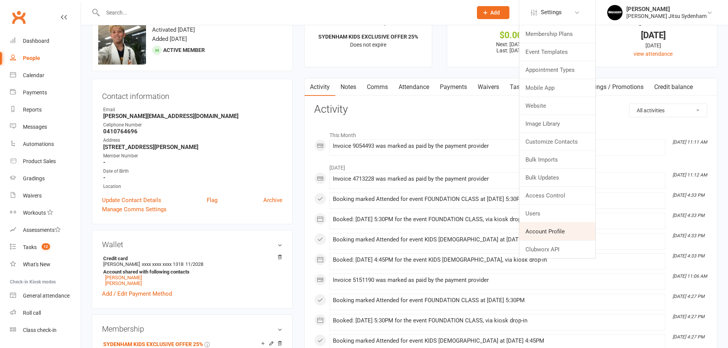
click at [545, 229] on link "Account Profile" at bounding box center [557, 232] width 76 height 18
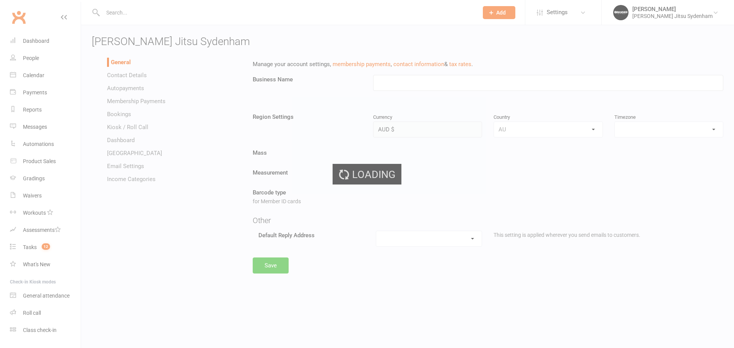
type input "Braddah Jiu Jitsu Sydenham"
select select "Australia/Sydney"
select select "info.sydenham@braddahjiujitsu.com.au"
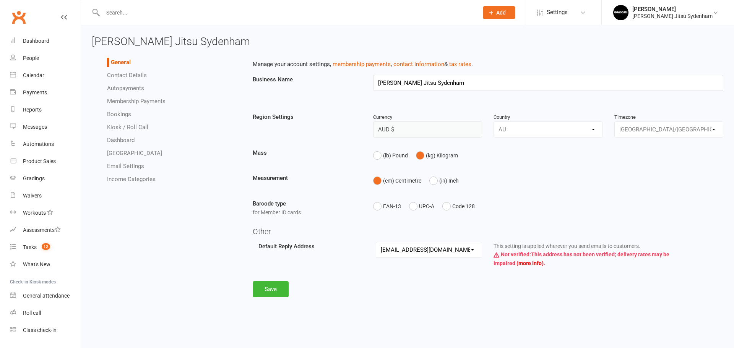
click at [126, 89] on link "Autopayments" at bounding box center [125, 88] width 37 height 7
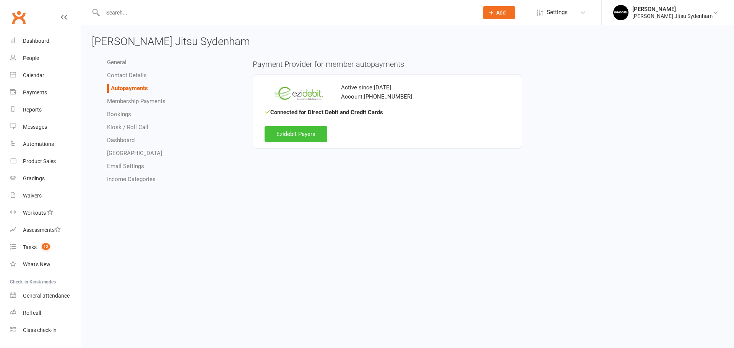
click at [308, 138] on link "Ezidebit Payers" at bounding box center [295, 134] width 63 height 16
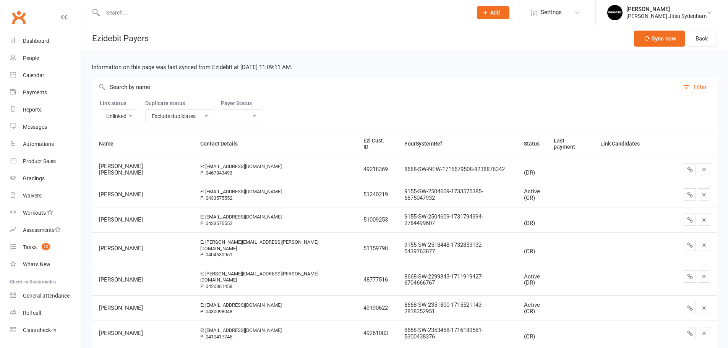
click at [183, 86] on input "text" at bounding box center [385, 87] width 587 height 18
click at [125, 118] on select "Linked Unlinked" at bounding box center [119, 116] width 38 height 13
click at [120, 125] on div "Link status Linked Unlinked Duplicate status Exclude duplicates Only show dupli…" at bounding box center [404, 113] width 625 height 35
drag, startPoint x: 127, startPoint y: 118, endPoint x: 123, endPoint y: 122, distance: 5.4
click at [127, 118] on select "Linked Unlinked" at bounding box center [119, 116] width 38 height 13
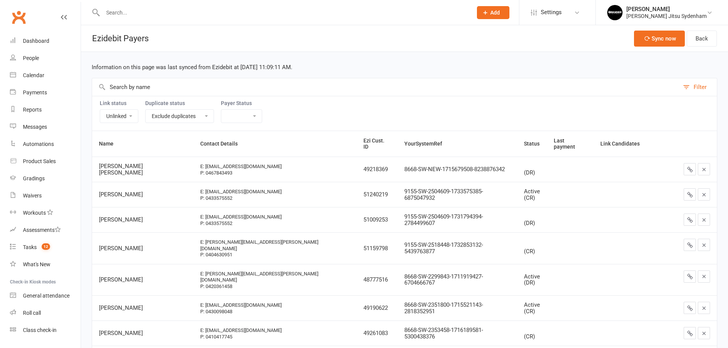
select select
click at [100, 110] on select "Linked Unlinked" at bounding box center [119, 116] width 38 height 13
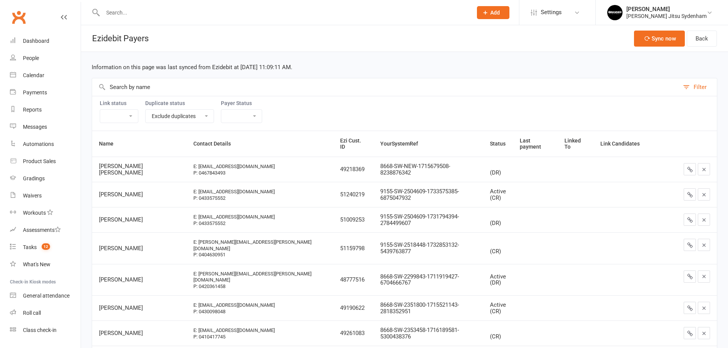
click at [158, 90] on ui-view "Prospect Member Non-attending contact Class / event Appointment Grading event T…" at bounding box center [364, 245] width 728 height 486
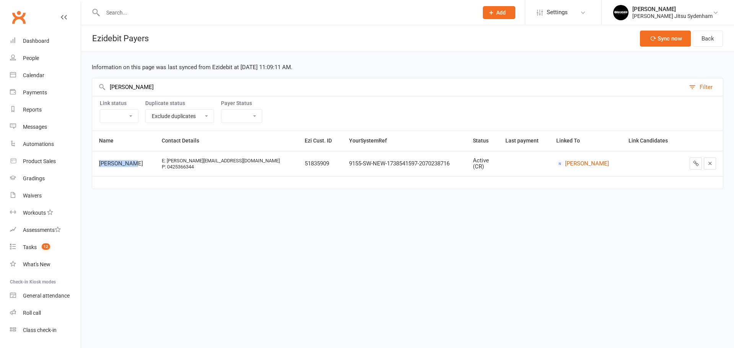
drag, startPoint x: 97, startPoint y: 164, endPoint x: 135, endPoint y: 163, distance: 37.8
click at [135, 163] on td "Megan Paton" at bounding box center [123, 163] width 63 height 25
drag, startPoint x: 269, startPoint y: 162, endPoint x: 299, endPoint y: 162, distance: 29.8
click at [299, 162] on td "51835909" at bounding box center [320, 163] width 44 height 25
click at [205, 9] on input "text" at bounding box center [286, 12] width 372 height 11
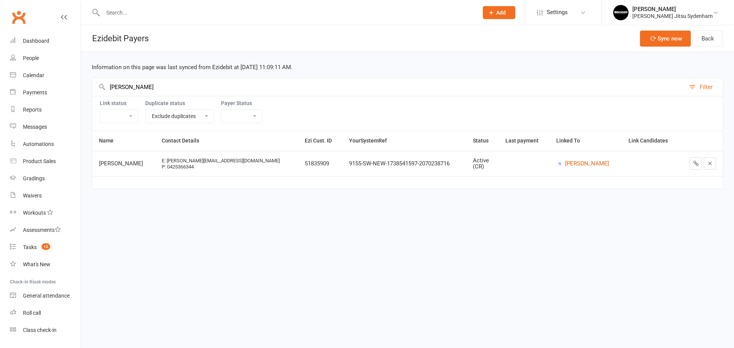
drag, startPoint x: 134, startPoint y: 87, endPoint x: 95, endPoint y: 84, distance: 39.5
click at [95, 84] on input "Megan" at bounding box center [388, 87] width 593 height 18
paste input "urilo de Souza"
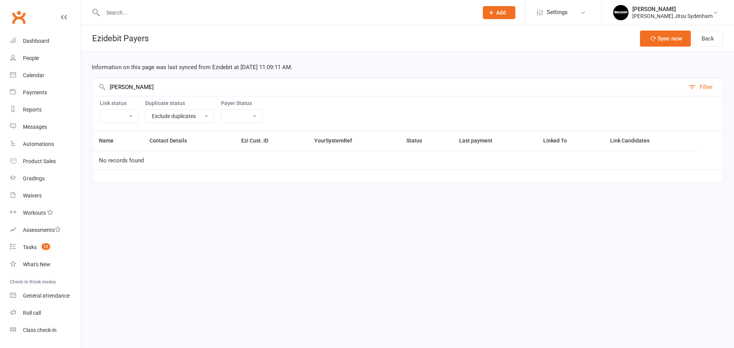
type input "Murilo de Souza"
click at [167, 11] on input "text" at bounding box center [286, 12] width 372 height 11
paste input "Murilo de Souza"
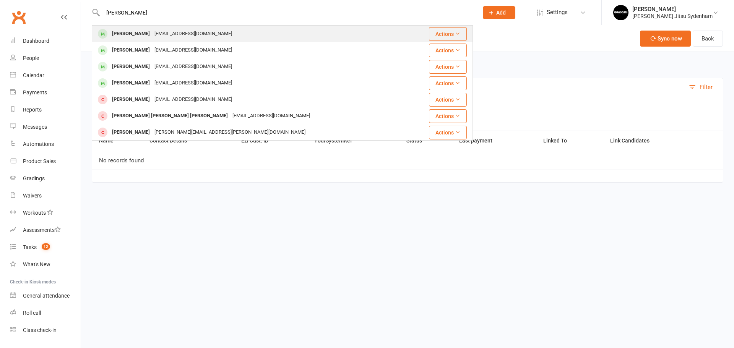
type input "Murilo de Souza"
click at [152, 33] on div "mu.souza03@gmail.com" at bounding box center [193, 33] width 82 height 11
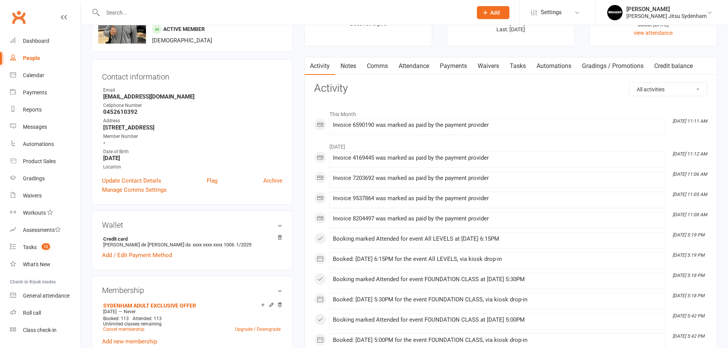
scroll to position [51, 0]
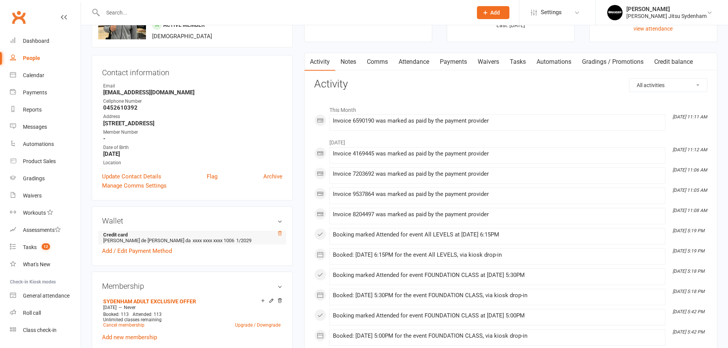
click at [281, 233] on icon at bounding box center [279, 233] width 5 height 5
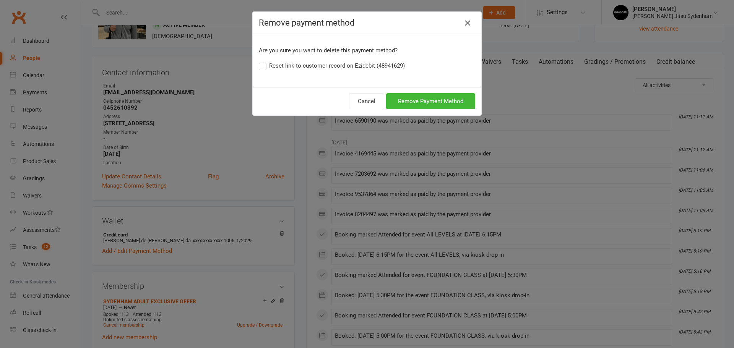
click at [466, 22] on icon "button" at bounding box center [467, 22] width 9 height 9
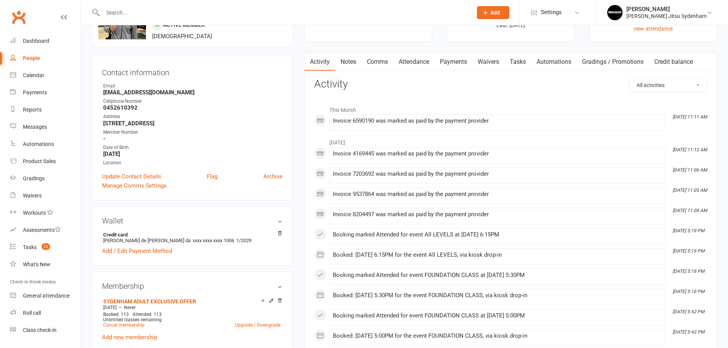
click at [399, 12] on input "text" at bounding box center [283, 12] width 366 height 11
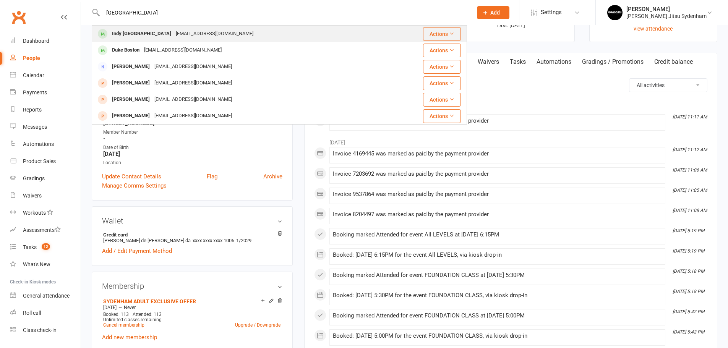
type input "boston"
click at [139, 35] on div "Indy Boston" at bounding box center [142, 33] width 64 height 11
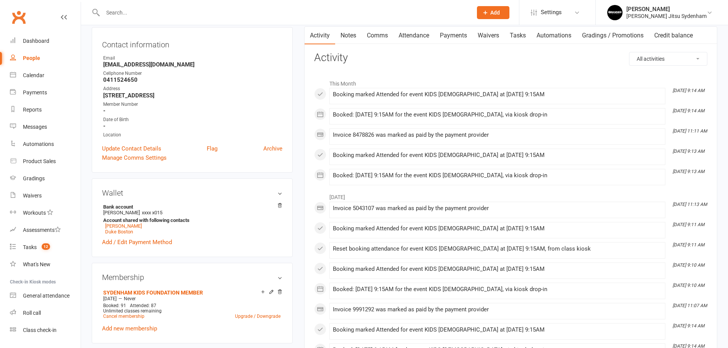
scroll to position [128, 0]
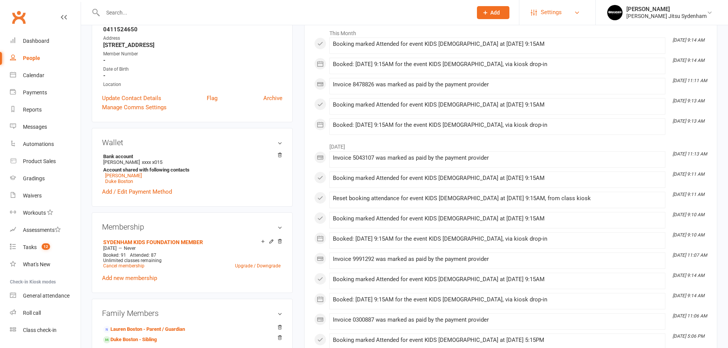
click at [552, 10] on link "Settings" at bounding box center [557, 12] width 53 height 17
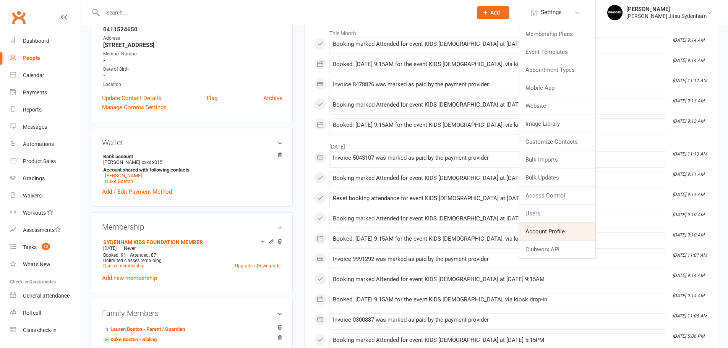
click at [557, 233] on link "Account Profile" at bounding box center [557, 232] width 76 height 18
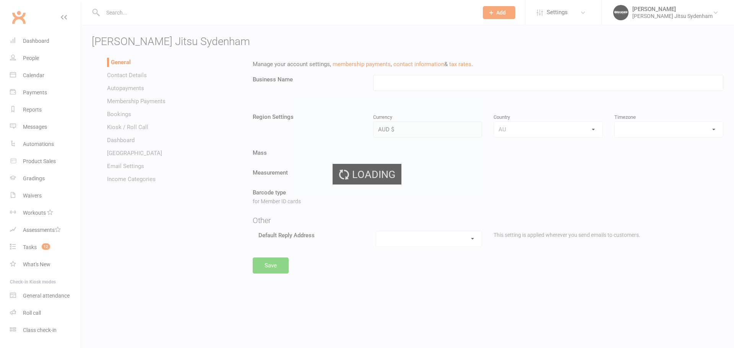
type input "Braddah Jiu Jitsu Sydenham"
select select "Australia/Sydney"
select select "info.sydenham@braddahjiujitsu.com.au"
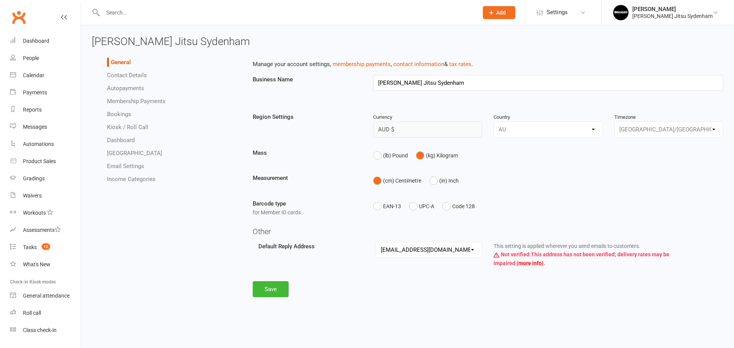
click at [137, 87] on link "Autopayments" at bounding box center [125, 88] width 37 height 7
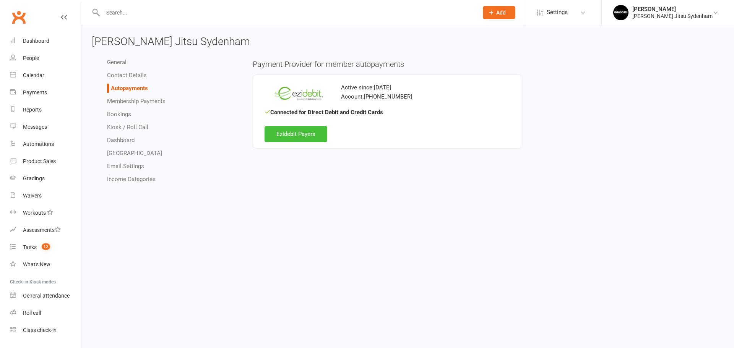
click at [313, 131] on link "Ezidebit Payers" at bounding box center [295, 134] width 63 height 16
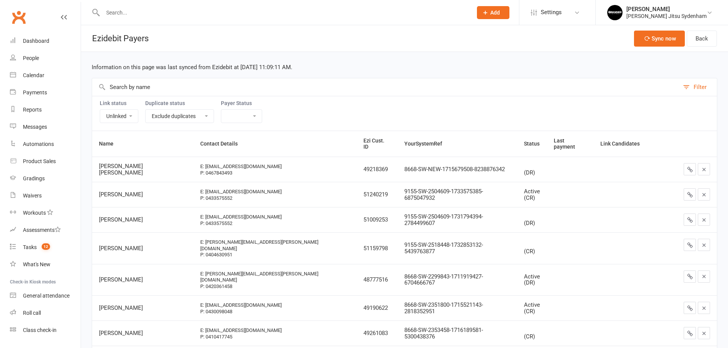
click at [163, 86] on input "text" at bounding box center [385, 87] width 587 height 18
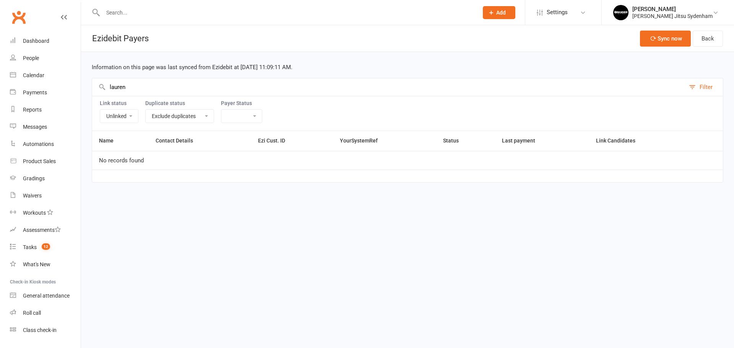
type input "lauren"
click at [123, 118] on select "Linked Unlinked" at bounding box center [119, 116] width 38 height 13
click at [127, 118] on select "Linked Unlinked" at bounding box center [119, 116] width 38 height 13
select select
click at [100, 110] on select "Linked Unlinked" at bounding box center [119, 116] width 38 height 13
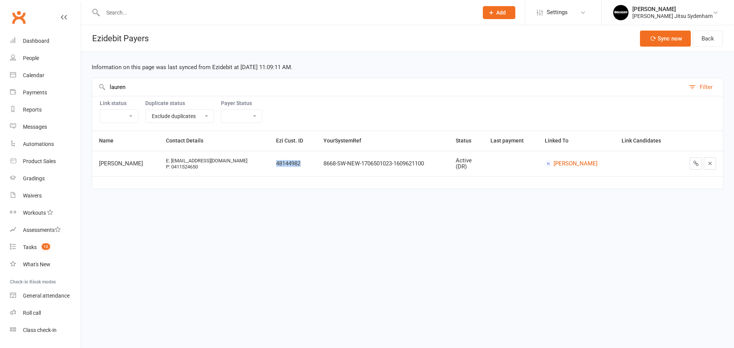
drag, startPoint x: 251, startPoint y: 162, endPoint x: 284, endPoint y: 164, distance: 32.9
click at [284, 164] on td "48144982" at bounding box center [292, 163] width 47 height 25
click at [682, 14] on div "Braddah Jiu Jitsu Sydenham" at bounding box center [672, 16] width 80 height 7
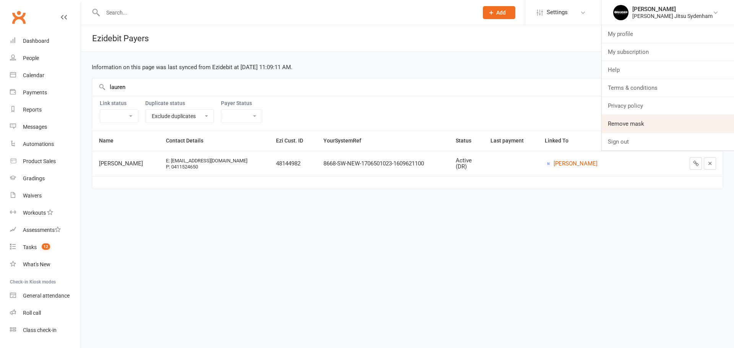
click at [644, 130] on link "Remove mask" at bounding box center [667, 124] width 132 height 18
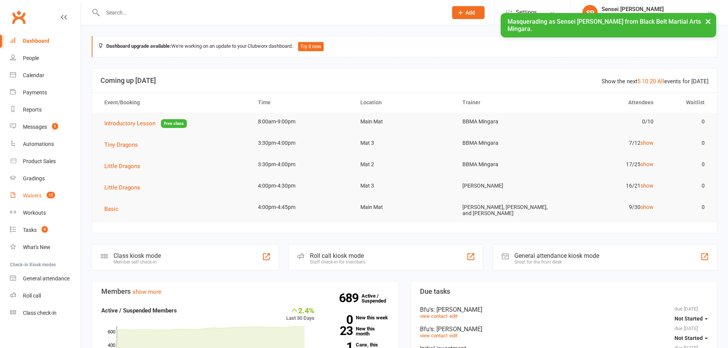
click at [40, 196] on div "Waivers" at bounding box center [32, 196] width 19 height 6
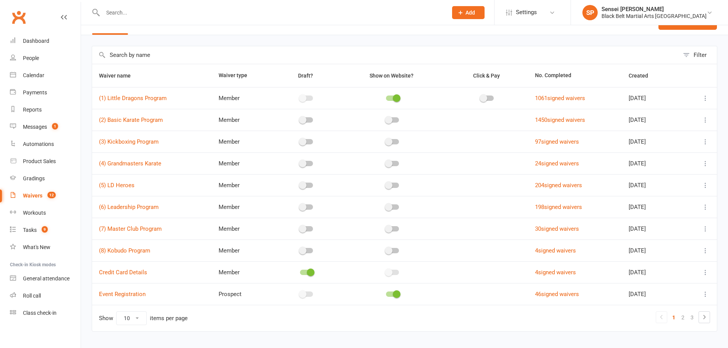
scroll to position [33, 0]
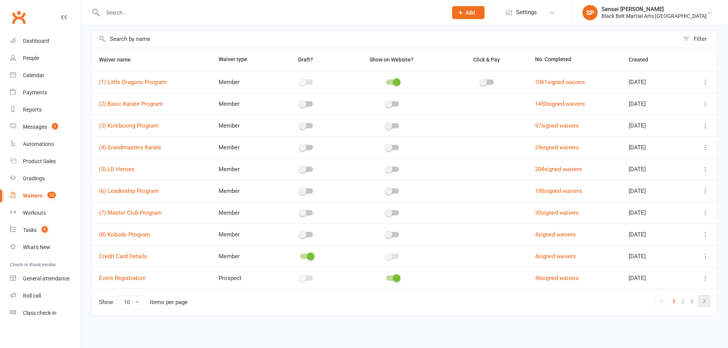
click at [705, 302] on icon at bounding box center [704, 300] width 9 height 9
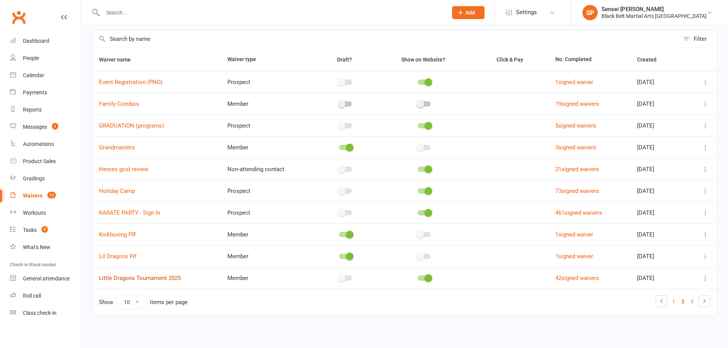
click at [164, 278] on link "Little Dragons Tournament 2025" at bounding box center [140, 278] width 82 height 7
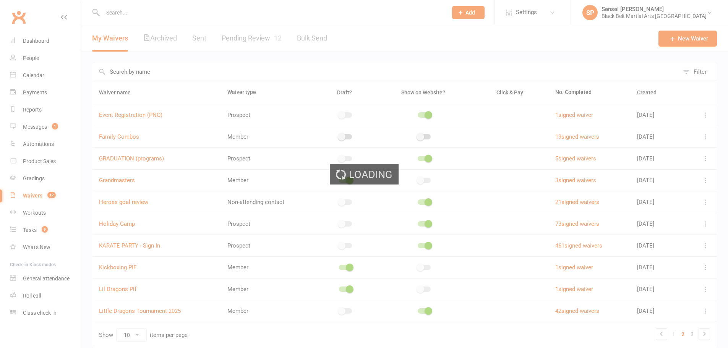
select select "applies_to_dependant_signees"
select select "select"
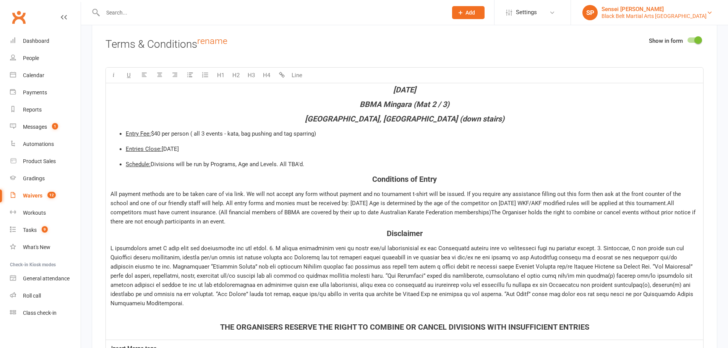
scroll to position [1655, 0]
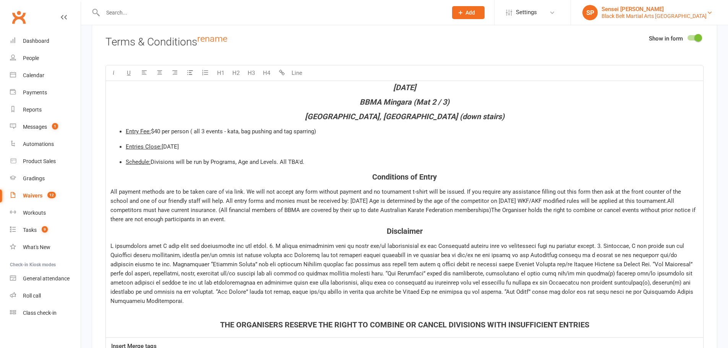
click at [659, 13] on div "Black Belt Martial Arts Mingara" at bounding box center [653, 16] width 105 height 7
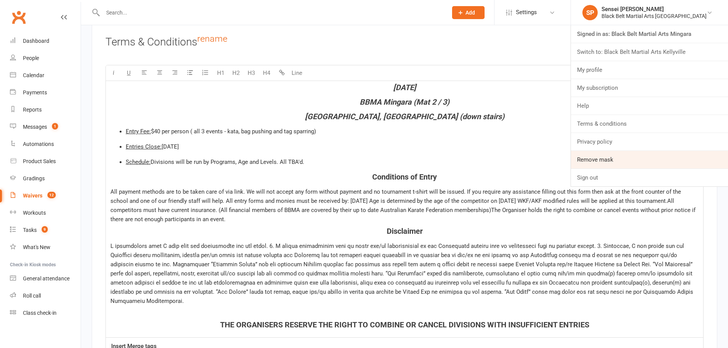
click at [636, 160] on link "Remove mask" at bounding box center [649, 160] width 157 height 18
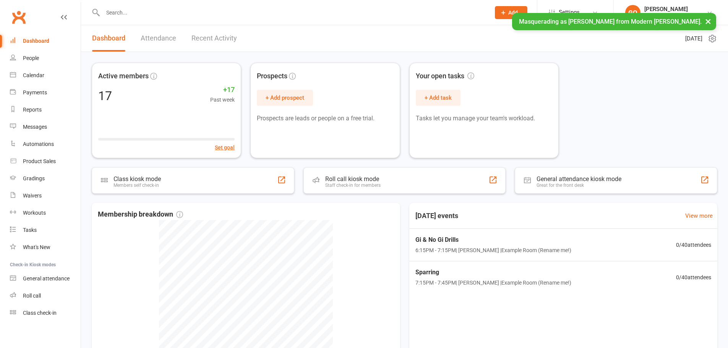
click at [706, 23] on button "×" at bounding box center [708, 21] width 14 height 16
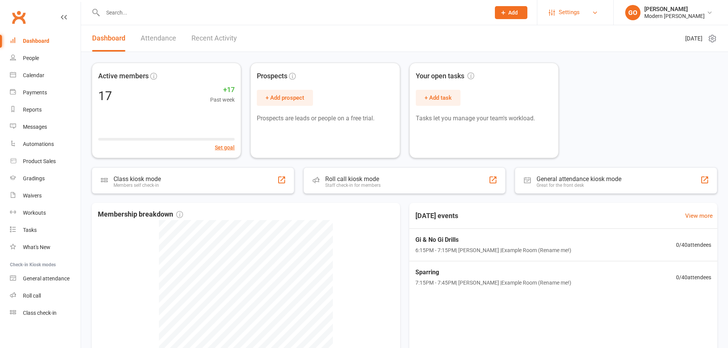
click at [561, 13] on span "Settings" at bounding box center [569, 12] width 21 height 17
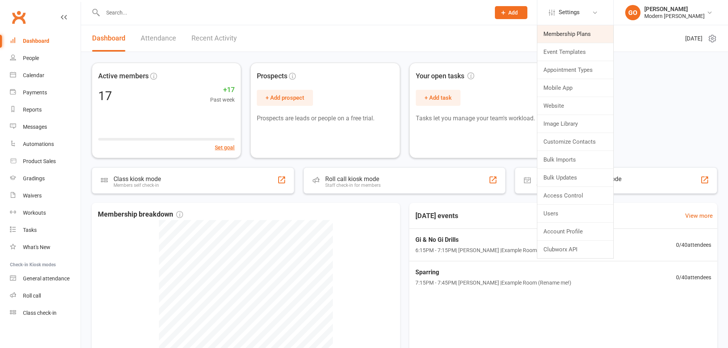
click at [554, 29] on link "Membership Plans" at bounding box center [575, 34] width 76 height 18
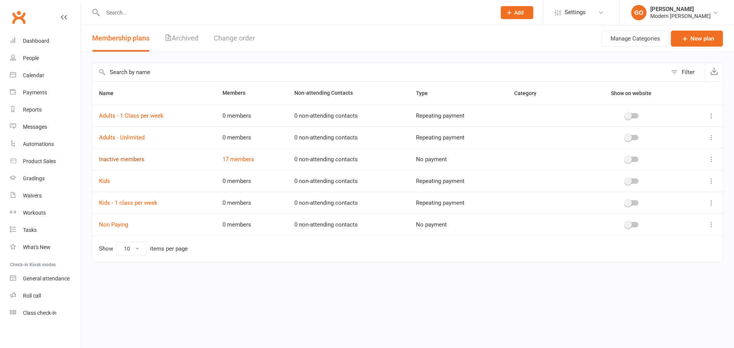
click at [132, 158] on link "Inactive members" at bounding box center [121, 159] width 45 height 7
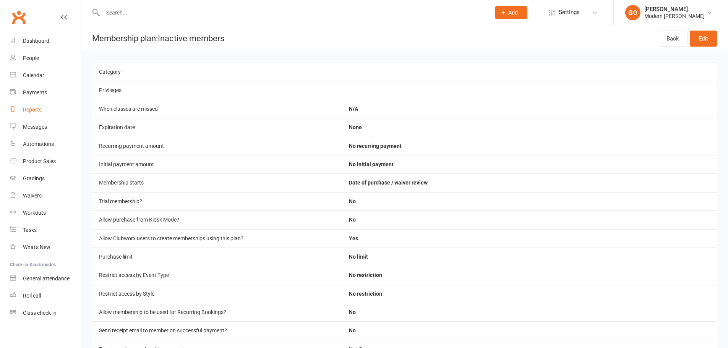
click at [34, 111] on div "Reports" at bounding box center [32, 110] width 19 height 6
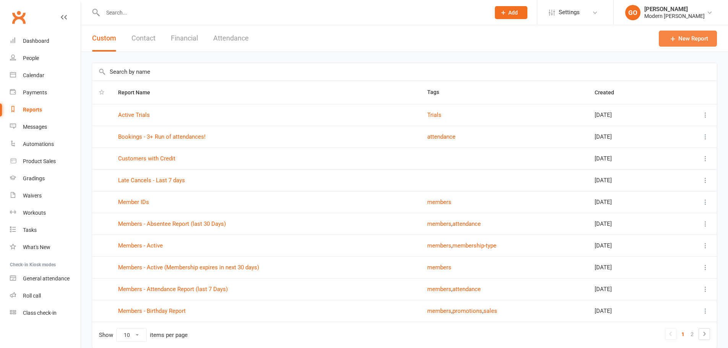
click at [683, 40] on link "New Report" at bounding box center [688, 39] width 58 height 16
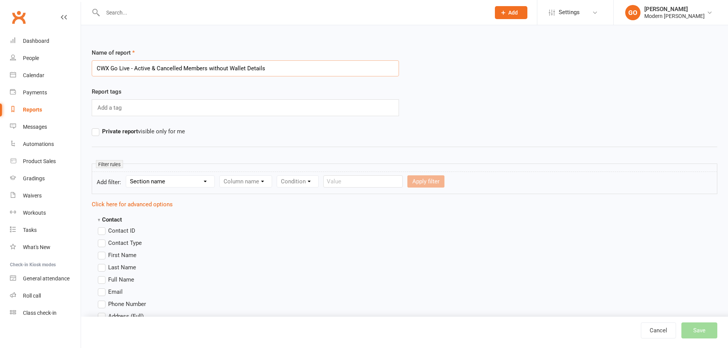
click at [213, 68] on input "CWX Go Live - Active & Cancelled Members without Wallet Details" at bounding box center [245, 68] width 307 height 16
type input "CWX Go Live - Active & Cancelled Members Without Wallet Details"
click at [163, 179] on select "Section name Contact Attendance Aggregate Payment Booking Waitlist Attendees Ca…" at bounding box center [170, 181] width 88 height 11
select select "0"
click at [127, 176] on select "Section name Contact Attendance Aggregate Payment Booking Waitlist Attendees Ca…" at bounding box center [170, 181] width 88 height 11
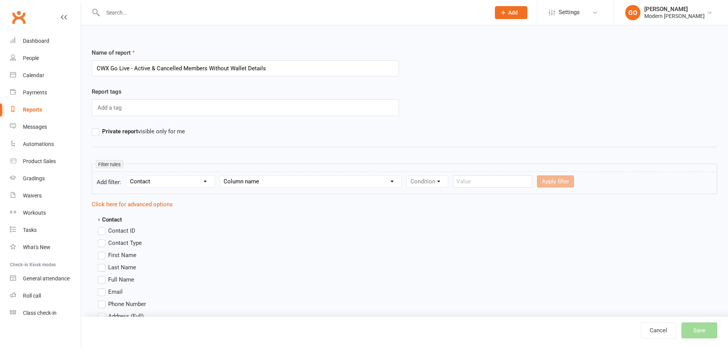
click at [248, 184] on select "Column name Contact Type First Name Last Name Full Name Email Phone Number Addr…" at bounding box center [310, 181] width 181 height 11
click at [245, 178] on select "Column name Contact Type First Name Last Name Full Name Email Phone Number Addr…" at bounding box center [310, 181] width 181 height 11
select select "17"
click at [221, 176] on select "Column name Contact Type First Name Last Name Full Name Email Phone Number Addr…" at bounding box center [310, 181] width 181 height 11
click at [429, 184] on select "Condition Equals Does not equal Contains Does not contain Is blank or does not …" at bounding box center [451, 181] width 88 height 11
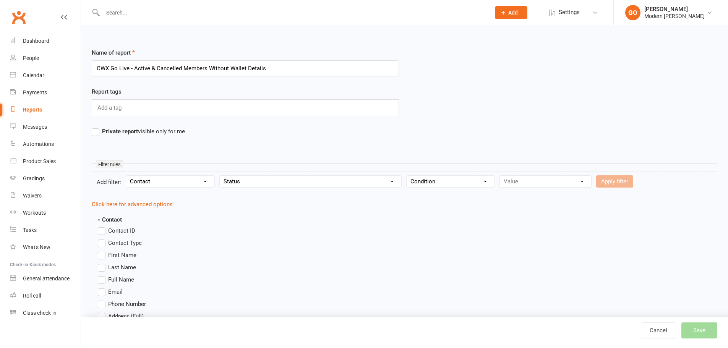
drag, startPoint x: 441, startPoint y: 179, endPoint x: 437, endPoint y: 182, distance: 4.6
click at [441, 179] on select "Condition Equals Does not equal Contains Does not contain Is blank or does not …" at bounding box center [451, 181] width 88 height 11
select select "0"
click at [408, 176] on select "Condition Equals Does not equal Contains Does not contain Is blank or does not …" at bounding box center [451, 181] width 88 height 11
click at [539, 180] on select "Value Prospect: Inquiry Prospect: Free Trial Link Sent Prospect: Trial Booked P…" at bounding box center [545, 181] width 91 height 11
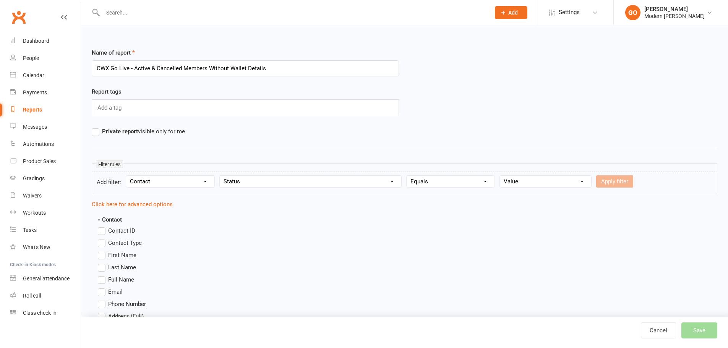
click at [539, 180] on select "Value Prospect: Inquiry Prospect: Free Trial Link Sent Prospect: Trial Booked P…" at bounding box center [545, 181] width 91 height 11
select select "8"
click at [500, 176] on select "Value Prospect: Inquiry Prospect: Free Trial Link Sent Prospect: Trial Booked P…" at bounding box center [545, 181] width 91 height 11
click at [611, 179] on button "Apply filter" at bounding box center [614, 181] width 37 height 12
select select
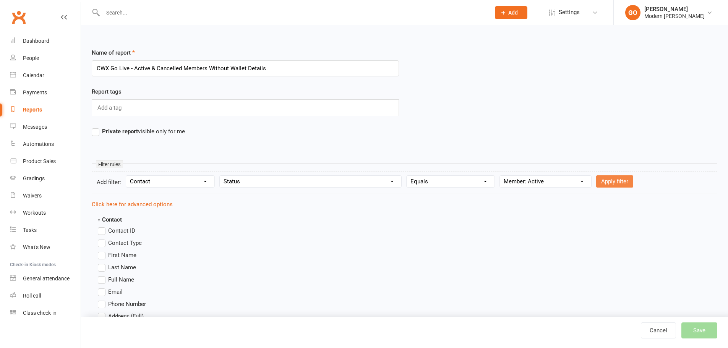
select select
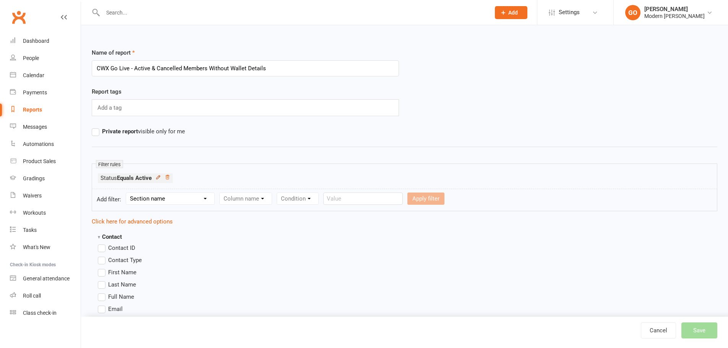
click at [159, 178] on icon at bounding box center [157, 177] width 5 height 5
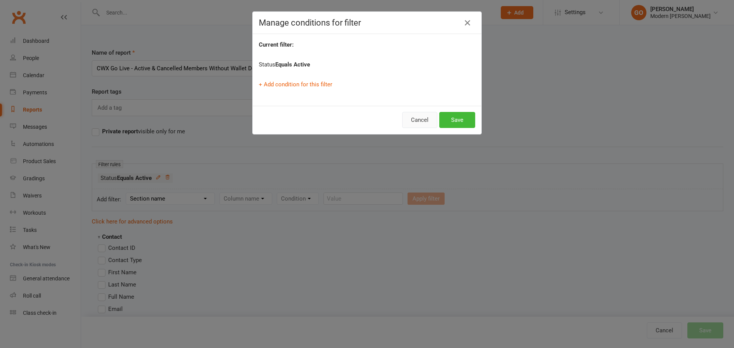
click at [420, 120] on button "Cancel" at bounding box center [419, 120] width 35 height 16
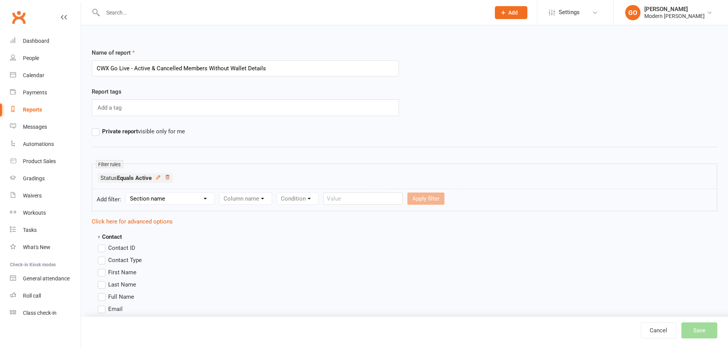
click at [167, 177] on icon at bounding box center [167, 177] width 5 height 5
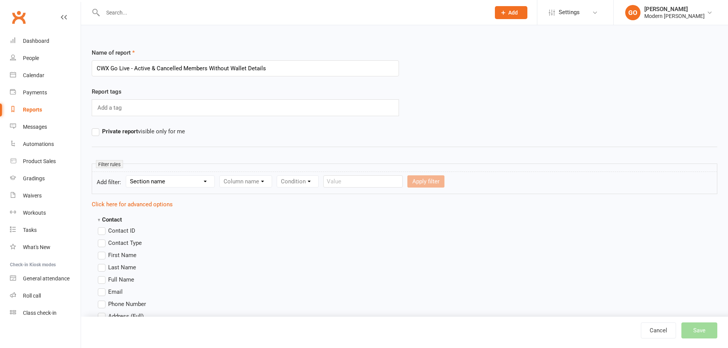
click at [181, 183] on select "Section name Contact Attendance Aggregate Payment Booking Waitlist Attendees Ca…" at bounding box center [170, 181] width 88 height 11
click at [184, 184] on select "Section name Contact Attendance Aggregate Payment Booking Waitlist Attendees Ca…" at bounding box center [170, 181] width 88 height 11
select select "0"
click at [127, 176] on select "Section name Contact Attendance Aggregate Payment Booking Waitlist Attendees Ca…" at bounding box center [170, 181] width 88 height 11
click at [250, 181] on select "Column name Contact Type First Name Last Name Full Name Email Phone Number Addr…" at bounding box center [310, 181] width 181 height 11
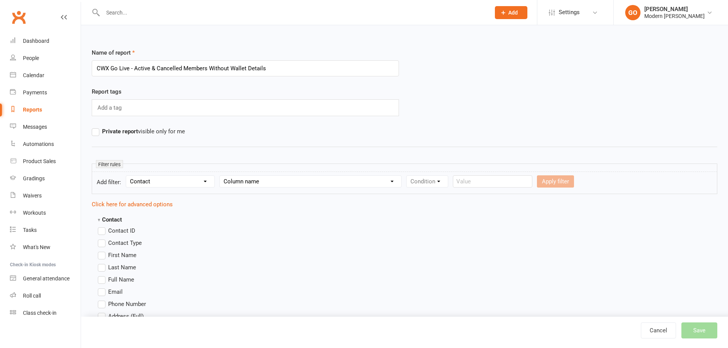
click at [259, 180] on select "Column name Contact Type First Name Last Name Full Name Email Phone Number Addr…" at bounding box center [310, 181] width 181 height 11
select select "0"
click at [221, 176] on select "Column name Contact Type First Name Last Name Full Name Email Phone Number Addr…" at bounding box center [310, 181] width 181 height 11
click at [428, 183] on select "Condition Equals Does not equal Contains Does not contain Is blank or does not …" at bounding box center [451, 181] width 88 height 11
select select "0"
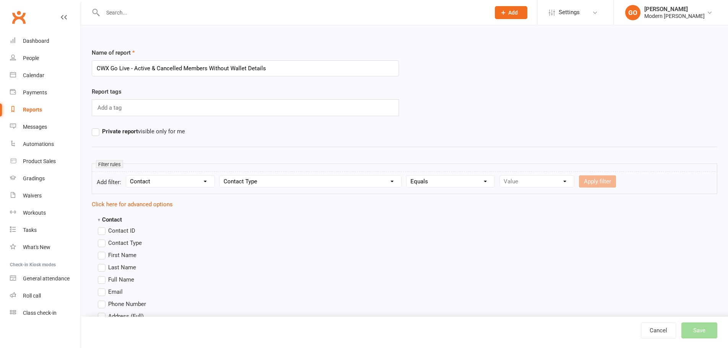
click at [408, 176] on select "Condition Equals Does not equal Contains Does not contain Is blank or does not …" at bounding box center [451, 181] width 88 height 11
click at [527, 183] on select "Value Member Prospect Non-attending Contact" at bounding box center [537, 181] width 74 height 11
select select "0"
click at [500, 176] on select "Value Member Prospect Non-attending Contact" at bounding box center [537, 181] width 74 height 11
click at [596, 181] on button "Apply filter" at bounding box center [597, 181] width 37 height 12
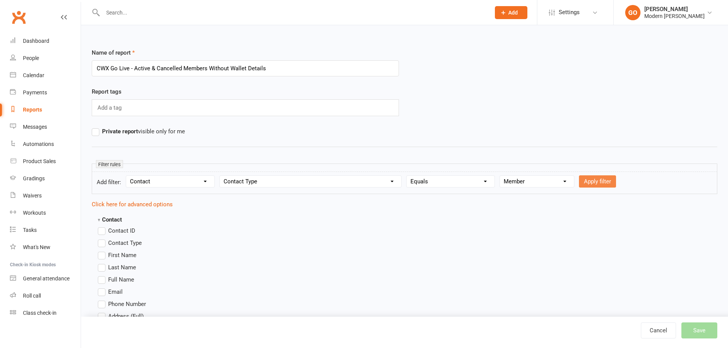
select select
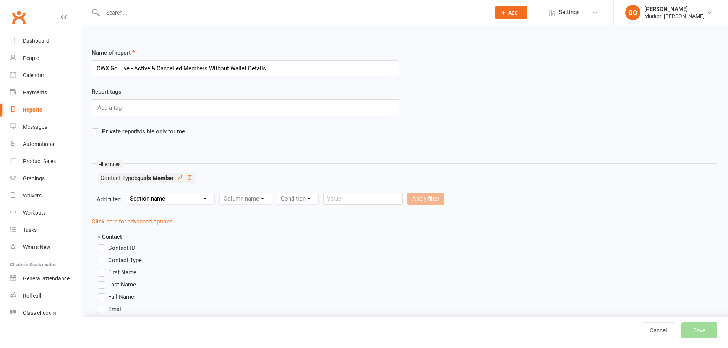
click at [181, 201] on select "Section name Contact Attendance Aggregate Payment Booking Waitlist Attendees Ca…" at bounding box center [170, 198] width 88 height 11
select select "0"
click at [127, 193] on select "Section name Contact Attendance Aggregate Payment Booking Waitlist Attendees Ca…" at bounding box center [170, 198] width 88 height 11
click at [238, 199] on select "Column name Contact Type First Name Last Name Full Name Email Phone Number Addr…" at bounding box center [310, 198] width 181 height 11
click at [269, 202] on select "Column name Contact Type First Name Last Name Full Name Email Phone Number Addr…" at bounding box center [310, 198] width 181 height 11
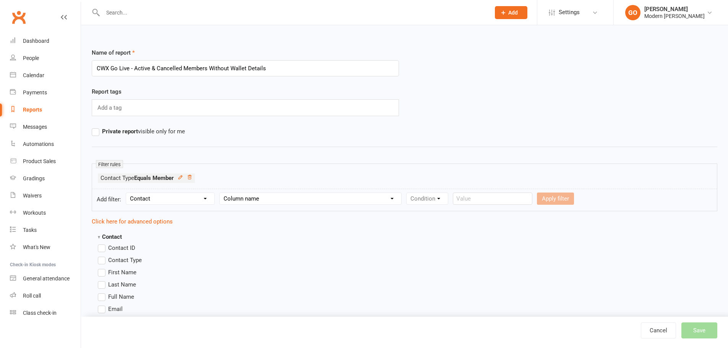
select select "32"
click at [221, 193] on select "Column name Contact Type First Name Last Name Full Name Email Phone Number Addr…" at bounding box center [310, 198] width 181 height 11
click at [434, 203] on select "Condition Equals Does not equal Contains Does not contain Is blank or does not …" at bounding box center [451, 198] width 88 height 11
click at [443, 205] on form "Add filter: Section name Contact Attendance Aggregate Payment Booking Waitlist …" at bounding box center [404, 200] width 625 height 23
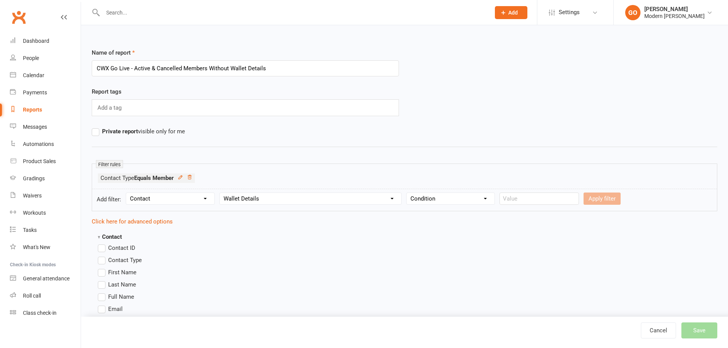
click at [457, 200] on select "Condition Equals Does not equal Contains Does not contain Is blank or does not …" at bounding box center [451, 198] width 88 height 11
click at [408, 193] on select "Condition Equals Does not equal Contains Does not contain Is blank or does not …" at bounding box center [451, 198] width 88 height 11
drag, startPoint x: 432, startPoint y: 200, endPoint x: 431, endPoint y: 211, distance: 11.1
click at [432, 200] on select "Condition Equals Does not equal Contains Does not contain Is blank or does not …" at bounding box center [451, 198] width 88 height 11
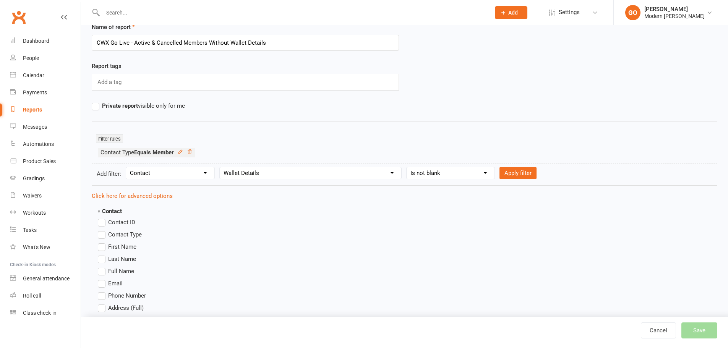
scroll to position [38, 0]
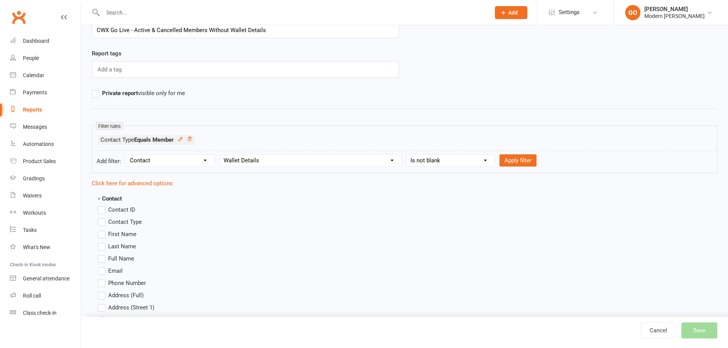
drag, startPoint x: 453, startPoint y: 180, endPoint x: 452, endPoint y: 173, distance: 7.0
click at [461, 165] on select "Condition Equals Does not equal Contains Does not contain Is blank or does not …" at bounding box center [451, 160] width 88 height 11
click at [452, 162] on select "Condition Equals Does not equal Contains Does not contain Is blank or does not …" at bounding box center [451, 160] width 88 height 11
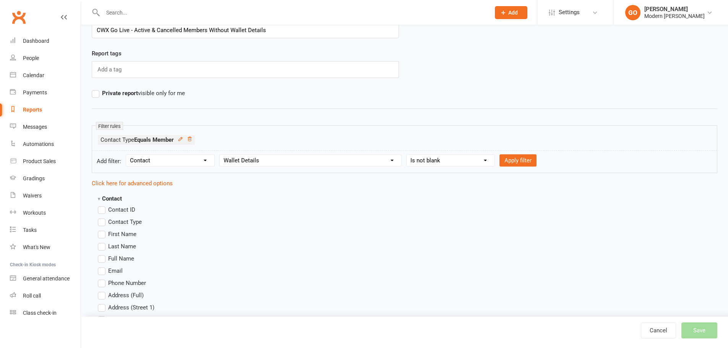
click at [446, 158] on select "Condition Equals Does not equal Contains Does not contain Is blank or does not …" at bounding box center [451, 160] width 88 height 11
select select "5"
click at [408, 155] on select "Condition Equals Does not equal Contains Does not contain Is blank or does not …" at bounding box center [451, 160] width 88 height 11
click at [523, 161] on button "Apply filter" at bounding box center [517, 160] width 37 height 12
select select
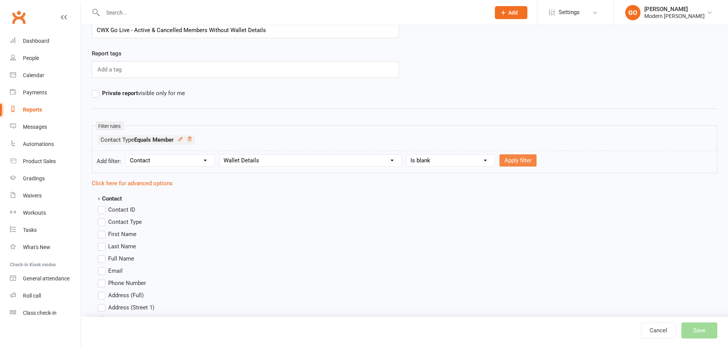
select select
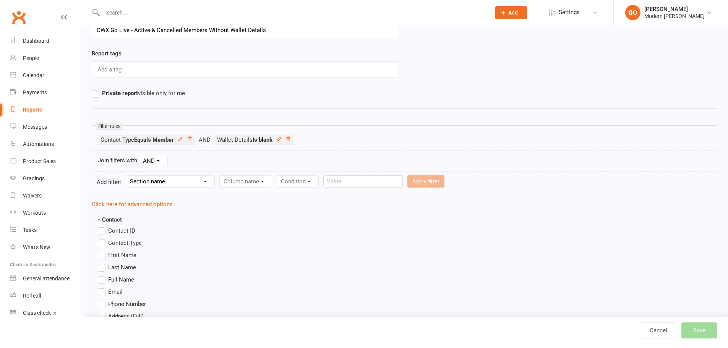
click at [102, 255] on label "First Name" at bounding box center [117, 255] width 39 height 9
click at [102, 251] on input "First Name" at bounding box center [100, 251] width 5 height 0
click at [100, 266] on label "Last Name" at bounding box center [117, 267] width 38 height 9
click at [100, 263] on input "Last Name" at bounding box center [100, 263] width 5 height 0
drag, startPoint x: 102, startPoint y: 292, endPoint x: 101, endPoint y: 297, distance: 5.0
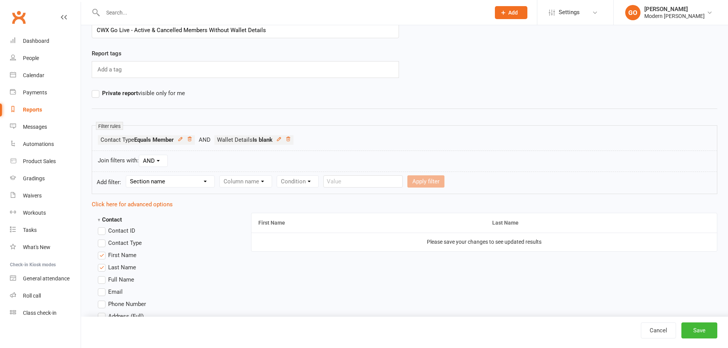
click at [101, 295] on label "Email" at bounding box center [110, 291] width 25 height 9
click at [101, 287] on input "Email" at bounding box center [100, 287] width 5 height 0
click at [100, 303] on label "Phone Number" at bounding box center [122, 304] width 48 height 9
click at [100, 300] on input "Phone Number" at bounding box center [100, 300] width 5 height 0
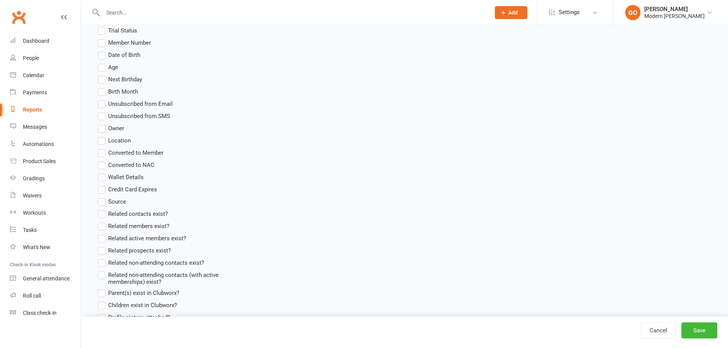
scroll to position [522, 0]
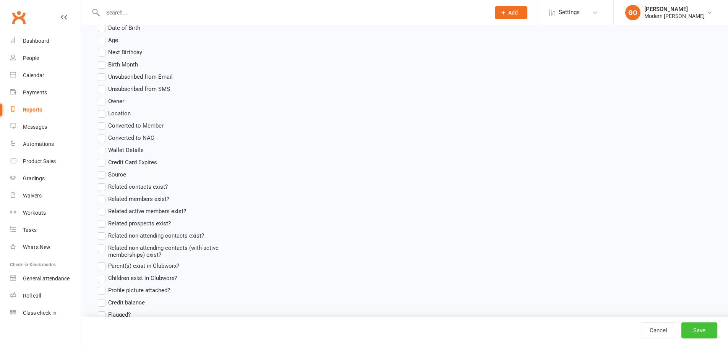
click at [700, 326] on button "Save" at bounding box center [699, 330] width 36 height 16
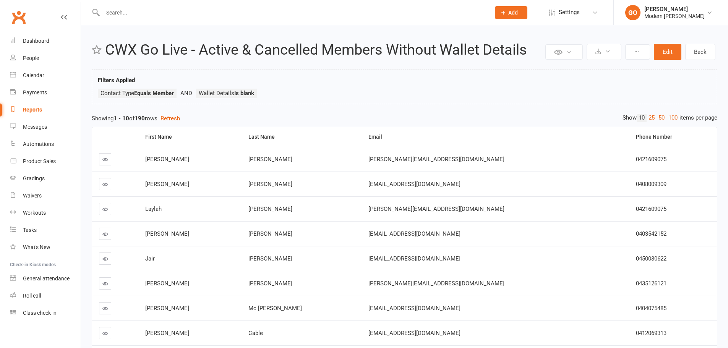
drag, startPoint x: 649, startPoint y: 18, endPoint x: 653, endPoint y: 29, distance: 12.1
click at [649, 17] on div "Modern Musashi Wollongong" at bounding box center [674, 16] width 60 height 7
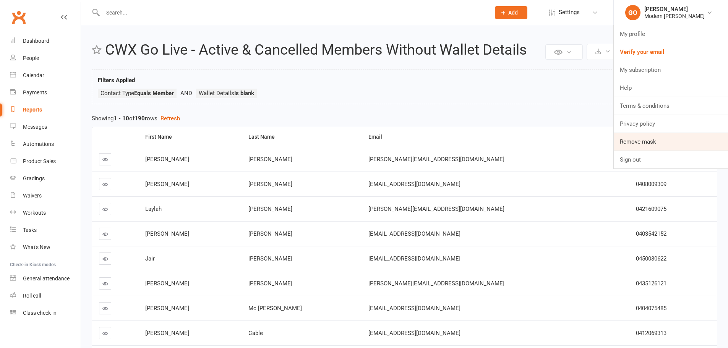
click at [639, 146] on link "Remove mask" at bounding box center [671, 142] width 114 height 18
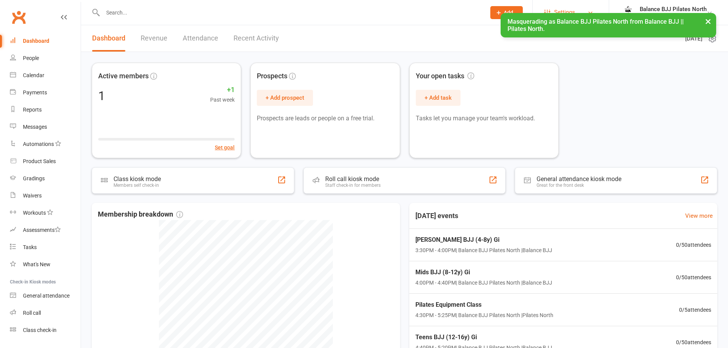
click at [565, 11] on span "Settings" at bounding box center [564, 12] width 21 height 17
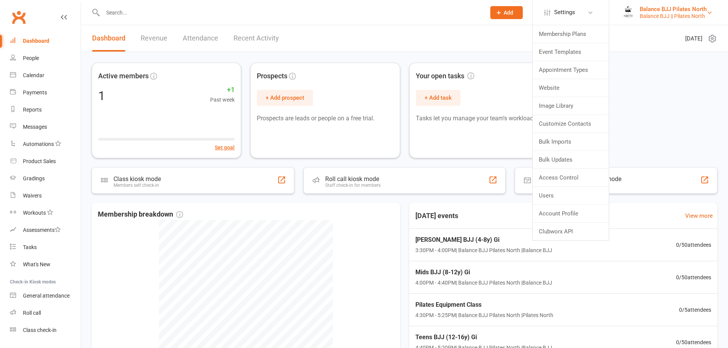
click at [708, 19] on link "Balance BJJ Pilates North Balance BJJ || Pilates North" at bounding box center [668, 12] width 96 height 15
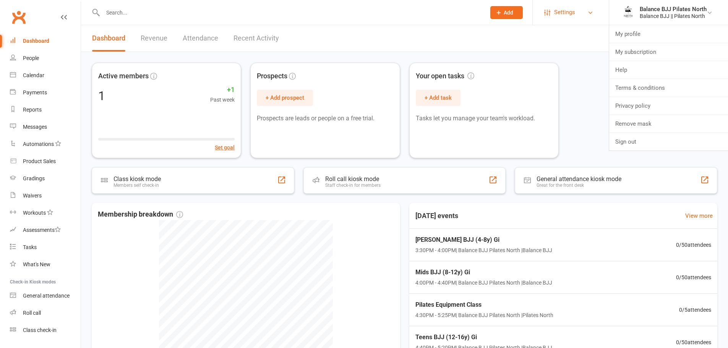
click at [583, 14] on link "Settings" at bounding box center [570, 12] width 53 height 17
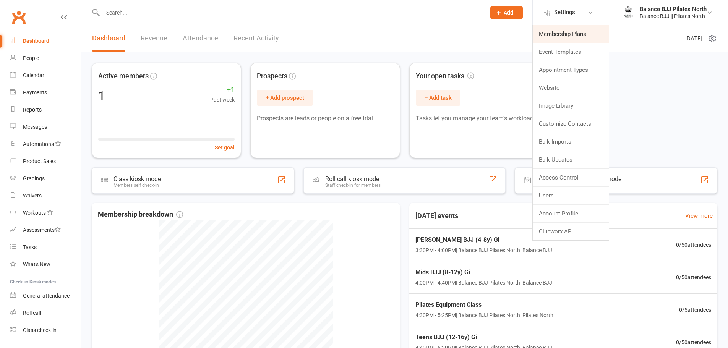
click at [554, 36] on link "Membership Plans" at bounding box center [571, 34] width 76 height 18
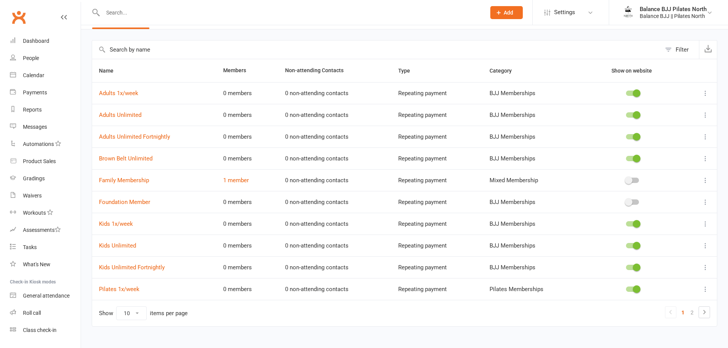
scroll to position [34, 0]
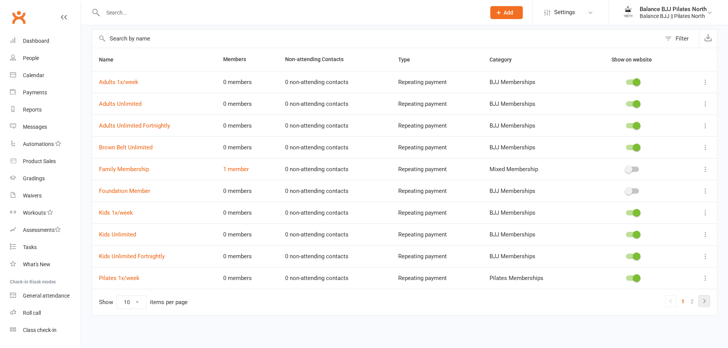
click at [702, 304] on icon at bounding box center [704, 300] width 9 height 9
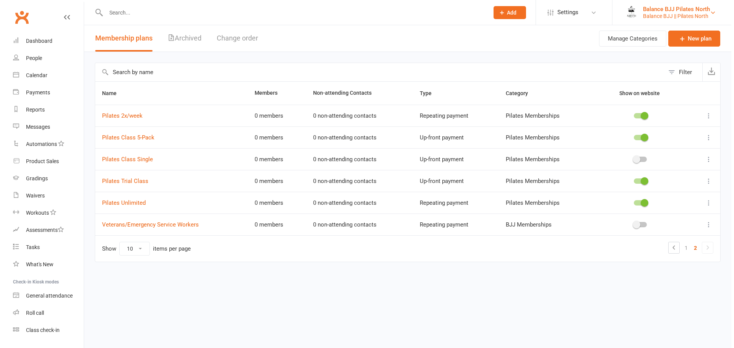
scroll to position [0, 0]
click at [674, 16] on div "Balance BJJ || Pilates North" at bounding box center [678, 16] width 67 height 7
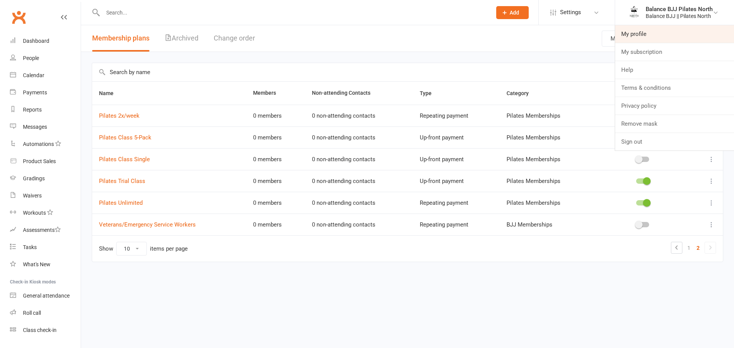
click at [640, 32] on link "My profile" at bounding box center [674, 34] width 119 height 18
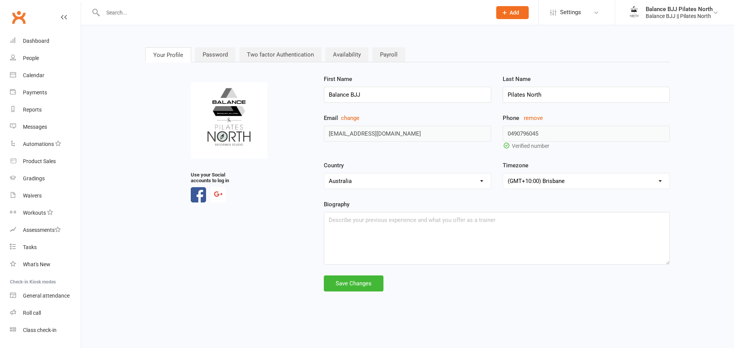
click at [321, 137] on div "Email change [EMAIL_ADDRESS][DOMAIN_NAME]" at bounding box center [407, 127] width 178 height 28
click at [673, 14] on div "Balance BJJ || Pilates North" at bounding box center [678, 16] width 67 height 7
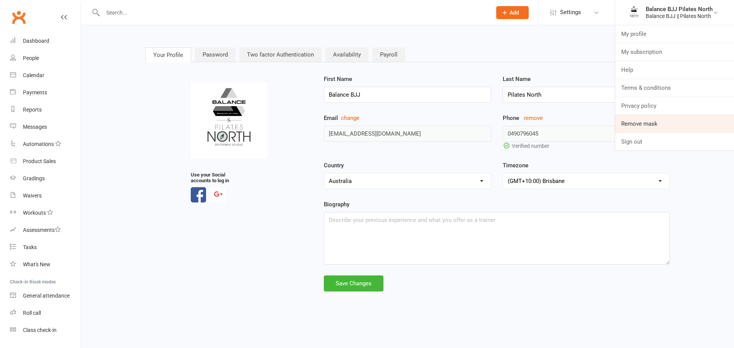
click at [658, 126] on link "Remove mask" at bounding box center [674, 124] width 119 height 18
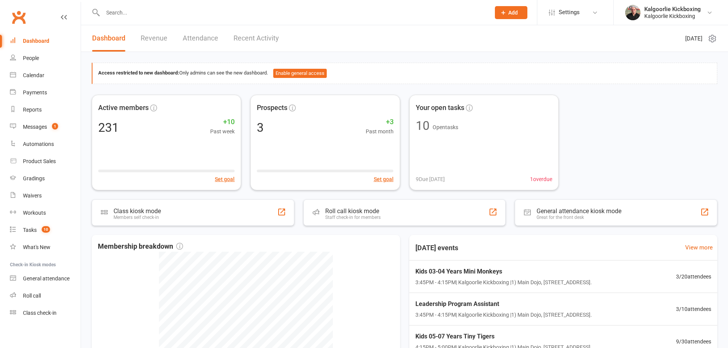
click at [415, 12] on input "text" at bounding box center [292, 12] width 384 height 11
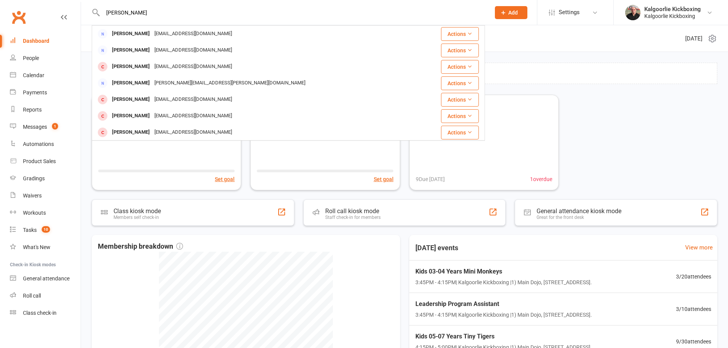
type input "[PERSON_NAME]"
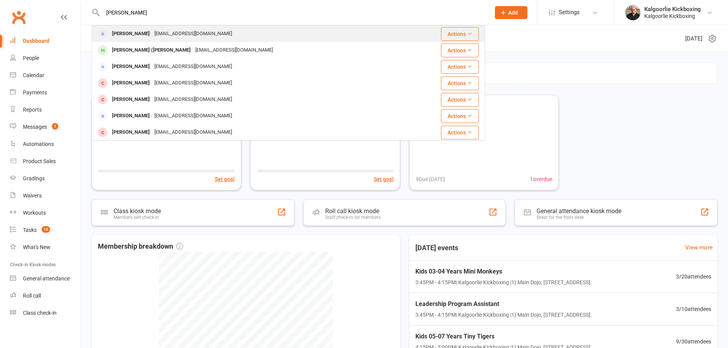
click at [198, 29] on div "[EMAIL_ADDRESS][DOMAIN_NAME]" at bounding box center [193, 33] width 82 height 11
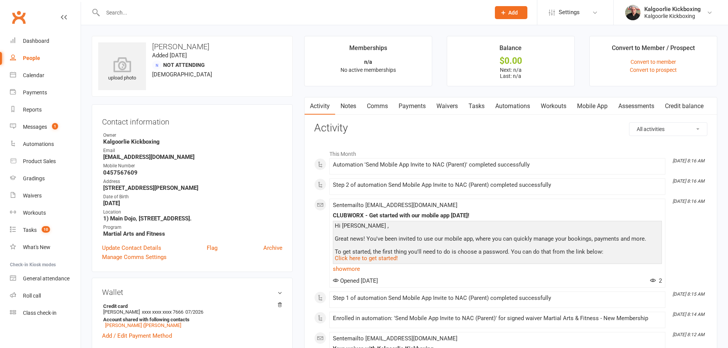
click at [407, 107] on link "Payments" at bounding box center [412, 106] width 38 height 18
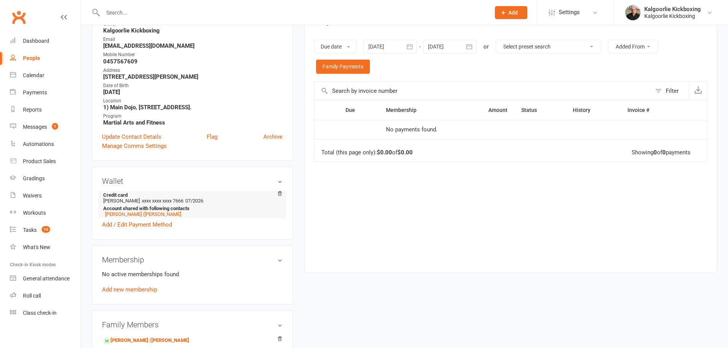
scroll to position [140, 0]
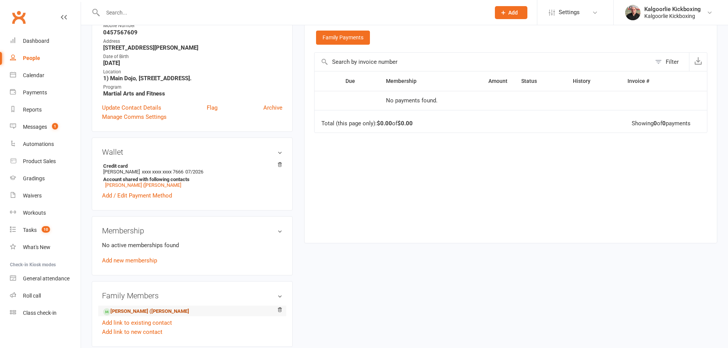
click at [150, 313] on link "Sophia-jane (Sophie) Coulter - Child" at bounding box center [146, 312] width 86 height 8
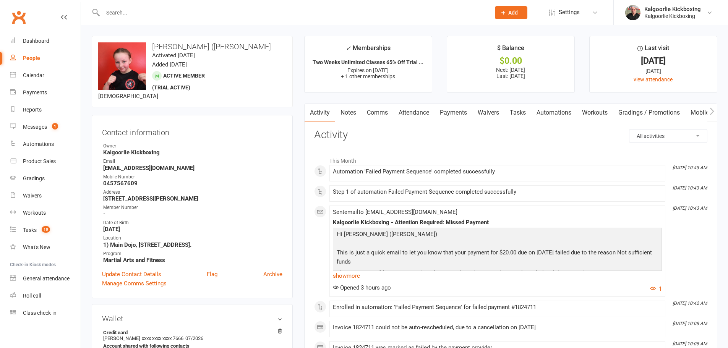
click at [454, 113] on link "Payments" at bounding box center [453, 113] width 38 height 18
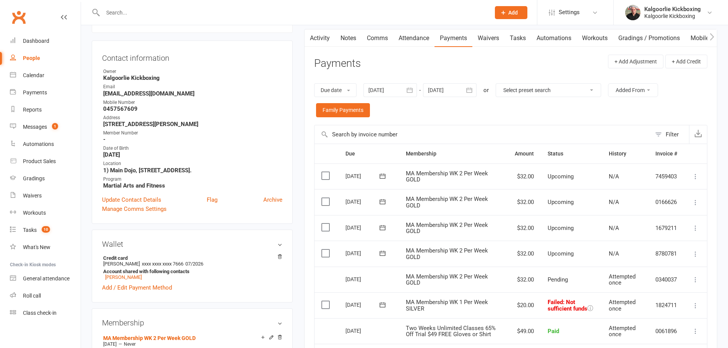
scroll to position [76, 0]
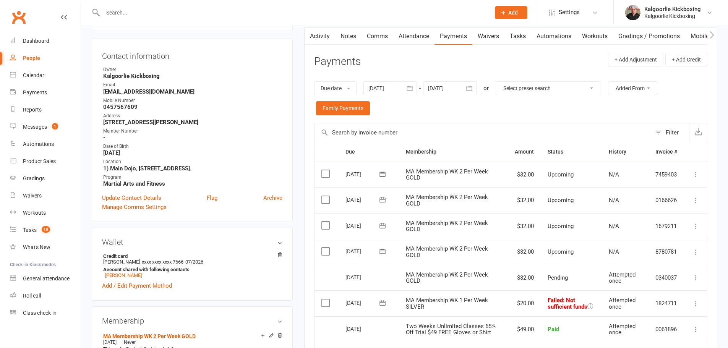
click at [329, 39] on link "Activity" at bounding box center [319, 37] width 31 height 18
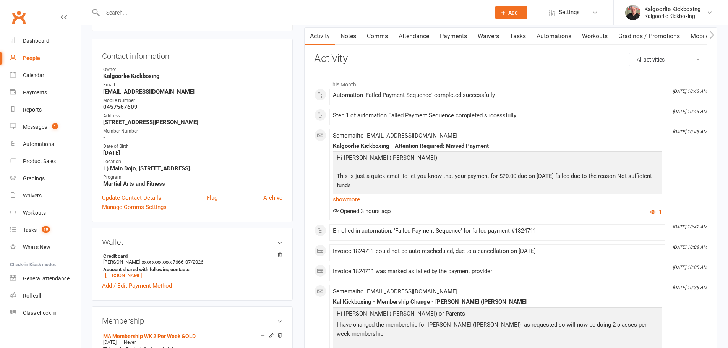
click at [660, 57] on select "All activities Bookings / Attendances Communications Notes Failed SMSes Grading…" at bounding box center [668, 59] width 78 height 13
select select "InvoiceLogEntry"
click at [629, 53] on select "All activities Bookings / Attendances Communications Notes Failed SMSes Grading…" at bounding box center [668, 59] width 78 height 13
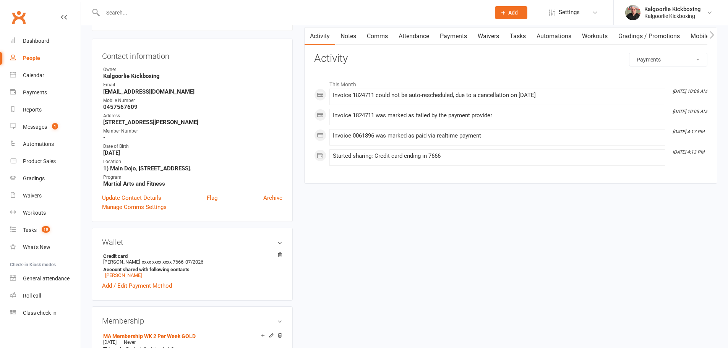
click at [450, 30] on link "Payments" at bounding box center [453, 37] width 38 height 18
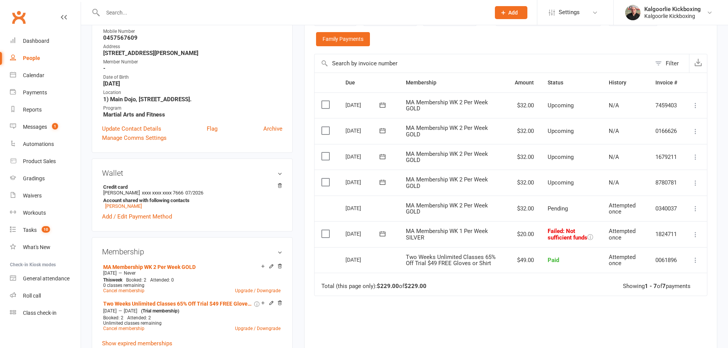
scroll to position [153, 0]
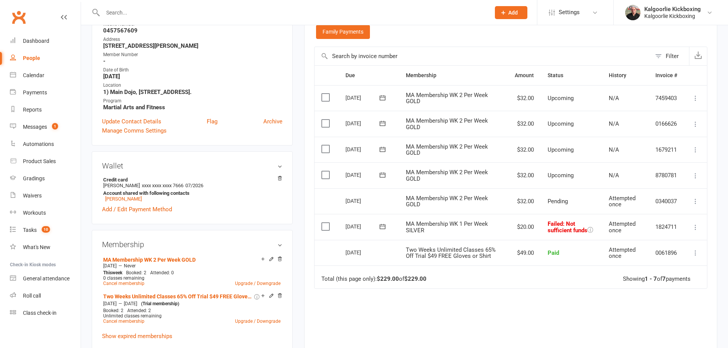
click at [693, 228] on icon at bounding box center [696, 228] width 8 height 8
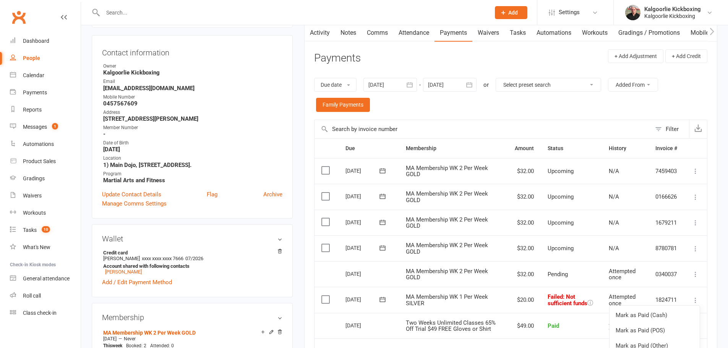
scroll to position [76, 0]
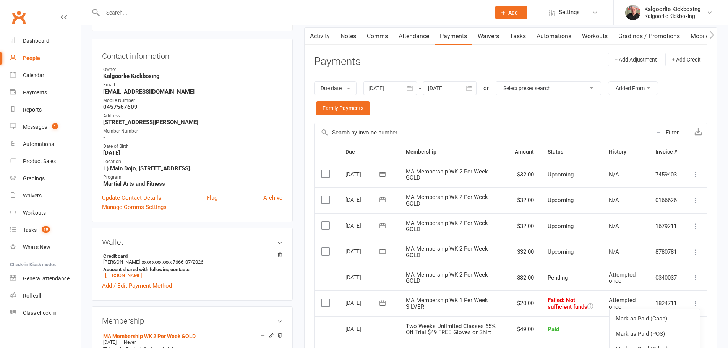
click at [578, 320] on td "Paid" at bounding box center [571, 329] width 61 height 26
click at [324, 40] on link "Activity" at bounding box center [319, 37] width 31 height 18
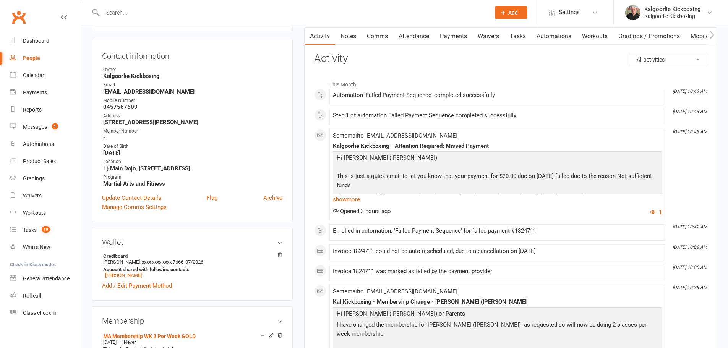
click at [654, 66] on select "All activities Bookings / Attendances Communications Notes Failed SMSes Grading…" at bounding box center [668, 59] width 78 height 13
select select "InvoiceLogEntry"
click at [629, 53] on select "All activities Bookings / Attendances Communications Notes Failed SMSes Grading…" at bounding box center [668, 59] width 78 height 13
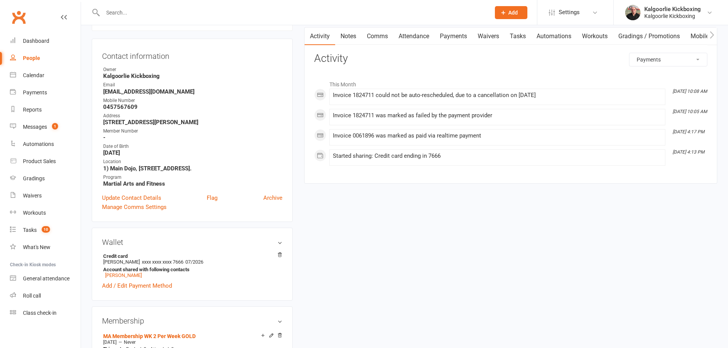
click at [463, 36] on link "Payments" at bounding box center [453, 37] width 38 height 18
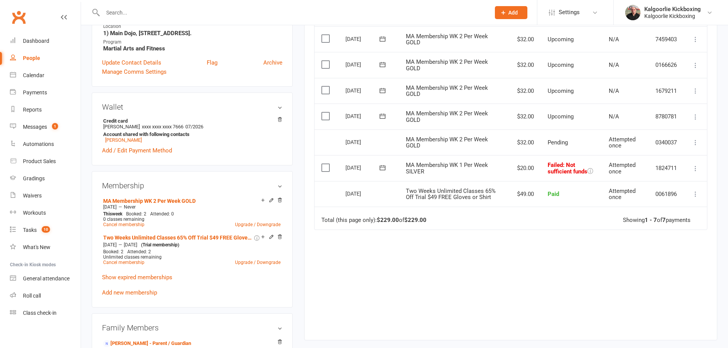
scroll to position [217, 0]
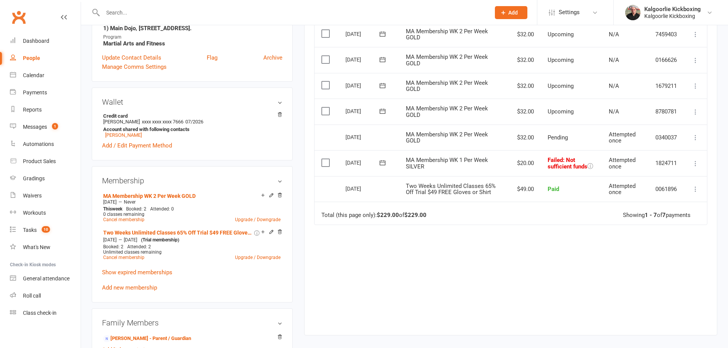
click at [699, 162] on icon at bounding box center [696, 164] width 8 height 8
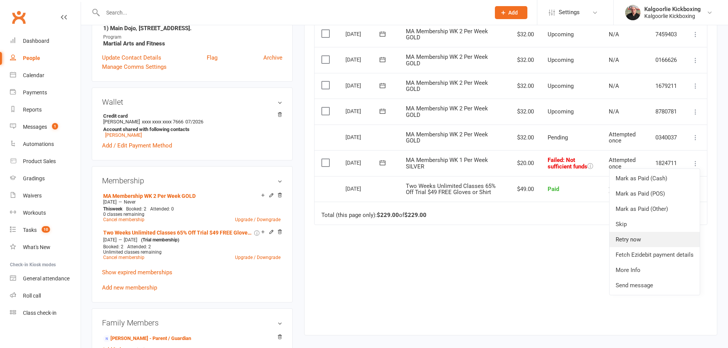
click at [625, 236] on link "Retry now" at bounding box center [654, 239] width 90 height 15
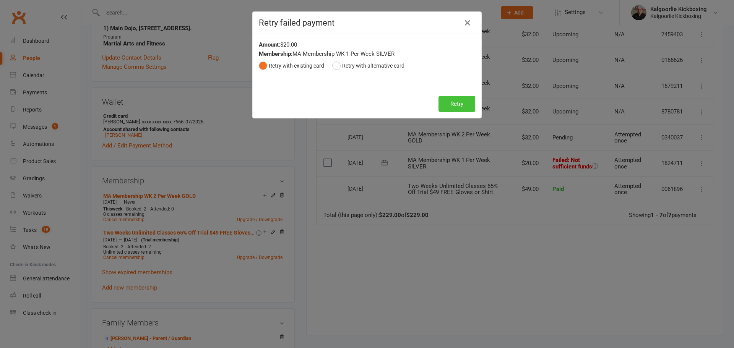
click at [457, 101] on button "Retry" at bounding box center [456, 104] width 37 height 16
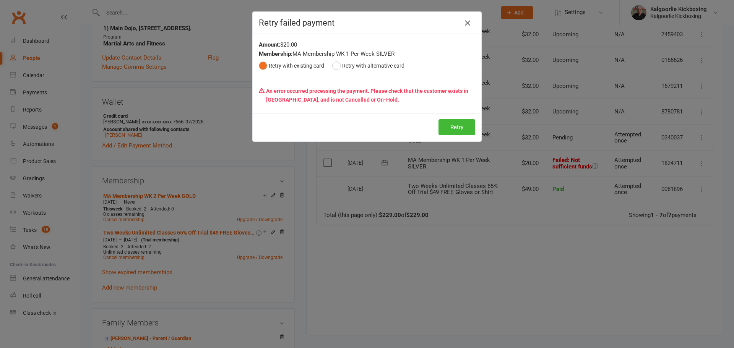
click at [466, 22] on icon "button" at bounding box center [467, 22] width 9 height 9
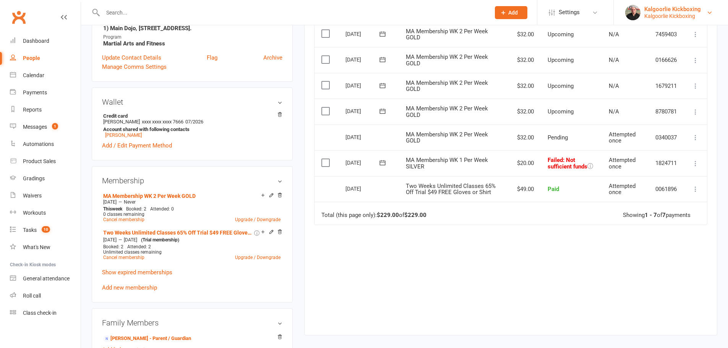
click at [665, 17] on div "Kalgoorlie Kickboxing" at bounding box center [672, 16] width 57 height 7
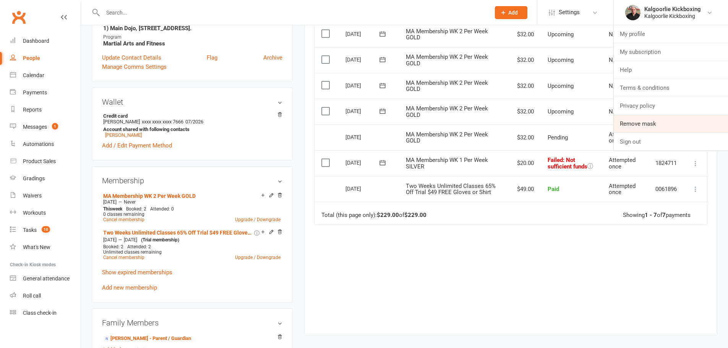
click at [648, 125] on link "Remove mask" at bounding box center [671, 124] width 114 height 18
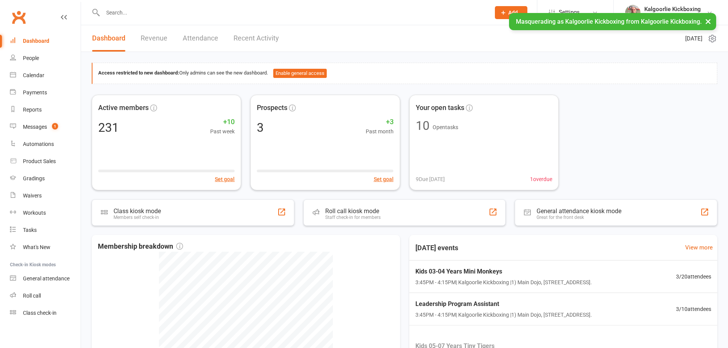
click at [717, 21] on li "Kalgoorlie Kickboxing Kalgoorlie Kickboxing My profile My subscription Help Ter…" at bounding box center [670, 12] width 115 height 25
click at [712, 23] on button "×" at bounding box center [708, 21] width 14 height 16
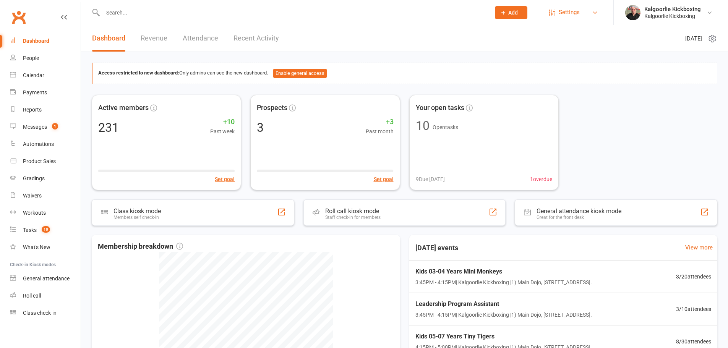
click at [574, 11] on span "Settings" at bounding box center [569, 12] width 21 height 17
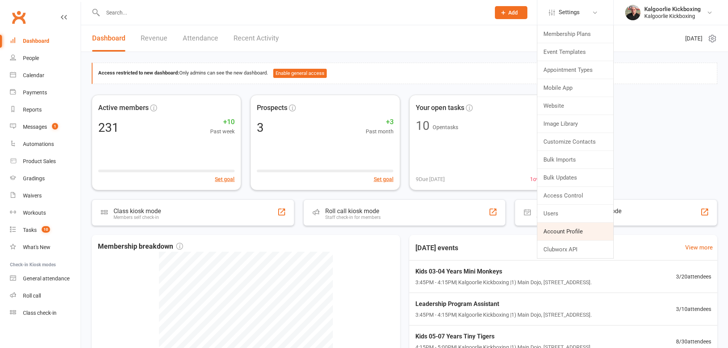
click at [552, 228] on link "Account Profile" at bounding box center [575, 232] width 76 height 18
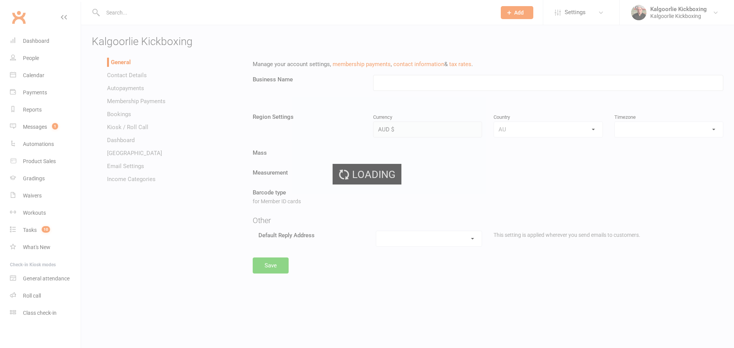
type input "Kalgoorlie Kickboxing"
select select "[GEOGRAPHIC_DATA]/[GEOGRAPHIC_DATA]"
select select "[EMAIL_ADDRESS][DOMAIN_NAME]"
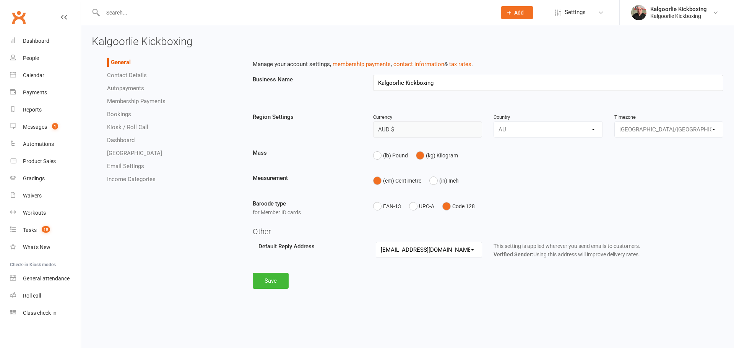
click at [133, 89] on link "Autopayments" at bounding box center [125, 88] width 37 height 7
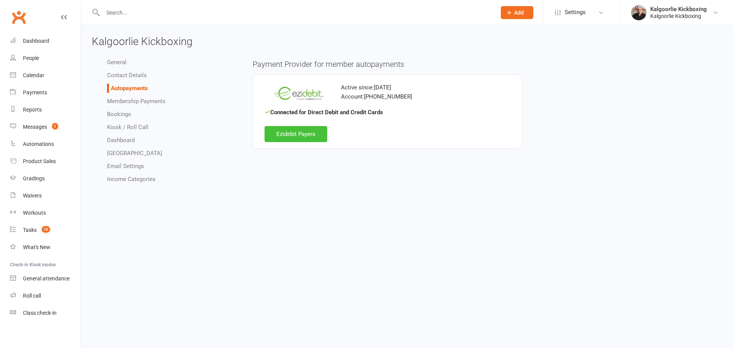
click at [290, 141] on link "Ezidebit Payers" at bounding box center [295, 134] width 63 height 16
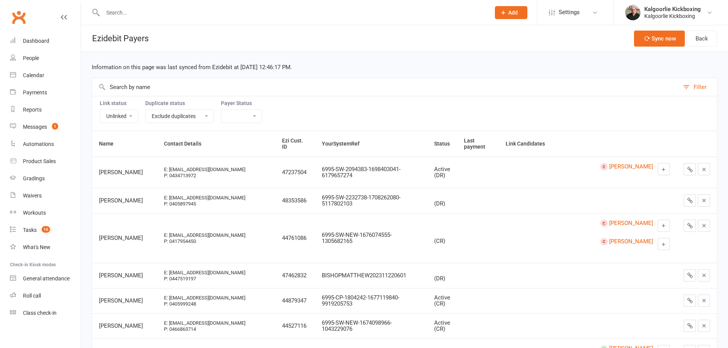
click at [205, 89] on input "text" at bounding box center [385, 87] width 587 height 18
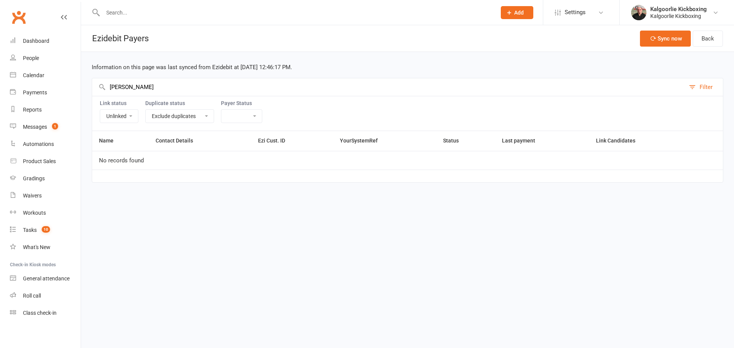
type input "[PERSON_NAME]"
click at [123, 114] on select "Linked Unlinked" at bounding box center [119, 116] width 38 height 13
select select
click at [100, 110] on select "Linked Unlinked" at bounding box center [119, 116] width 38 height 13
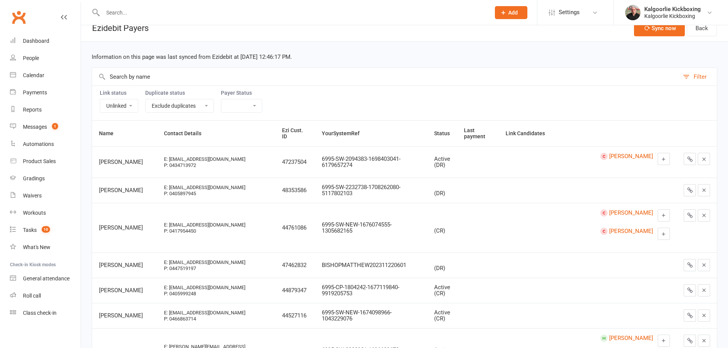
scroll to position [13, 0]
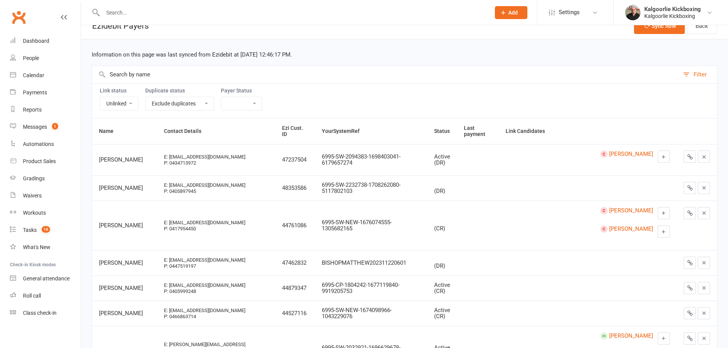
click at [109, 113] on div "Link status Linked Unlinked Duplicate status Exclude duplicates Only show dupli…" at bounding box center [404, 100] width 625 height 35
click at [120, 104] on select "Linked Unlinked" at bounding box center [119, 103] width 38 height 13
select select
click at [100, 97] on select "Linked Unlinked" at bounding box center [119, 103] width 38 height 13
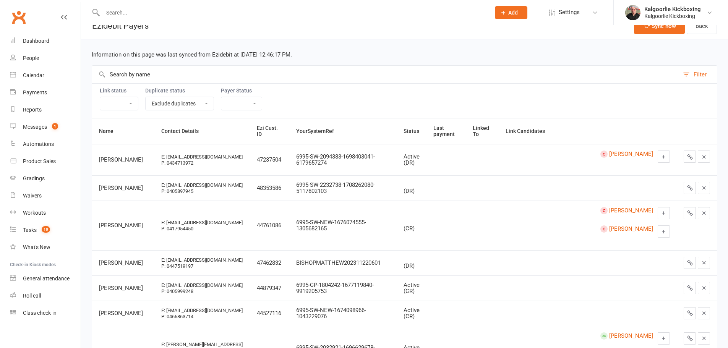
click at [146, 74] on ui-view "Prospect Member Non-attending contact Class / event Appointment Grading event T…" at bounding box center [364, 274] width 728 height 570
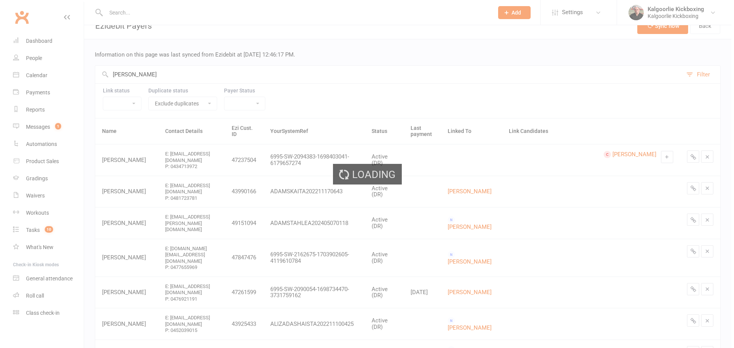
scroll to position [0, 0]
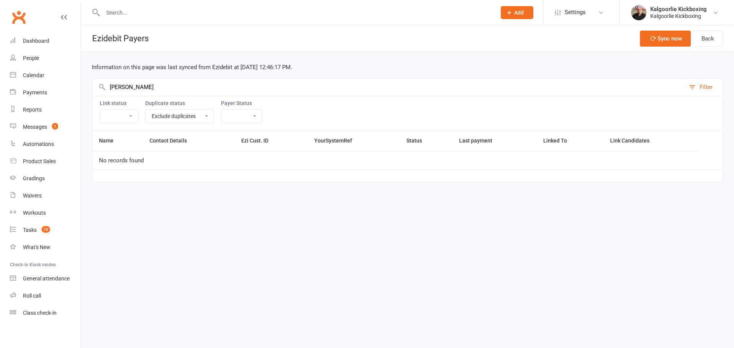
type input "[PERSON_NAME]"
click at [663, 9] on div "Kalgoorlie Kickboxing" at bounding box center [678, 9] width 57 height 7
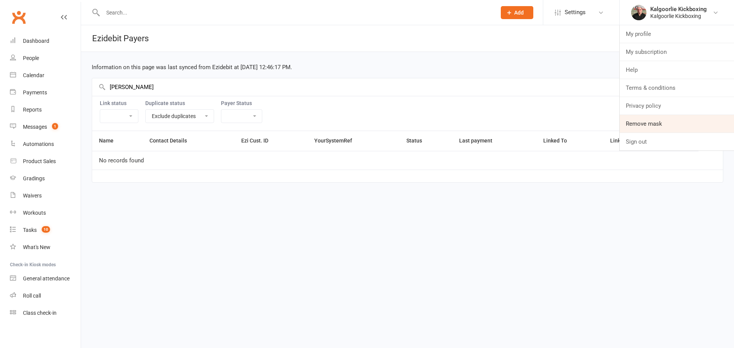
click at [659, 123] on link "Remove mask" at bounding box center [676, 124] width 114 height 18
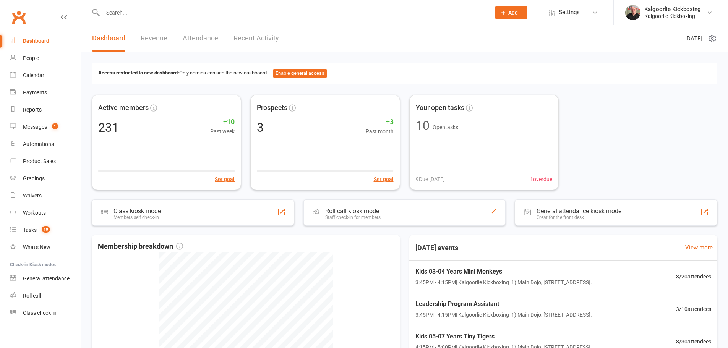
click at [210, 16] on input "text" at bounding box center [292, 12] width 384 height 11
type input "coult"
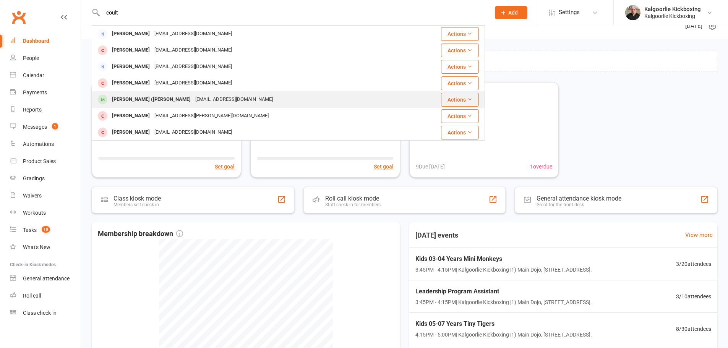
click at [207, 102] on div "[EMAIL_ADDRESS][DOMAIN_NAME]" at bounding box center [234, 99] width 82 height 11
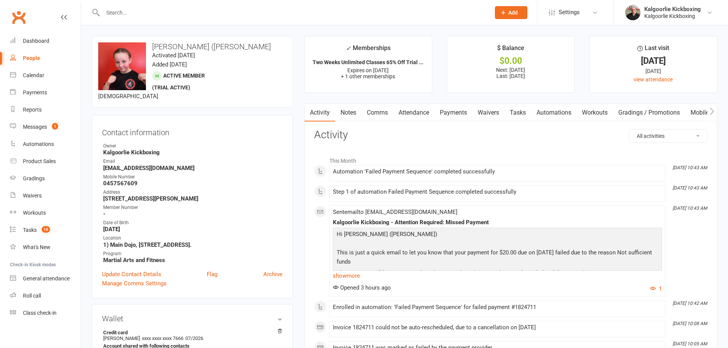
click at [459, 116] on link "Payments" at bounding box center [453, 113] width 38 height 18
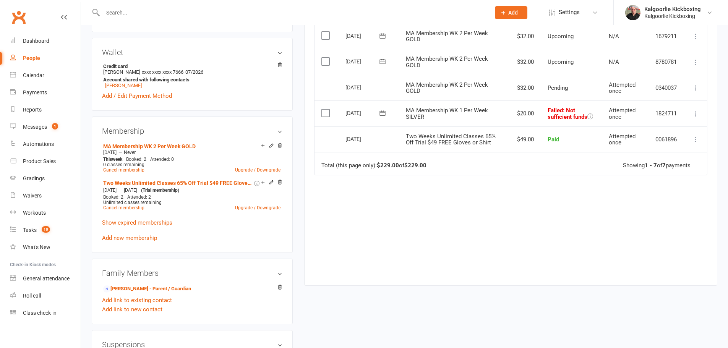
scroll to position [318, 0]
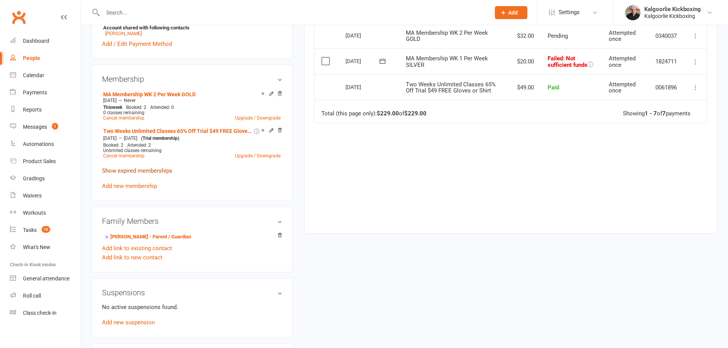
click at [150, 170] on link "Show expired memberships" at bounding box center [137, 170] width 70 height 7
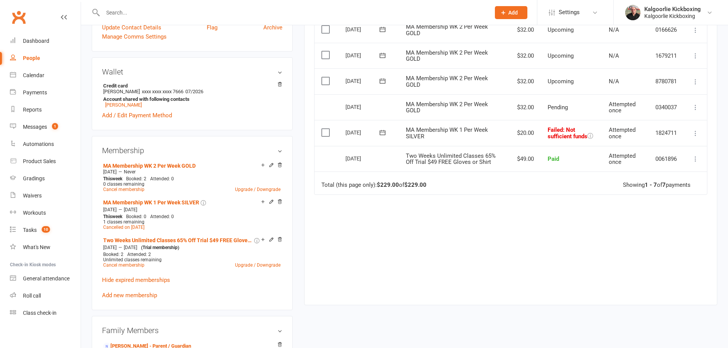
scroll to position [242, 0]
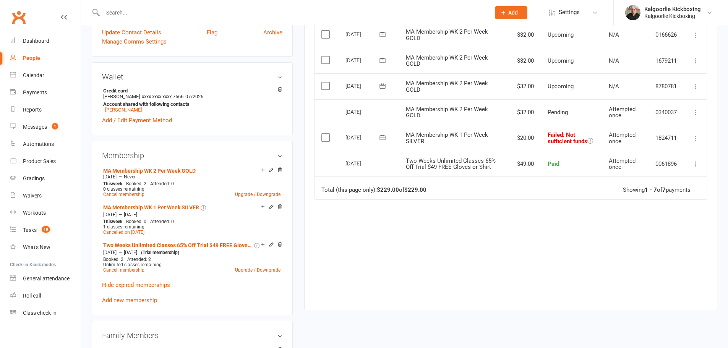
click at [384, 138] on icon at bounding box center [383, 138] width 8 height 8
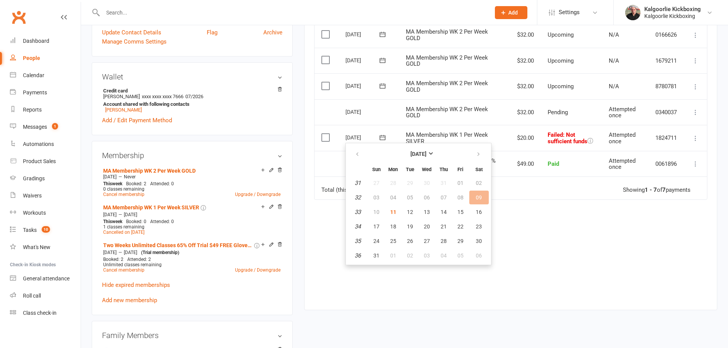
click at [555, 185] on td "Total (this page only): $229.00 of $229.00 Showing 1 - 7 of 7 payments" at bounding box center [510, 188] width 392 height 23
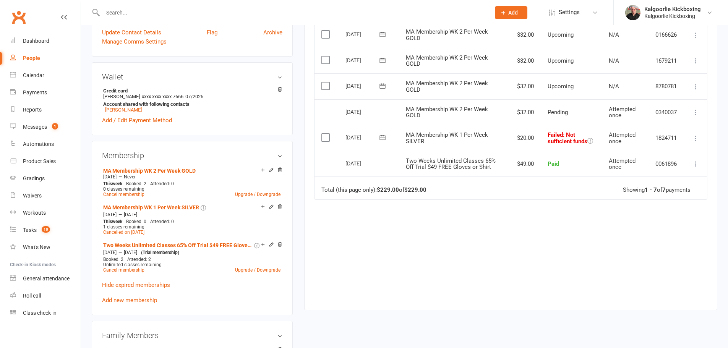
click at [382, 138] on icon at bounding box center [383, 138] width 8 height 8
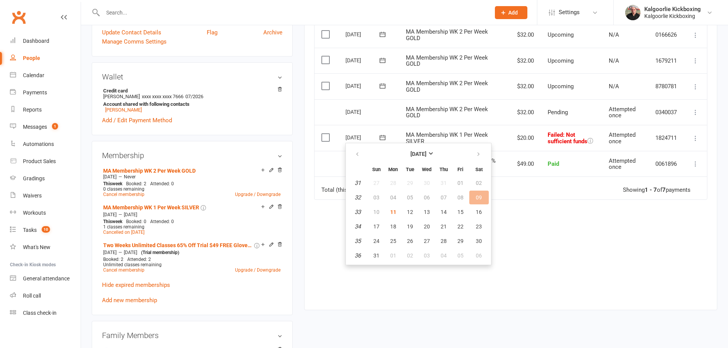
click at [533, 208] on div "Due Contact Membership Amount Status History Invoice # Select this [DATE] [PERS…" at bounding box center [510, 137] width 393 height 322
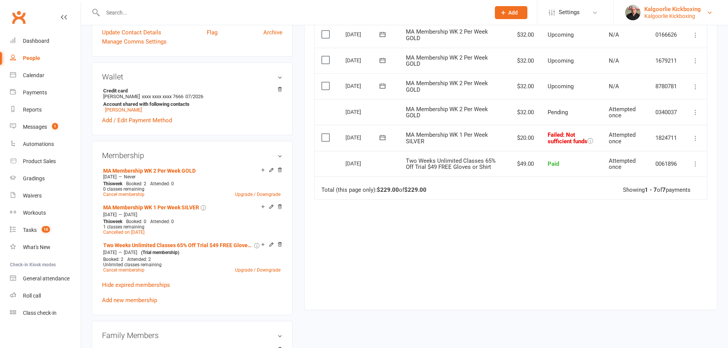
click at [644, 10] on link "Kalgoorlie Kickboxing Kalgoorlie Kickboxing" at bounding box center [670, 12] width 91 height 15
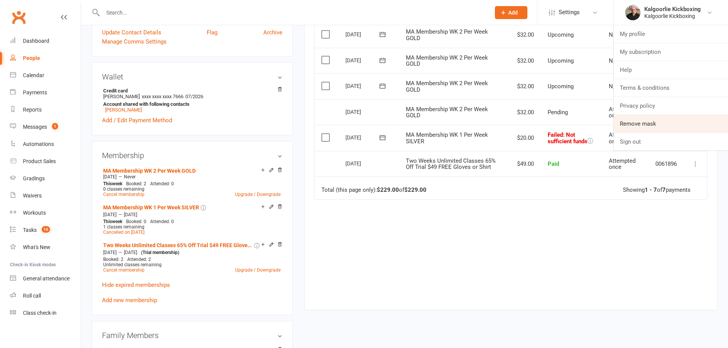
click at [628, 124] on link "Remove mask" at bounding box center [671, 124] width 114 height 18
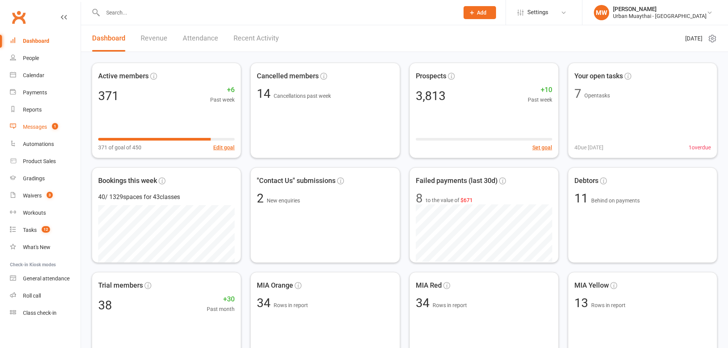
click at [31, 124] on div "Messages" at bounding box center [35, 127] width 24 height 6
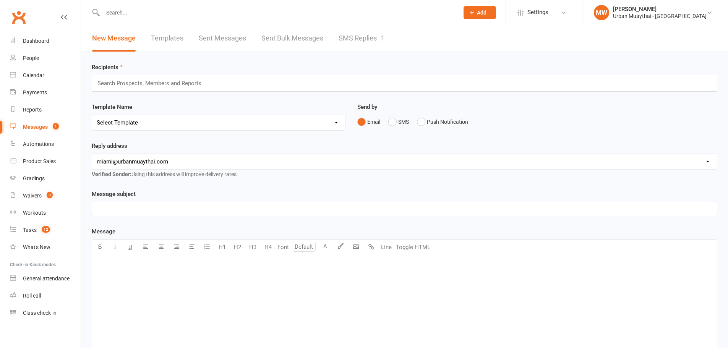
click at [173, 39] on link "Templates" at bounding box center [167, 38] width 32 height 26
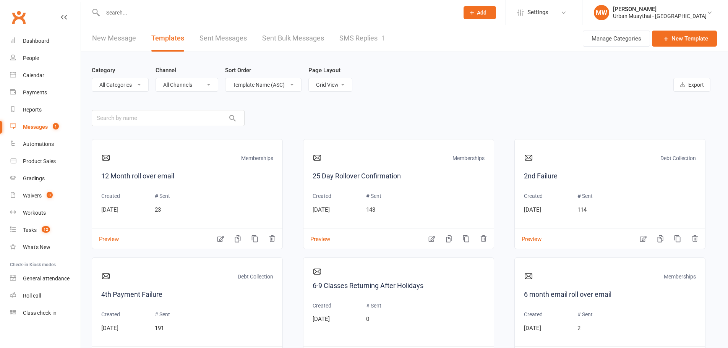
click at [340, 88] on select "List View Grid View" at bounding box center [330, 84] width 43 height 13
select select "list"
click at [309, 78] on select "List View Grid View" at bounding box center [330, 84] width 43 height 13
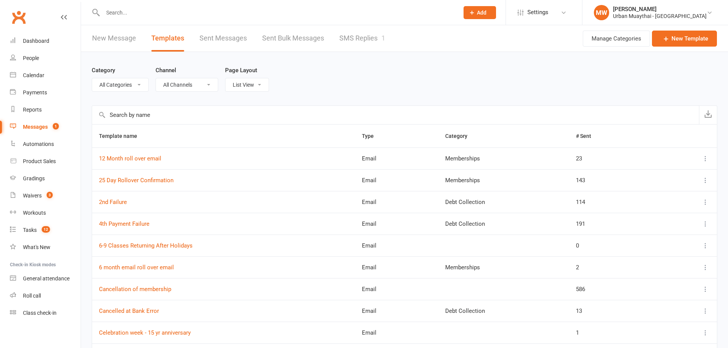
click at [146, 114] on input "text" at bounding box center [395, 115] width 607 height 18
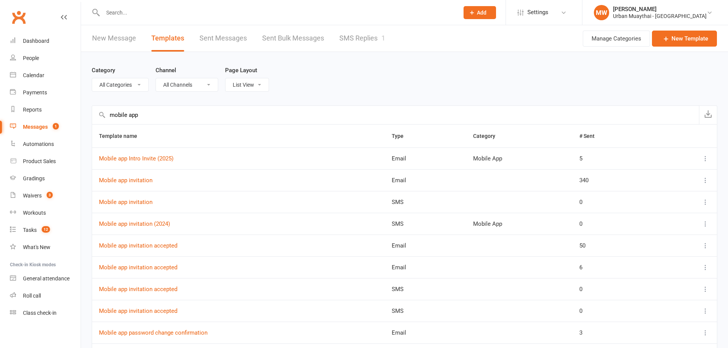
scroll to position [76, 0]
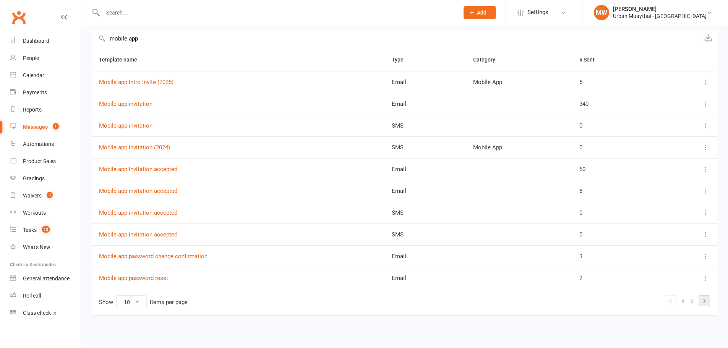
type input "mobile app"
click at [704, 301] on icon at bounding box center [704, 300] width 9 height 9
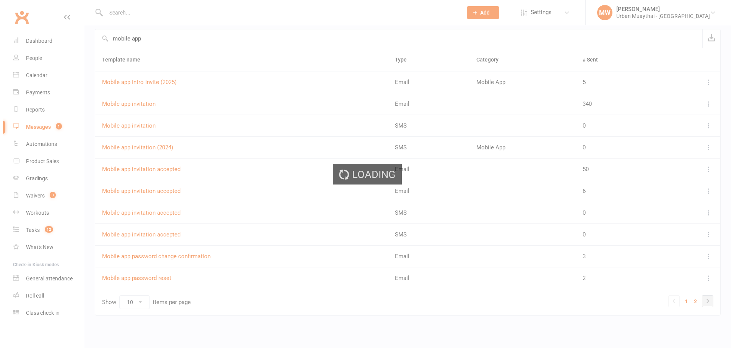
scroll to position [0, 0]
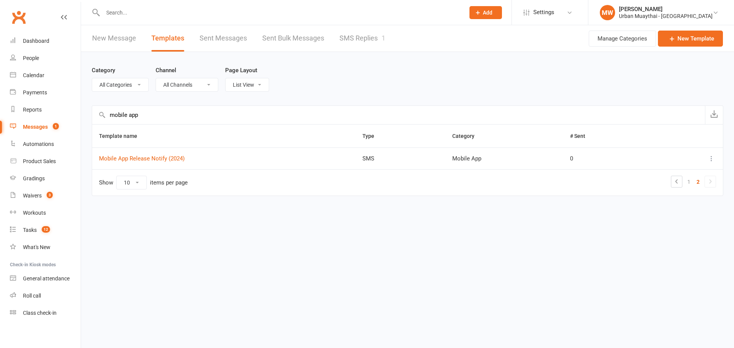
click at [657, 20] on li "MW Melissa Walsh Urban Muaythai - Miami My profile My subscription Help Terms &…" at bounding box center [661, 12] width 146 height 25
click at [659, 8] on div "Melissa Walsh" at bounding box center [666, 9] width 94 height 7
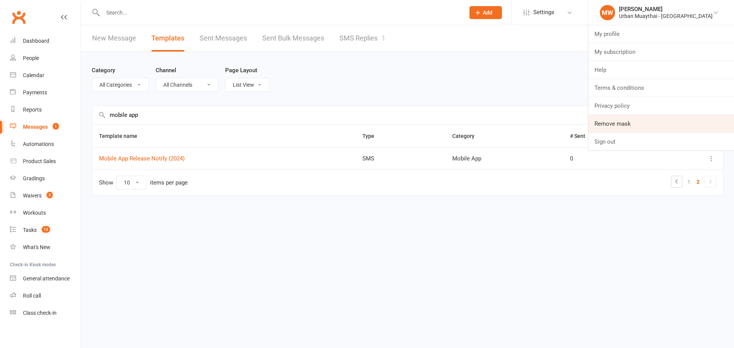
click at [647, 123] on link "Remove mask" at bounding box center [661, 124] width 146 height 18
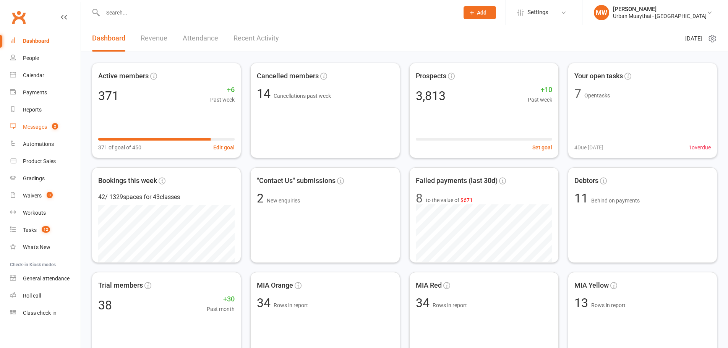
click at [31, 123] on link "Messages 2" at bounding box center [45, 126] width 71 height 17
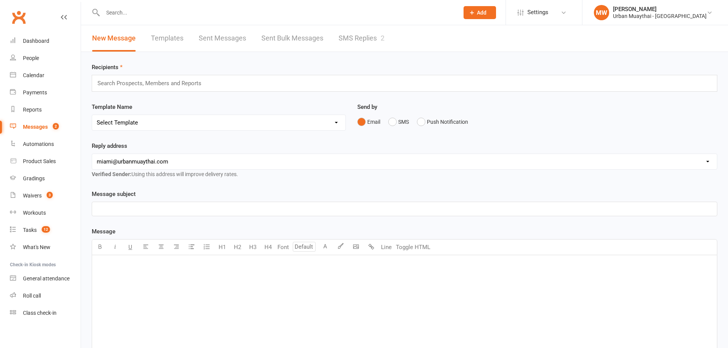
click at [172, 36] on link "Templates" at bounding box center [167, 38] width 32 height 26
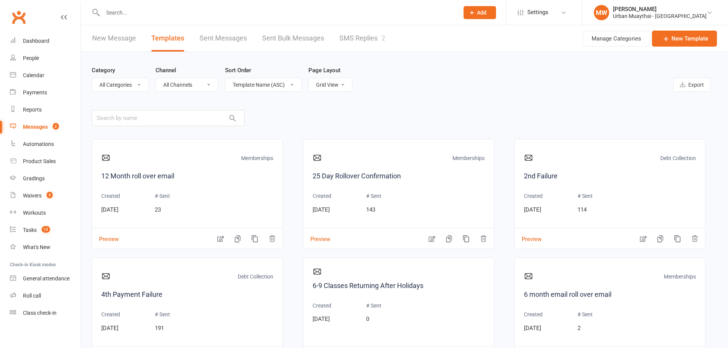
click at [338, 88] on select "List View Grid View" at bounding box center [330, 84] width 43 height 13
select select "list"
click at [309, 78] on select "List View Grid View" at bounding box center [330, 84] width 43 height 13
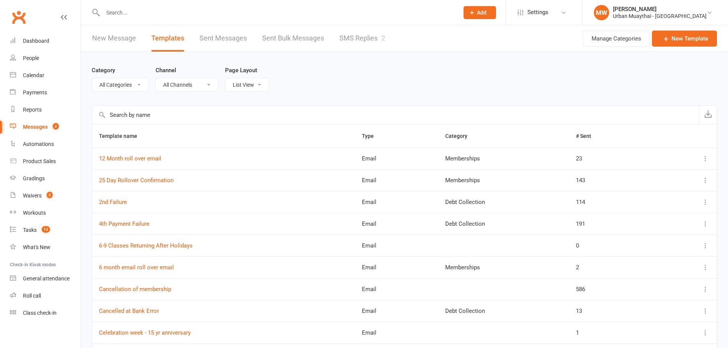
click at [183, 116] on input "text" at bounding box center [395, 115] width 607 height 18
type input "o"
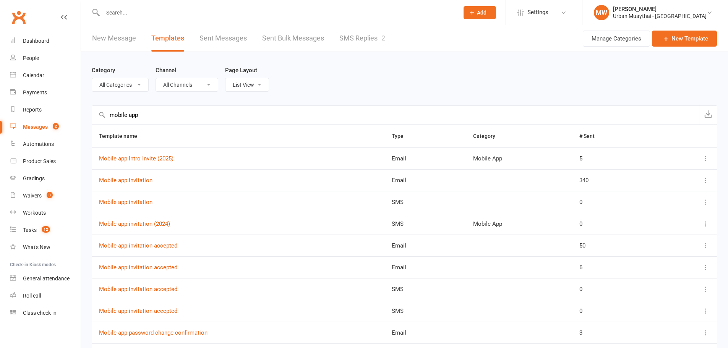
type input "mobile app"
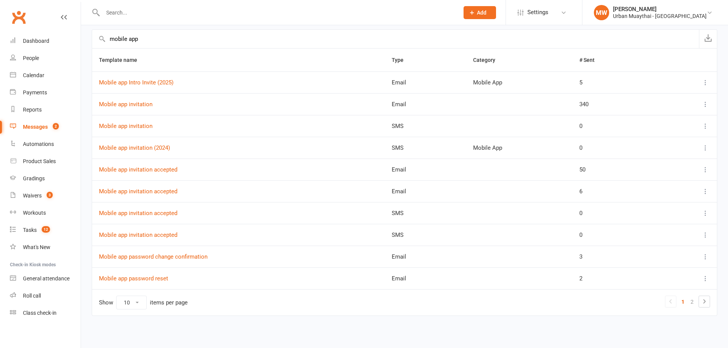
scroll to position [76, 0]
click at [655, 11] on div "[PERSON_NAME]" at bounding box center [660, 9] width 94 height 7
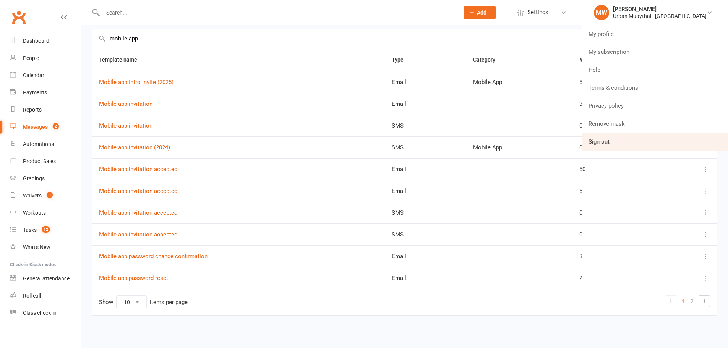
click at [651, 134] on link "Sign out" at bounding box center [655, 142] width 146 height 18
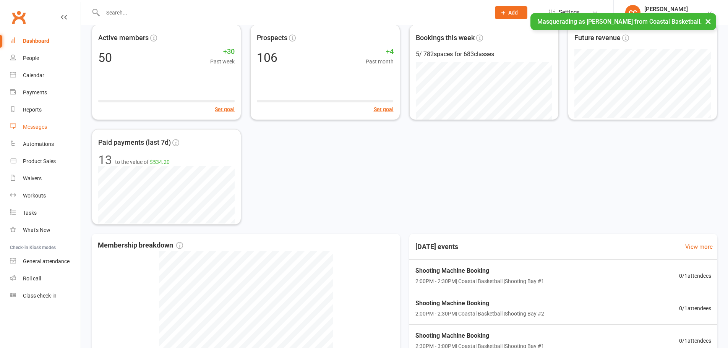
scroll to position [26, 0]
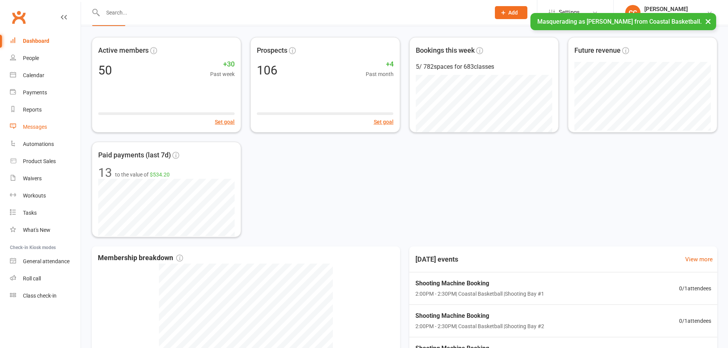
click at [40, 122] on link "Messages" at bounding box center [45, 126] width 71 height 17
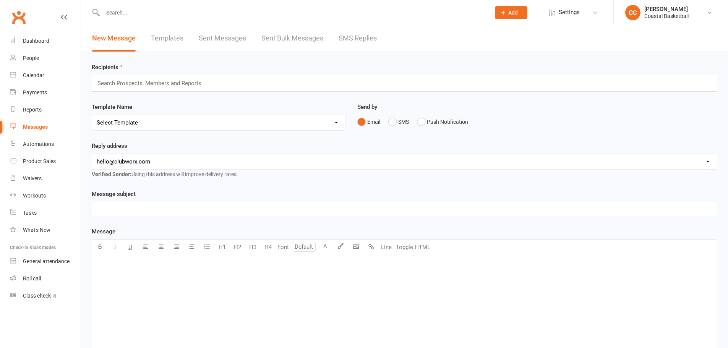
click at [173, 36] on link "Templates" at bounding box center [167, 38] width 32 height 26
select select "grid"
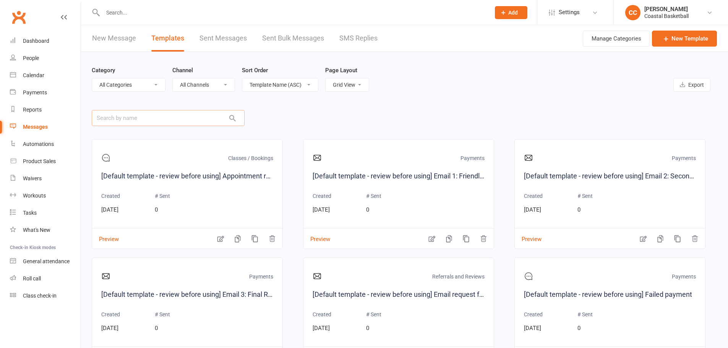
click at [181, 121] on input "text" at bounding box center [168, 118] width 153 height 16
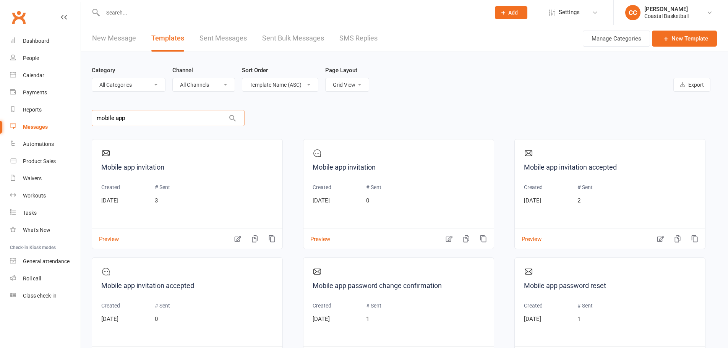
type input "mobile app"
drag, startPoint x: 344, startPoint y: 84, endPoint x: 343, endPoint y: 89, distance: 4.2
click at [344, 84] on select "List View Grid View" at bounding box center [347, 84] width 43 height 13
click at [343, 94] on div "Category All Categories (No category) Classes / Bookings Enquiries General Mark…" at bounding box center [404, 78] width 625 height 53
click at [351, 86] on select "List View Grid View" at bounding box center [347, 84] width 43 height 13
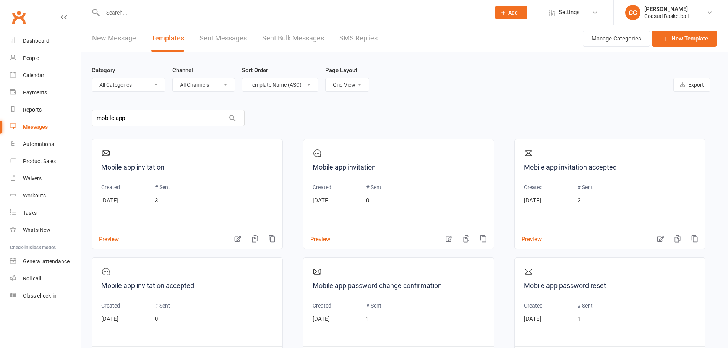
click at [345, 95] on div "Category All Categories (No category) Classes / Bookings Enquiries General Mark…" at bounding box center [404, 78] width 625 height 53
drag, startPoint x: 354, startPoint y: 85, endPoint x: 350, endPoint y: 91, distance: 7.1
click at [354, 85] on select "List View Grid View" at bounding box center [347, 84] width 43 height 13
select select "list"
click at [326, 78] on select "List View Grid View" at bounding box center [347, 84] width 43 height 13
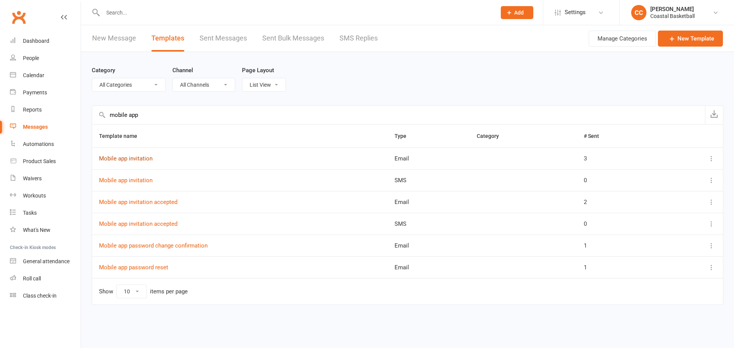
click at [137, 159] on link "Mobile app invitation" at bounding box center [125, 158] width 53 height 7
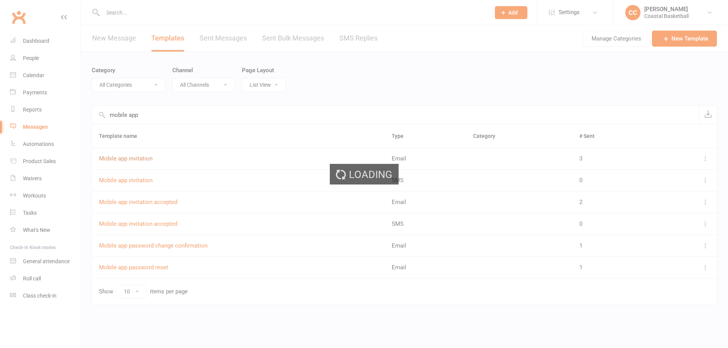
select select "mobile_app_template"
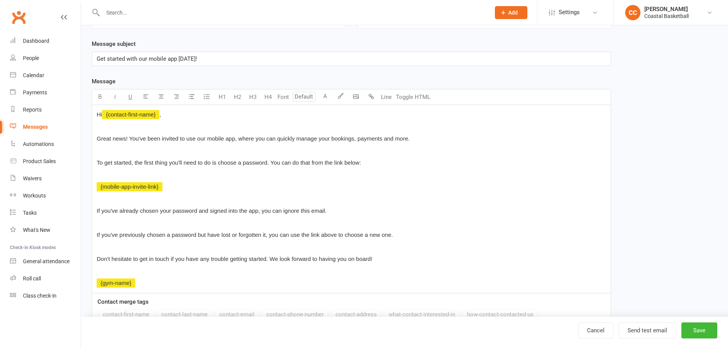
scroll to position [115, 0]
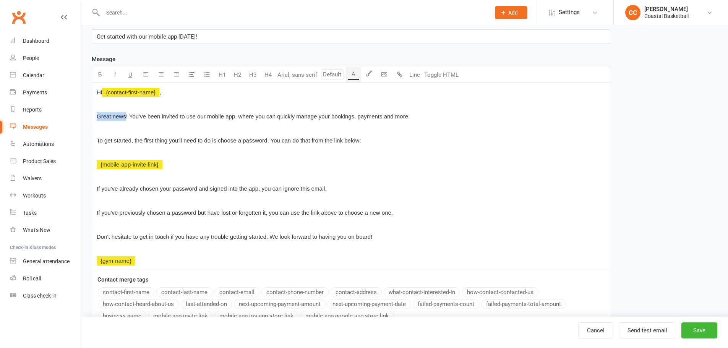
drag, startPoint x: 97, startPoint y: 117, endPoint x: 126, endPoint y: 117, distance: 28.7
click at [126, 117] on span "Great news! You've been invited to use our mobile app, where you can quickly ma…" at bounding box center [253, 116] width 313 height 6
click at [701, 327] on button "Save" at bounding box center [699, 330] width 36 height 16
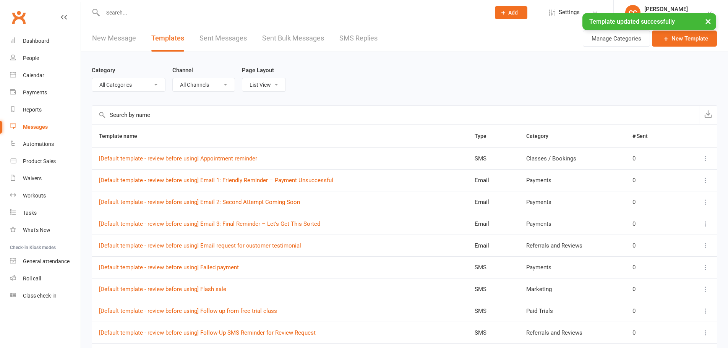
click at [180, 116] on input "text" at bounding box center [395, 115] width 607 height 18
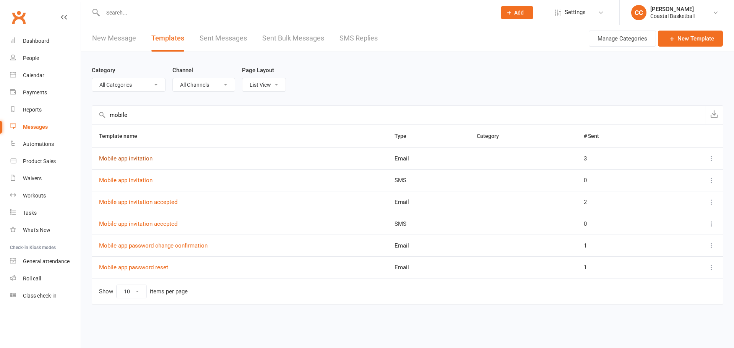
type input "mobile"
click at [140, 157] on link "Mobile app invitation" at bounding box center [125, 158] width 53 height 7
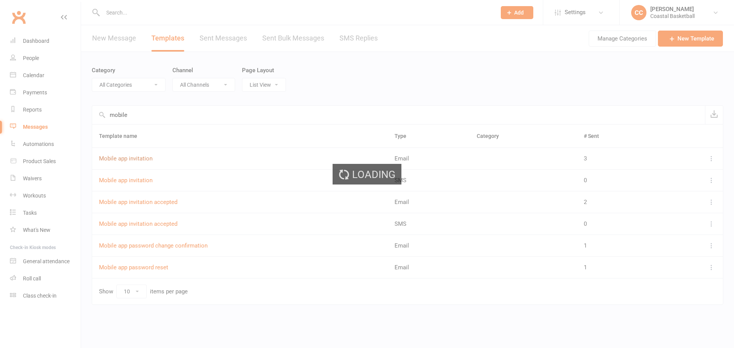
select select "mobile_app_template"
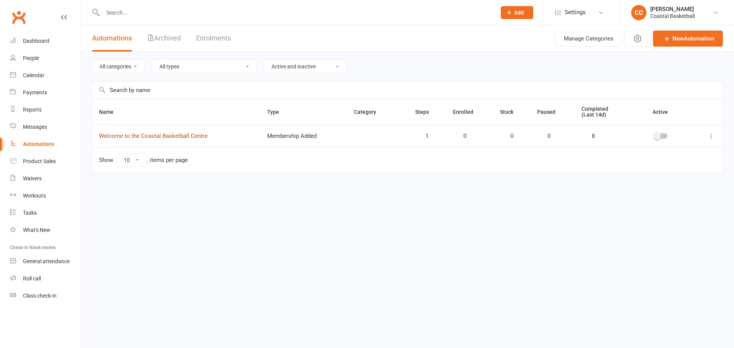
click at [173, 136] on link "Welcome to the Coastal Basketball Centre" at bounding box center [153, 136] width 109 height 7
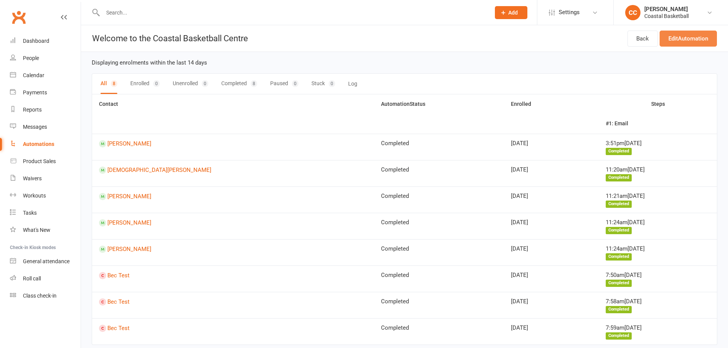
click at [669, 40] on link "Edit Automation" at bounding box center [687, 39] width 57 height 16
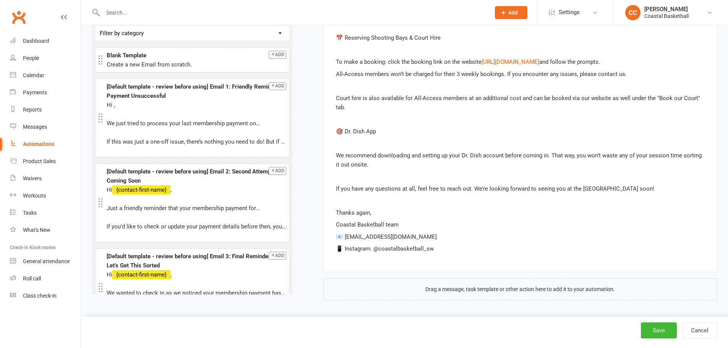
scroll to position [692, 0]
click at [646, 10] on div "[PERSON_NAME]" at bounding box center [666, 9] width 44 height 7
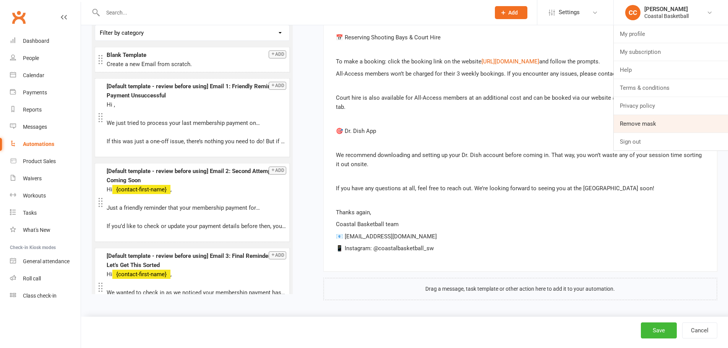
click at [637, 125] on link "Remove mask" at bounding box center [671, 124] width 114 height 18
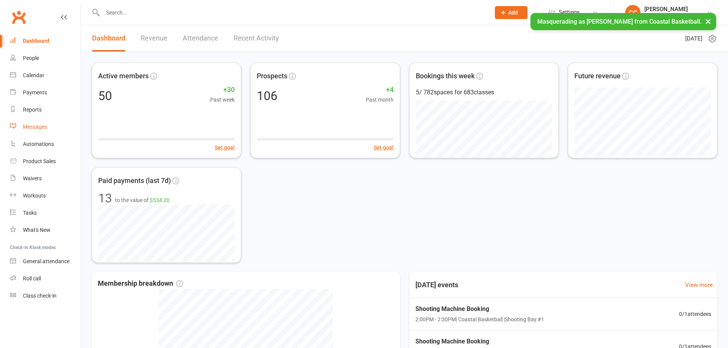
click at [51, 126] on link "Messages" at bounding box center [45, 126] width 71 height 17
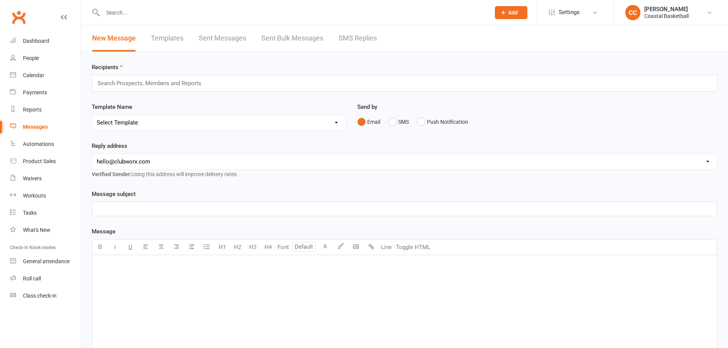
click at [184, 41] on div "New Message Templates Sent Messages Sent Bulk Messages SMS Replies" at bounding box center [234, 38] width 307 height 26
click at [177, 41] on link "Templates" at bounding box center [167, 38] width 32 height 26
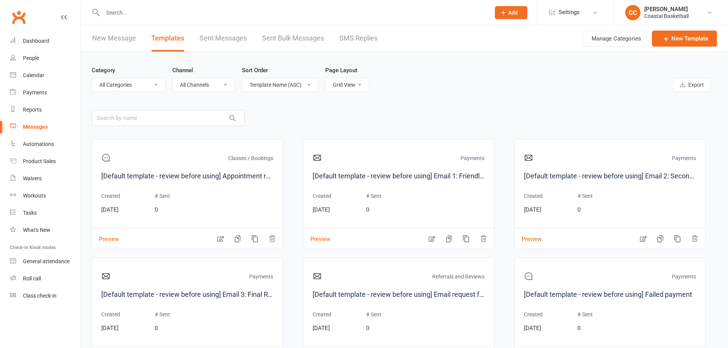
click at [359, 84] on select "List View Grid View" at bounding box center [347, 84] width 43 height 13
select select "list"
click at [326, 78] on select "List View Grid View" at bounding box center [347, 84] width 43 height 13
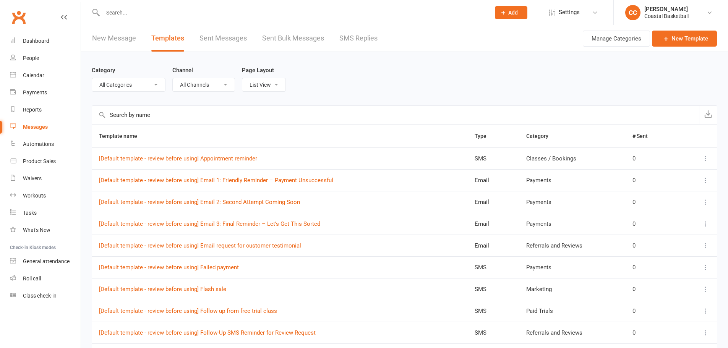
click at [135, 119] on input "text" at bounding box center [395, 115] width 607 height 18
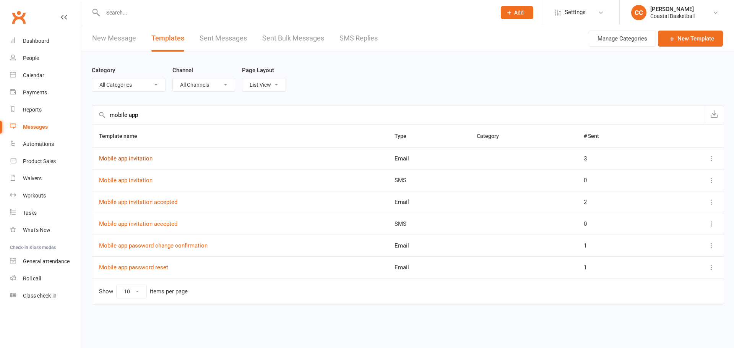
type input "mobile app"
click at [129, 159] on link "Mobile app invitation" at bounding box center [125, 158] width 53 height 7
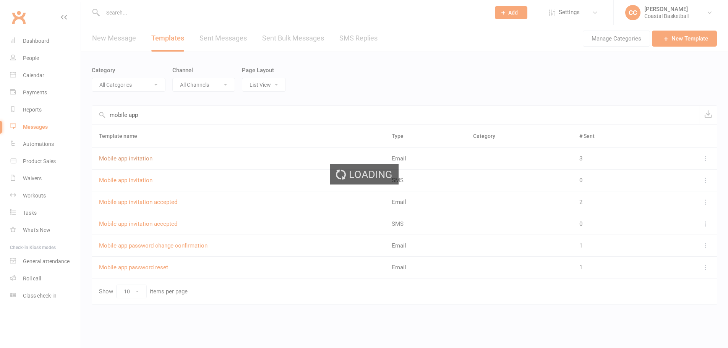
select select "mobile_app_template"
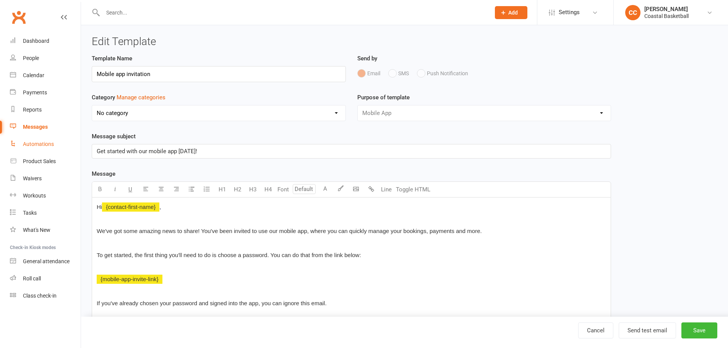
click at [34, 143] on div "Automations" at bounding box center [38, 144] width 31 height 6
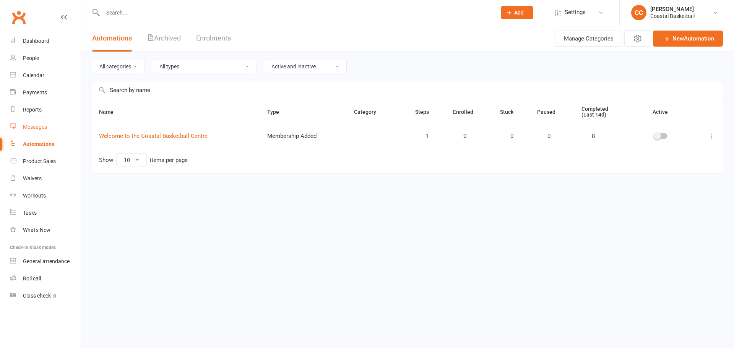
click at [37, 122] on link "Messages" at bounding box center [45, 126] width 71 height 17
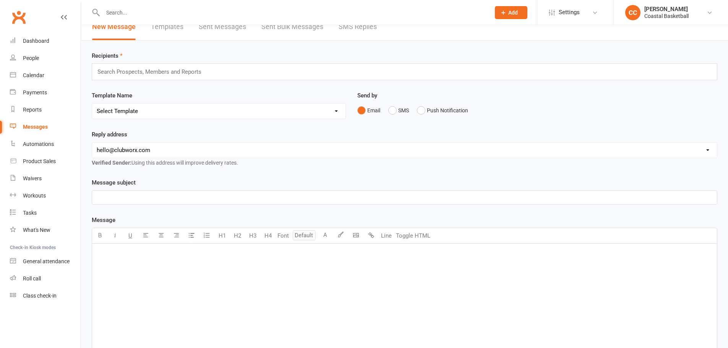
scroll to position [13, 0]
click at [175, 36] on link "Templates" at bounding box center [167, 26] width 32 height 26
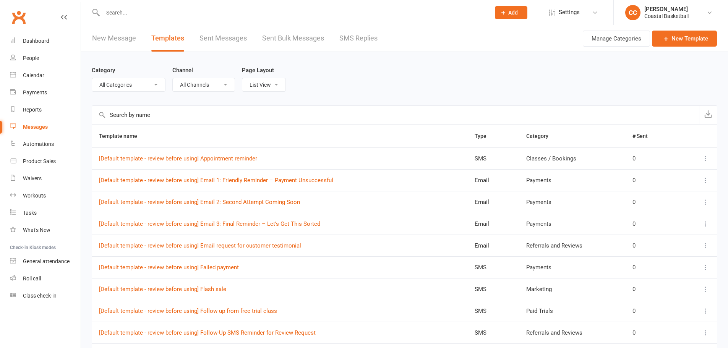
click at [197, 117] on input "text" at bounding box center [395, 115] width 607 height 18
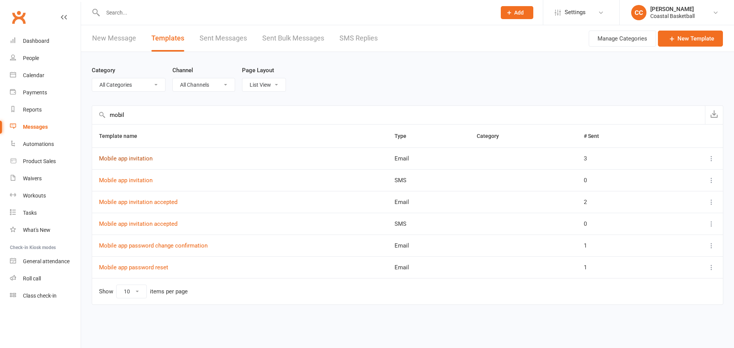
type input "mobil"
click at [132, 159] on link "Mobile app invitation" at bounding box center [125, 158] width 53 height 7
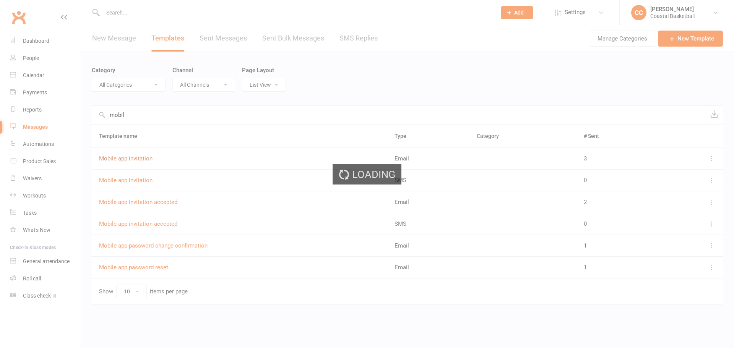
select select "mobile_app_template"
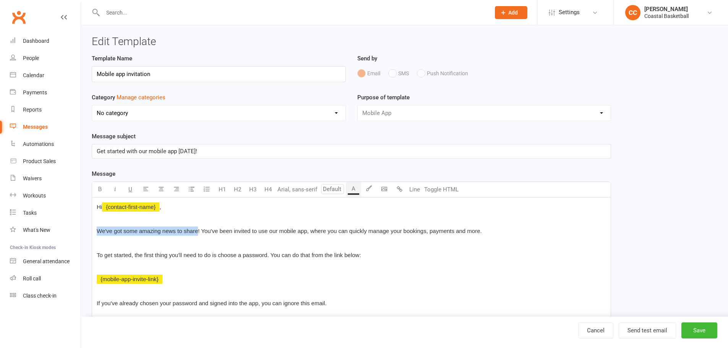
drag, startPoint x: 198, startPoint y: 231, endPoint x: 94, endPoint y: 231, distance: 103.9
click at [94, 231] on div "Hi ﻿ {contact-first-name} , We've got some amazing news to share! You've been i…" at bounding box center [351, 292] width 518 height 188
click at [709, 331] on button "Save" at bounding box center [699, 330] width 36 height 16
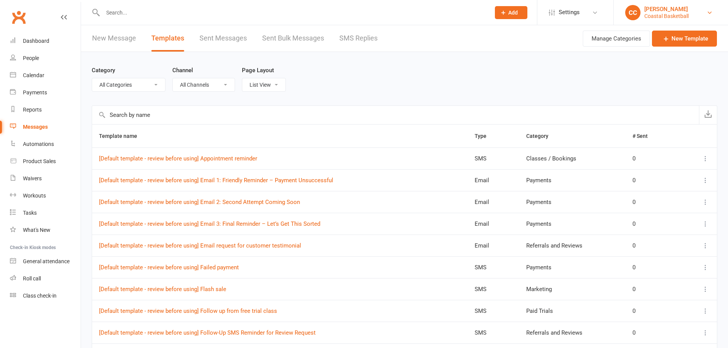
click at [665, 13] on div "Coastal Basketball" at bounding box center [666, 16] width 44 height 7
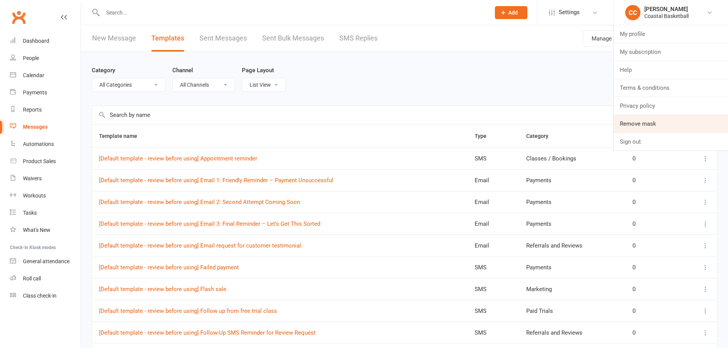
click at [648, 121] on link "Remove mask" at bounding box center [671, 124] width 114 height 18
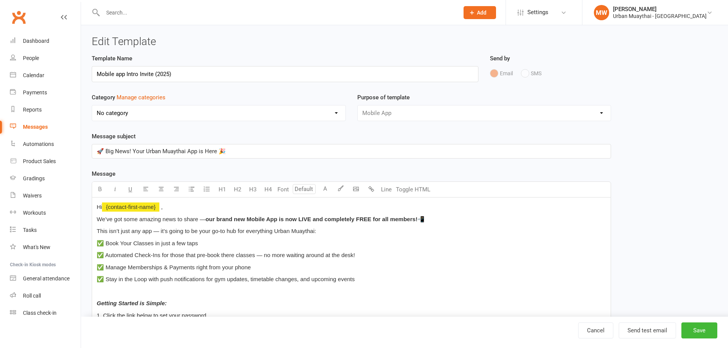
select select "mobile_app_template"
select select "11845"
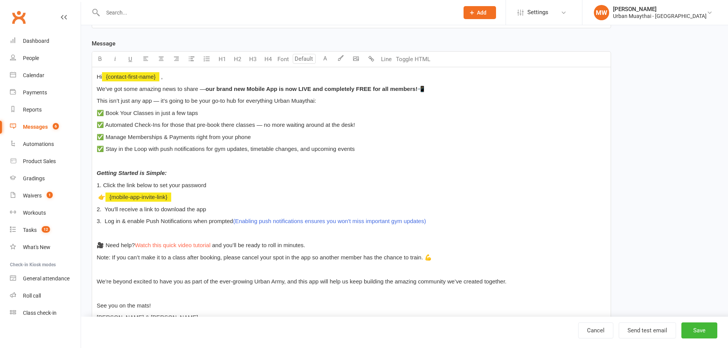
scroll to position [153, 0]
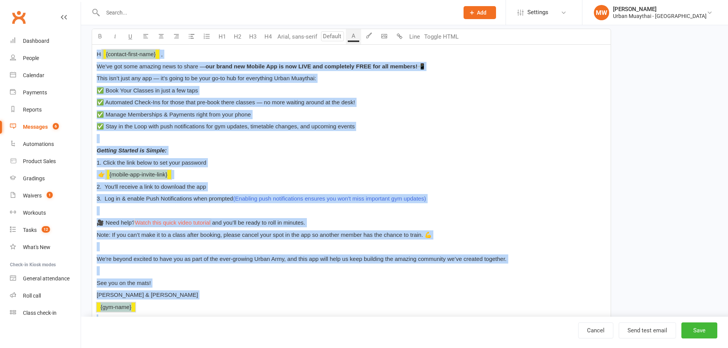
drag, startPoint x: 97, startPoint y: 52, endPoint x: 179, endPoint y: 315, distance: 275.0
copy div "Lo ﻿ {ipsumdo-sitam-cons} , Ad’el sed doei tempori utla et dolor — mag aliqu en…"
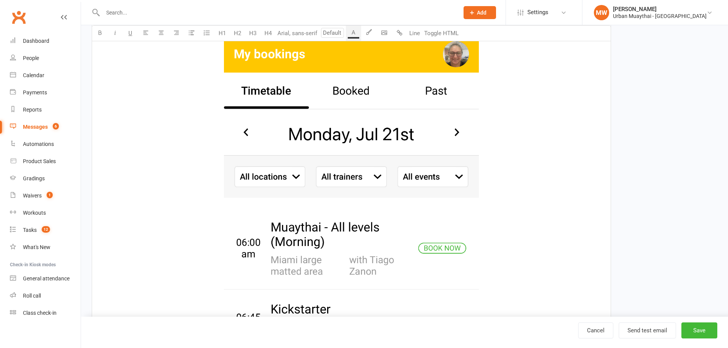
scroll to position [497, 0]
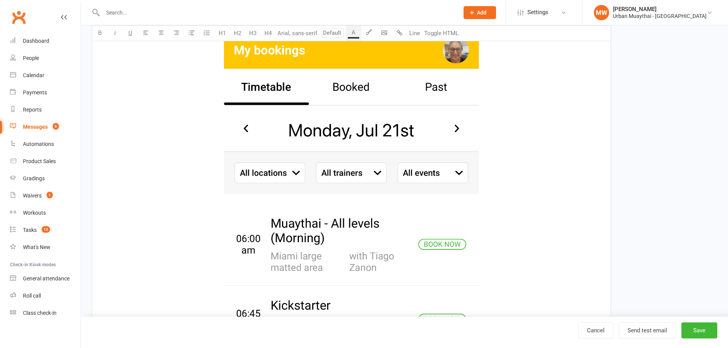
click at [363, 151] on img at bounding box center [351, 276] width 255 height 551
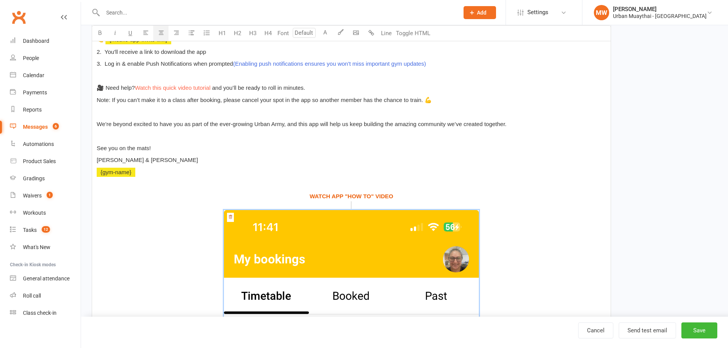
scroll to position [248, 0]
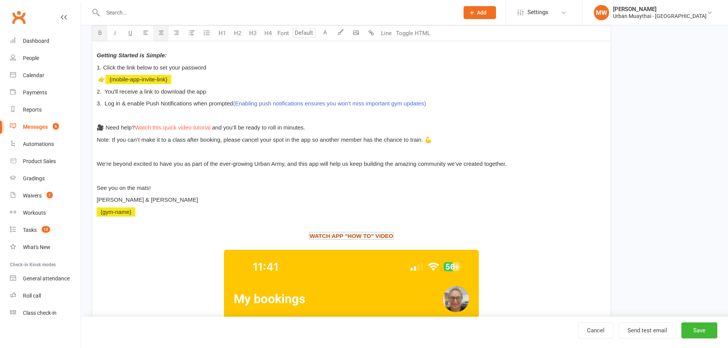
click at [350, 235] on span "WATCH APP "HOW TO" VIDEO" at bounding box center [351, 236] width 84 height 6
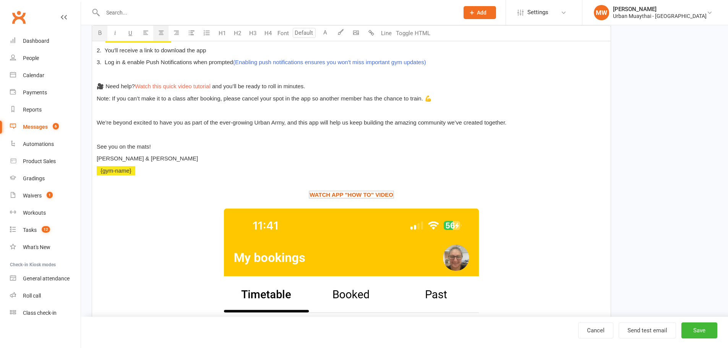
scroll to position [363, 0]
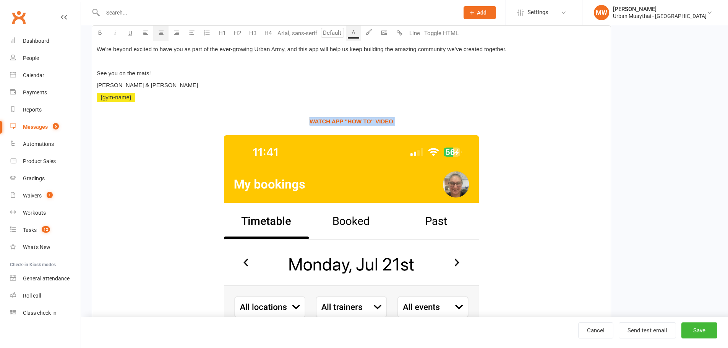
drag, startPoint x: 297, startPoint y: 230, endPoint x: 411, endPoint y: 131, distance: 151.1
click at [411, 131] on div "Hi ﻿ {contact-first-name} , We’ve got some amazing news to share — our brand ne…" at bounding box center [351, 269] width 518 height 868
copy p "WATCH APP "HOW TO" VIDEO $"
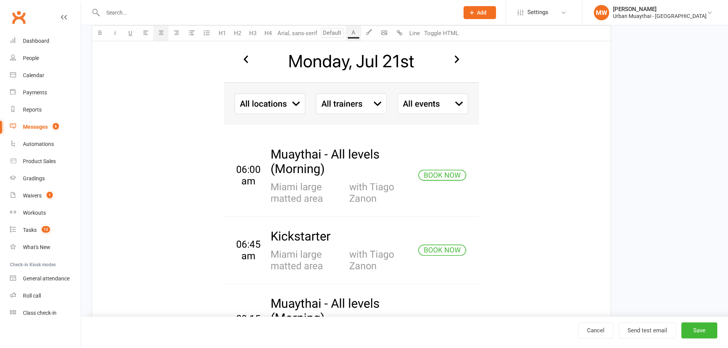
scroll to position [579, 0]
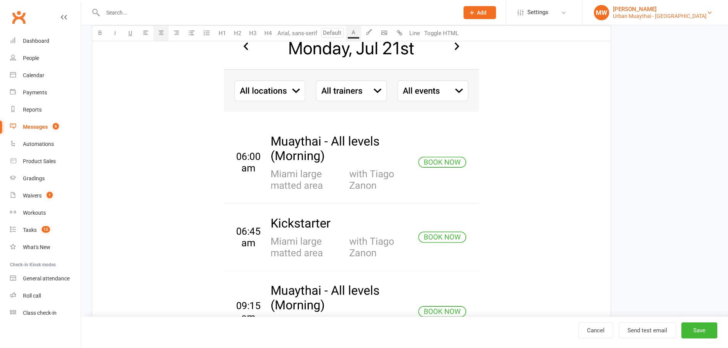
click at [652, 14] on div "Urban Muaythai - [GEOGRAPHIC_DATA]" at bounding box center [660, 16] width 94 height 7
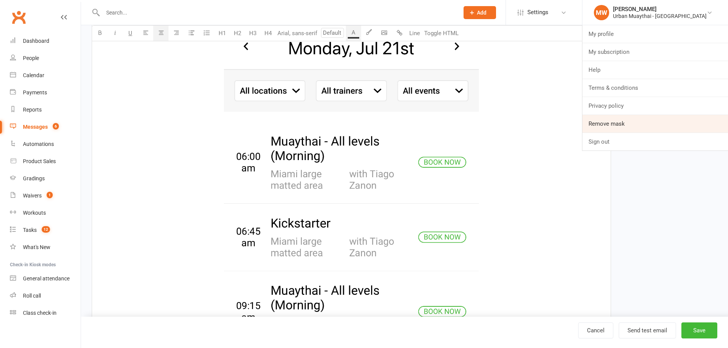
click at [653, 125] on link "Remove mask" at bounding box center [655, 124] width 146 height 18
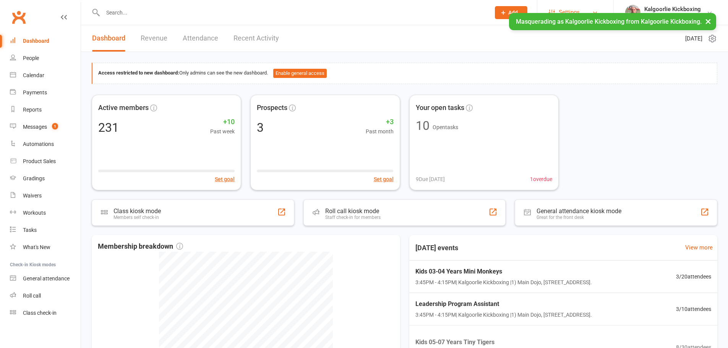
click at [571, 7] on span "Settings" at bounding box center [569, 12] width 21 height 17
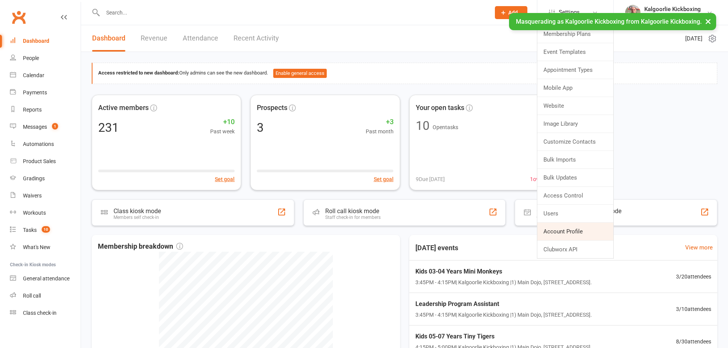
click at [574, 229] on link "Account Profile" at bounding box center [575, 232] width 76 height 18
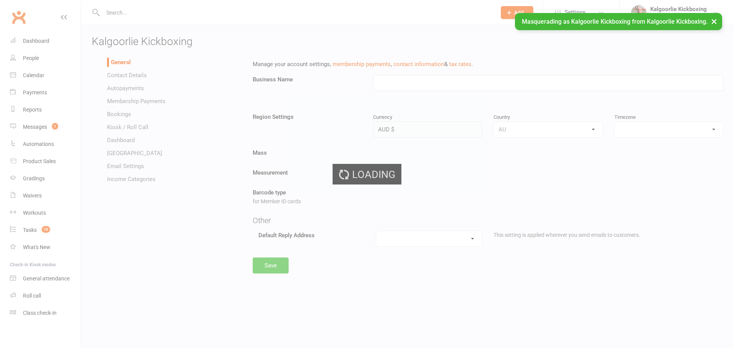
type input "Kalgoorlie Kickboxing"
select select "[GEOGRAPHIC_DATA]/[GEOGRAPHIC_DATA]"
select select "[EMAIL_ADDRESS][DOMAIN_NAME]"
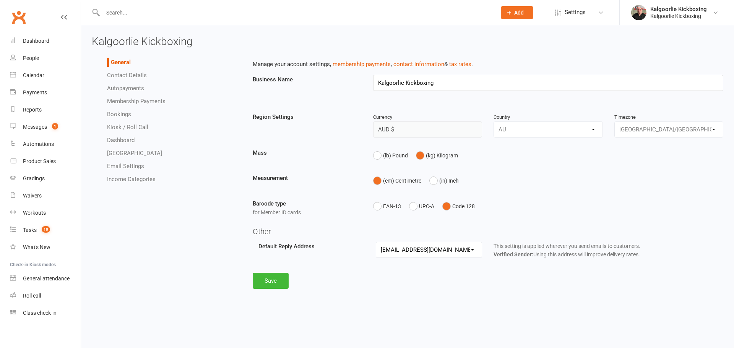
click at [121, 86] on link "Autopayments" at bounding box center [125, 88] width 37 height 7
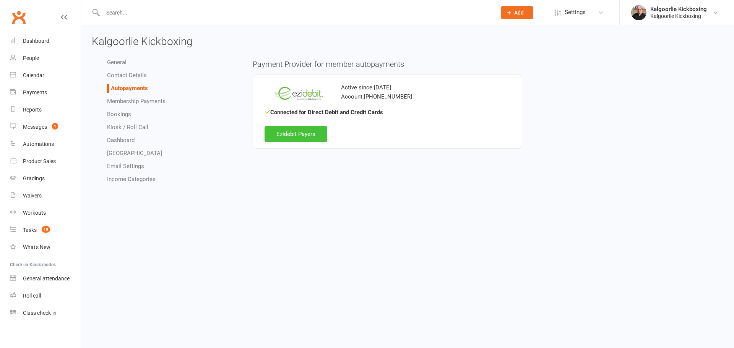
click at [306, 134] on link "Ezidebit Payers" at bounding box center [295, 134] width 63 height 16
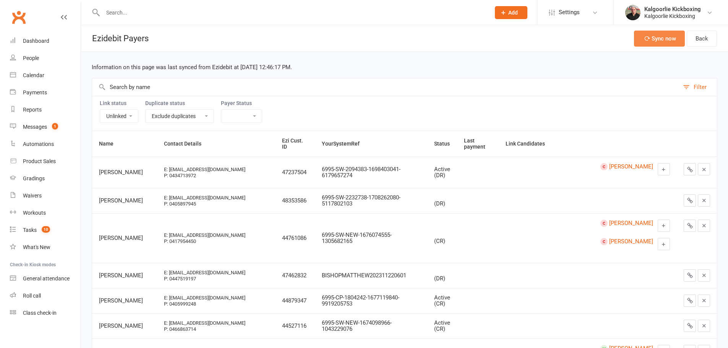
click at [653, 41] on button "Sync now" at bounding box center [659, 39] width 51 height 16
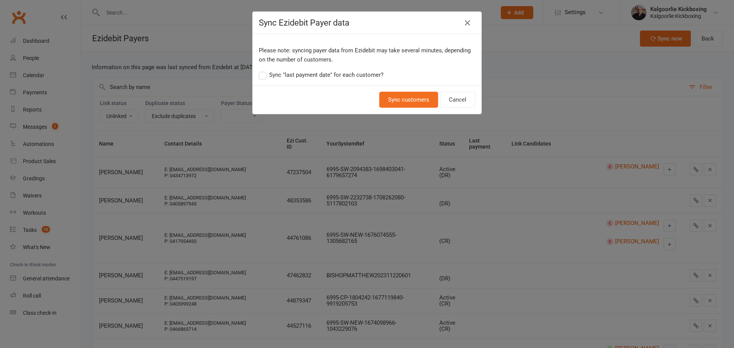
click at [262, 75] on label "Sync "last payment date" for each customer?" at bounding box center [321, 74] width 125 height 9
click at [262, 70] on input "Sync "last payment date" for each customer?" at bounding box center [321, 70] width 125 height 0
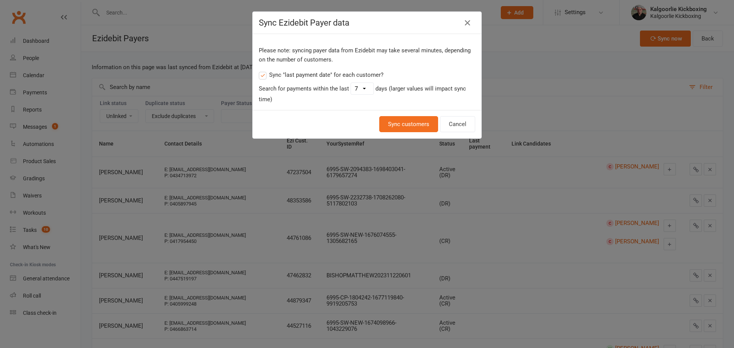
click at [355, 89] on select "1 2 3 4 5 6 7 8 9 10 11 12 13 14 15 16 17 18 19 20 21 22 23 24 25 26 27 28 29 30" at bounding box center [362, 88] width 23 height 11
click at [357, 91] on select "1 2 3 4 5 6 7 8 9 10 11 12 13 14 15 16 17 18 19 20 21 22 23 24 25 26 27 28 29 30" at bounding box center [362, 88] width 23 height 11
click at [356, 87] on select "1 2 3 4 5 6 7 8 9 10 11 12 13 14 15 16 17 18 19 20 21 22 23 24 25 26 27 28 29 30" at bounding box center [362, 88] width 23 height 11
select select "30"
click at [351, 83] on select "1 2 3 4 5 6 7 8 9 10 11 12 13 14 15 16 17 18 19 20 21 22 23 24 25 26 27 28 29 30" at bounding box center [362, 88] width 23 height 11
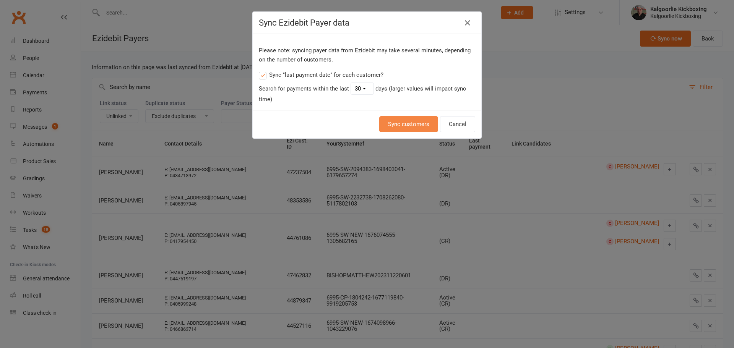
click at [406, 128] on button "Sync customers" at bounding box center [408, 124] width 59 height 16
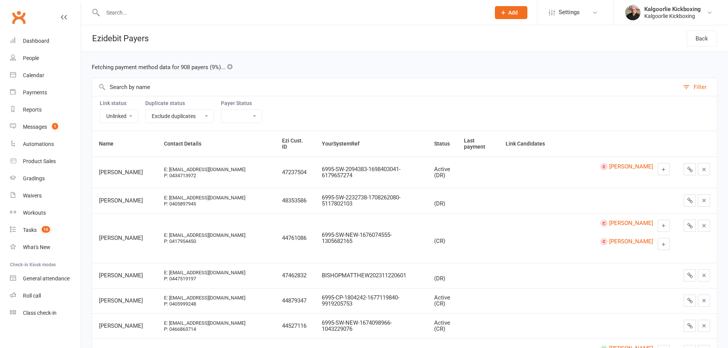
scroll to position [13, 0]
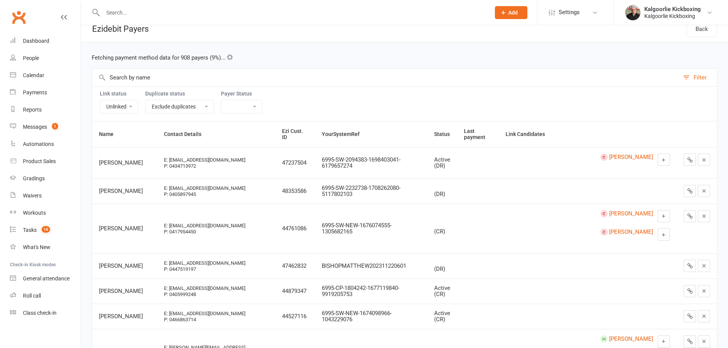
click at [200, 79] on input "text" at bounding box center [385, 78] width 587 height 18
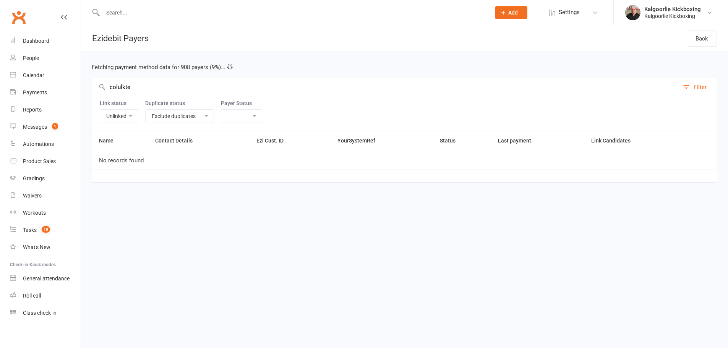
scroll to position [0, 0]
type input "[PERSON_NAME]"
click at [125, 117] on select "Linked Unlinked" at bounding box center [119, 116] width 38 height 13
select select
click at [100, 110] on select "Linked Unlinked" at bounding box center [119, 116] width 38 height 13
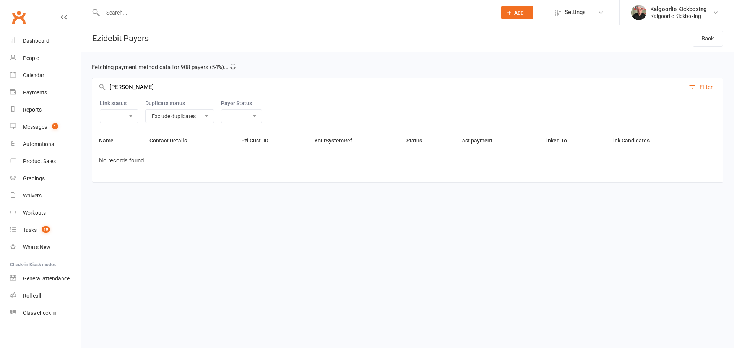
drag, startPoint x: 143, startPoint y: 87, endPoint x: 102, endPoint y: 83, distance: 41.5
click at [102, 83] on div "[PERSON_NAME] Filter" at bounding box center [407, 87] width 631 height 18
